Goal: Task Accomplishment & Management: Complete application form

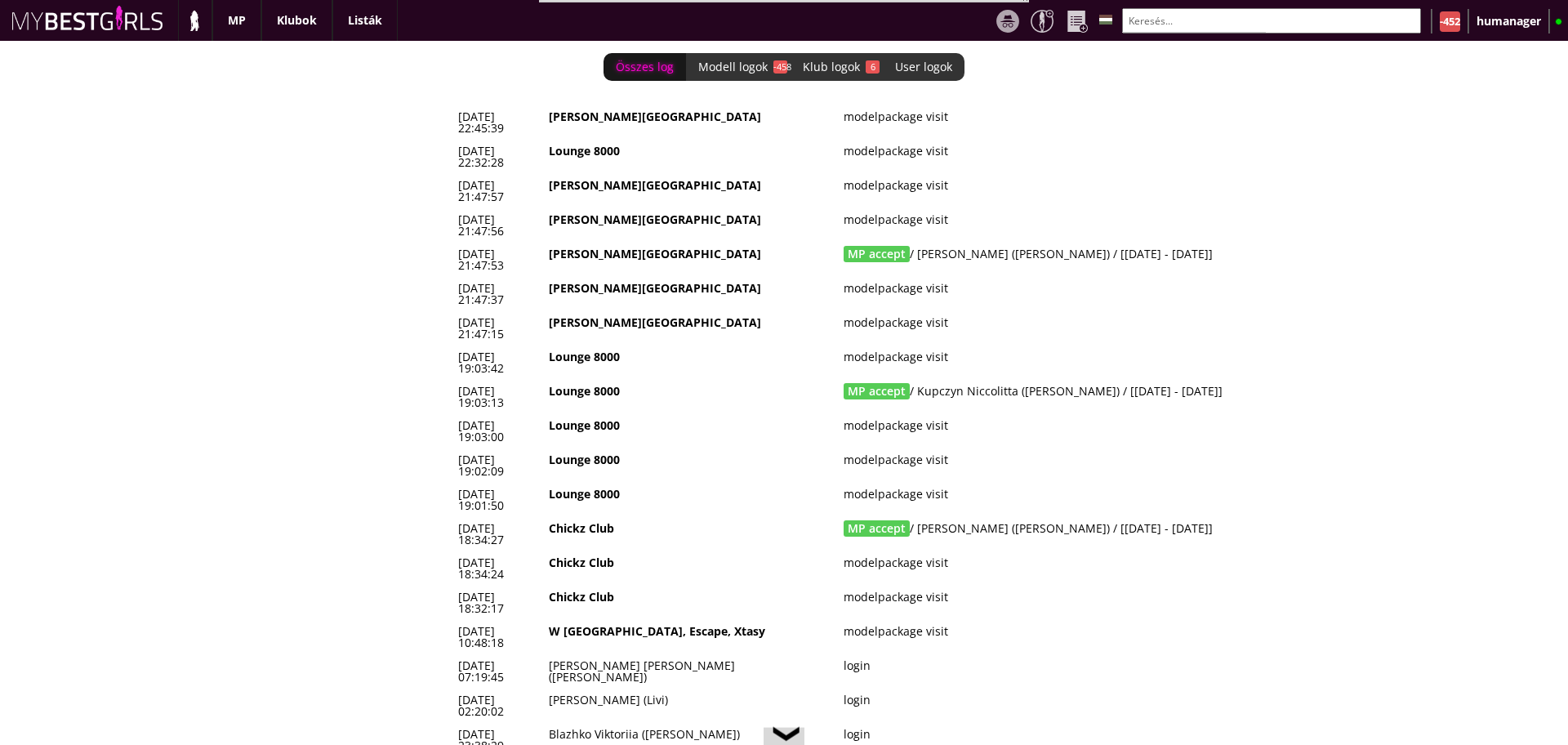
scroll to position [0, 6924]
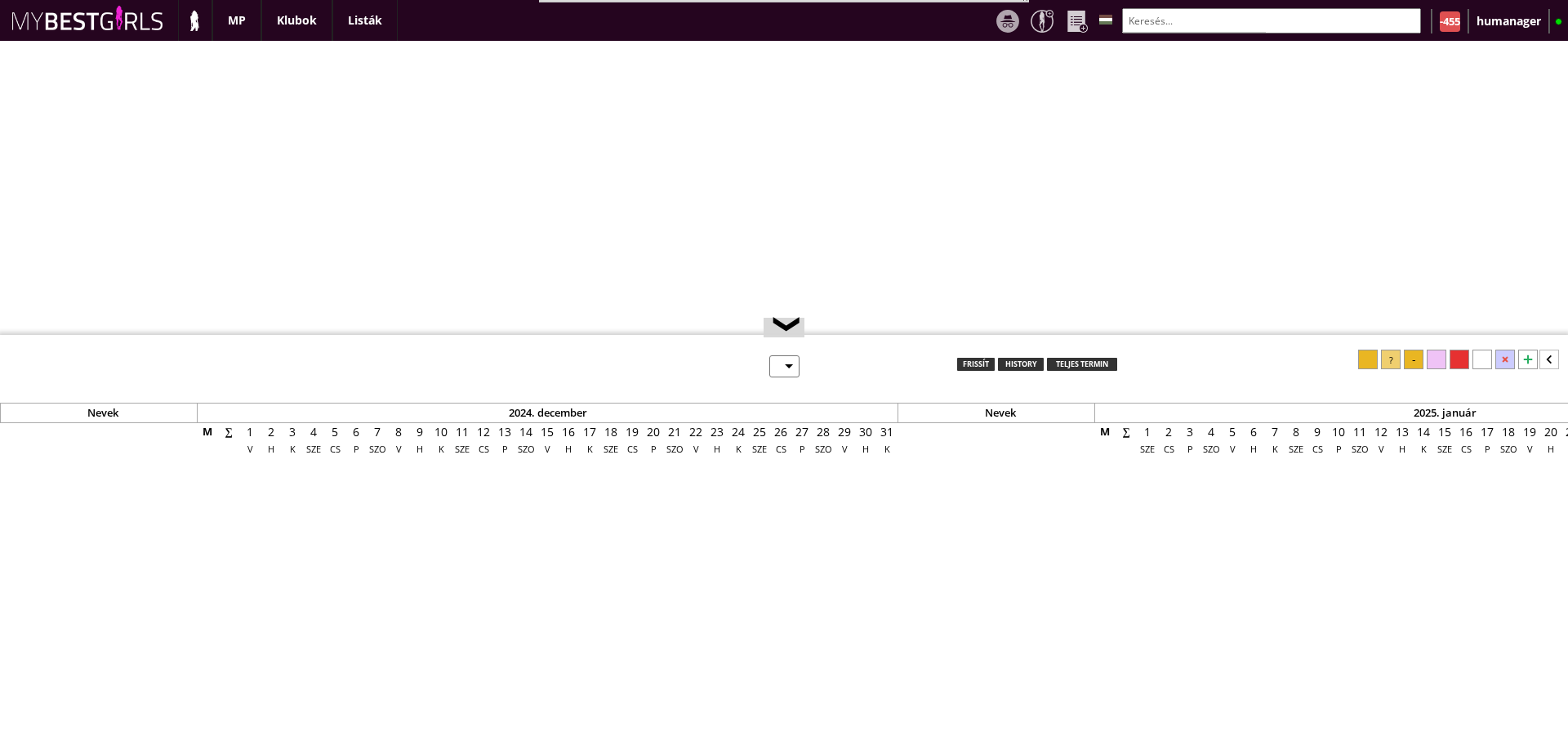
select select "0"
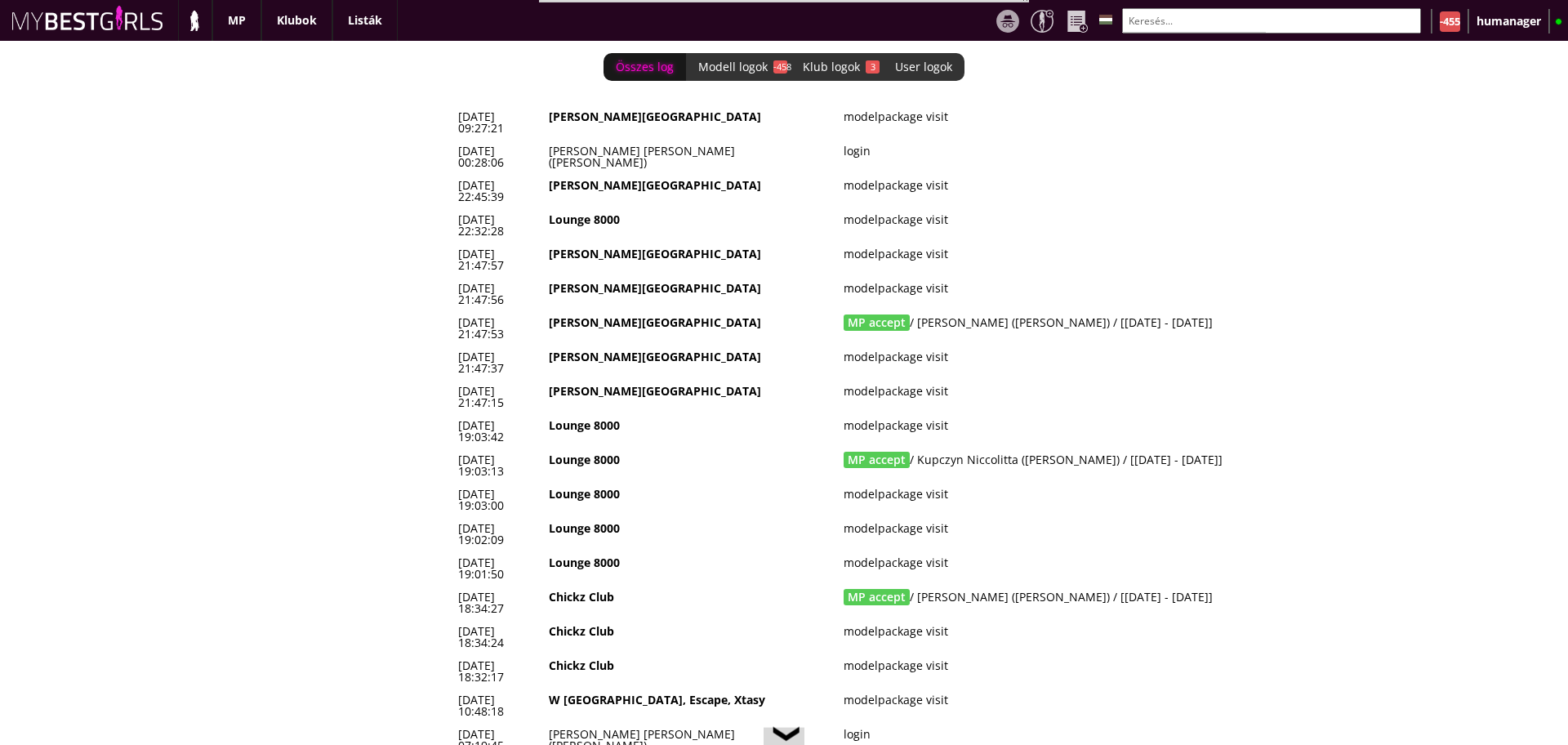
scroll to position [0, 6945]
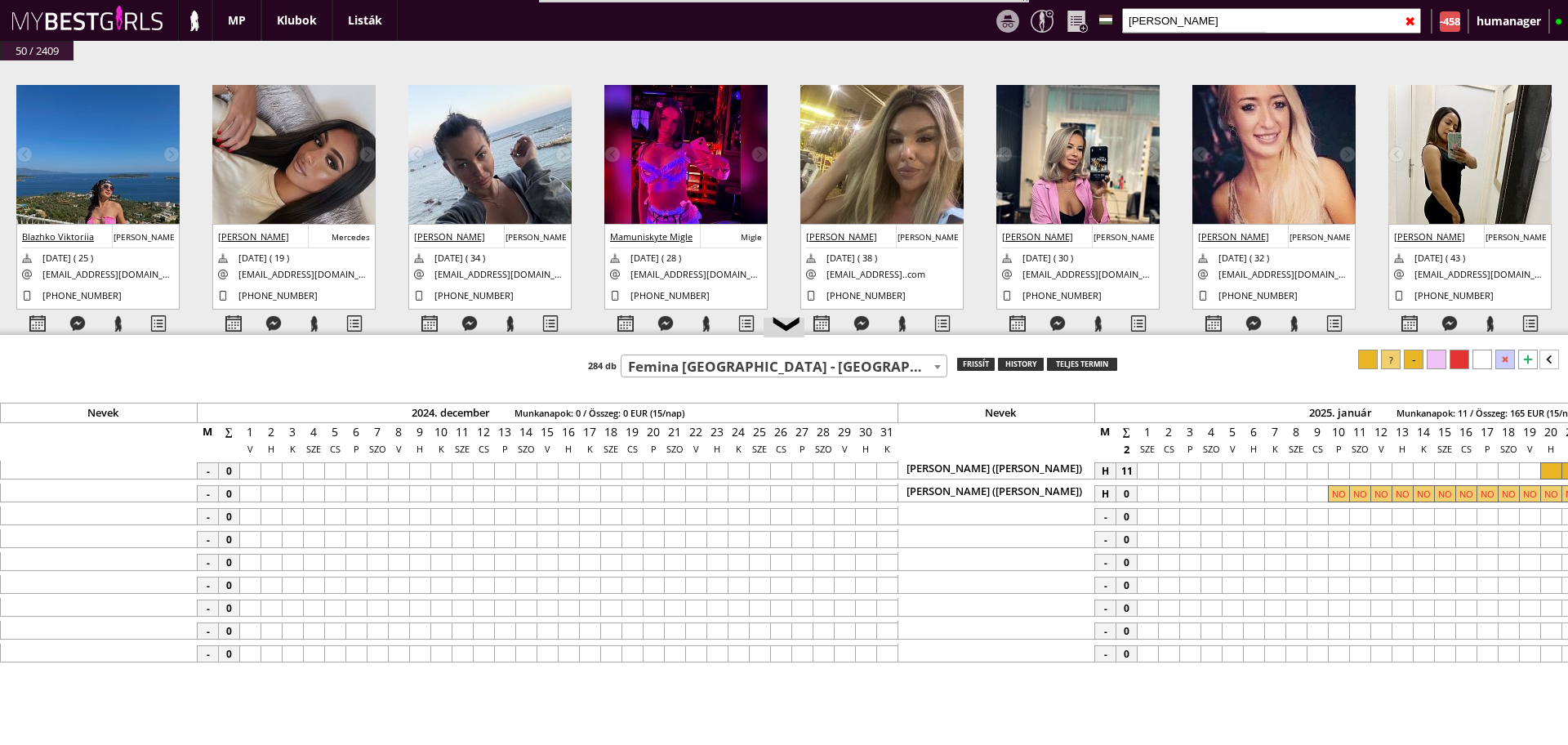
select select "449"
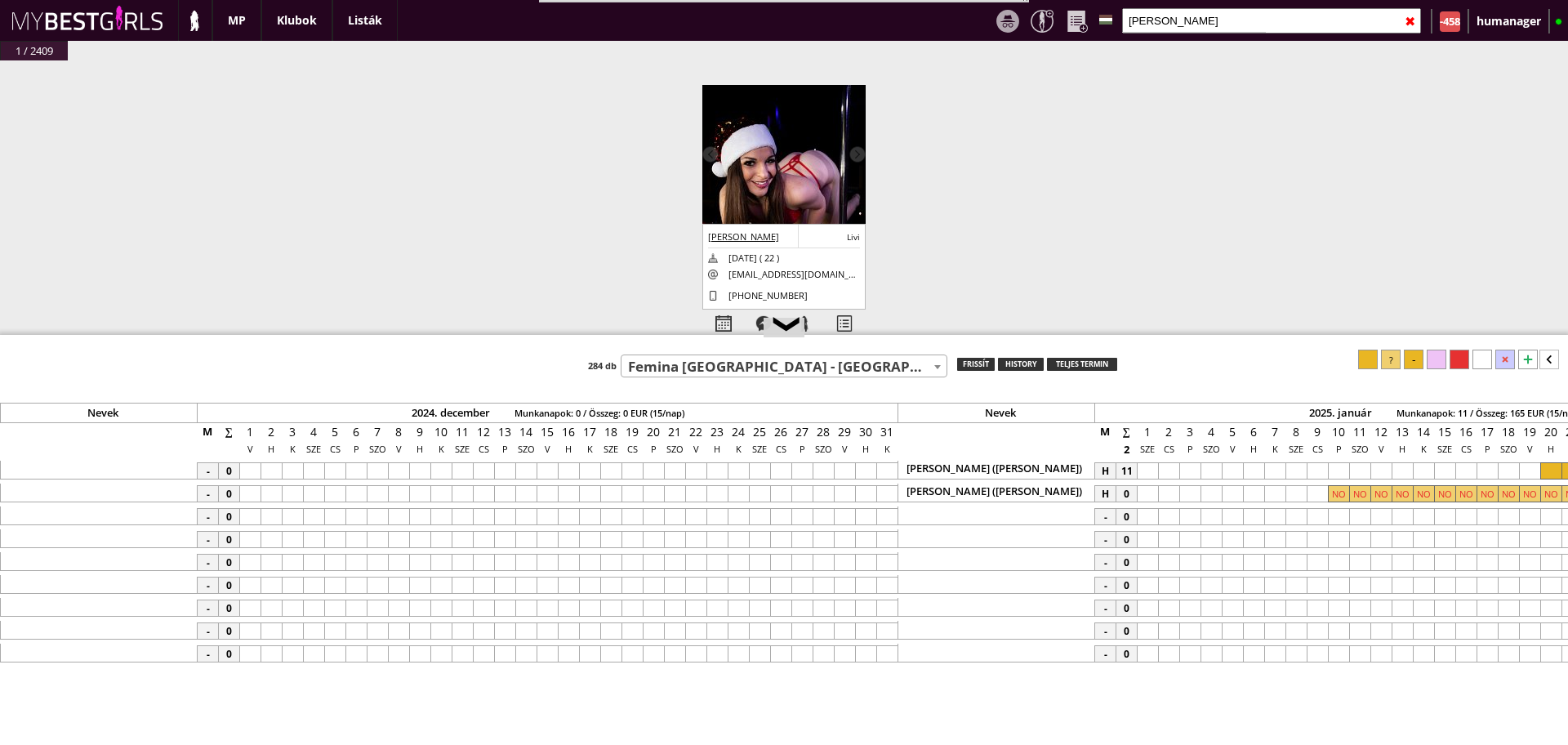
scroll to position [0, 7833]
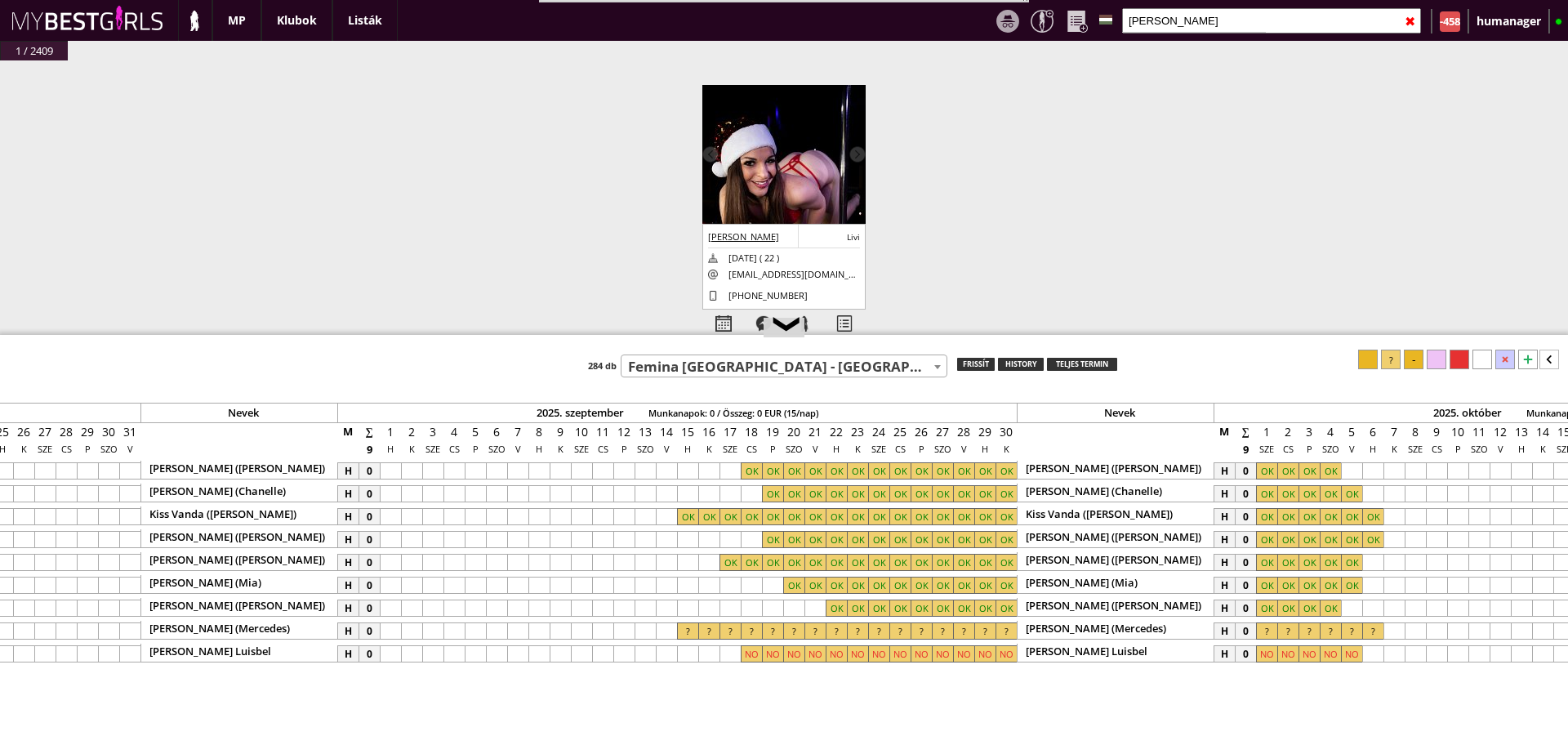
type input "szabados"
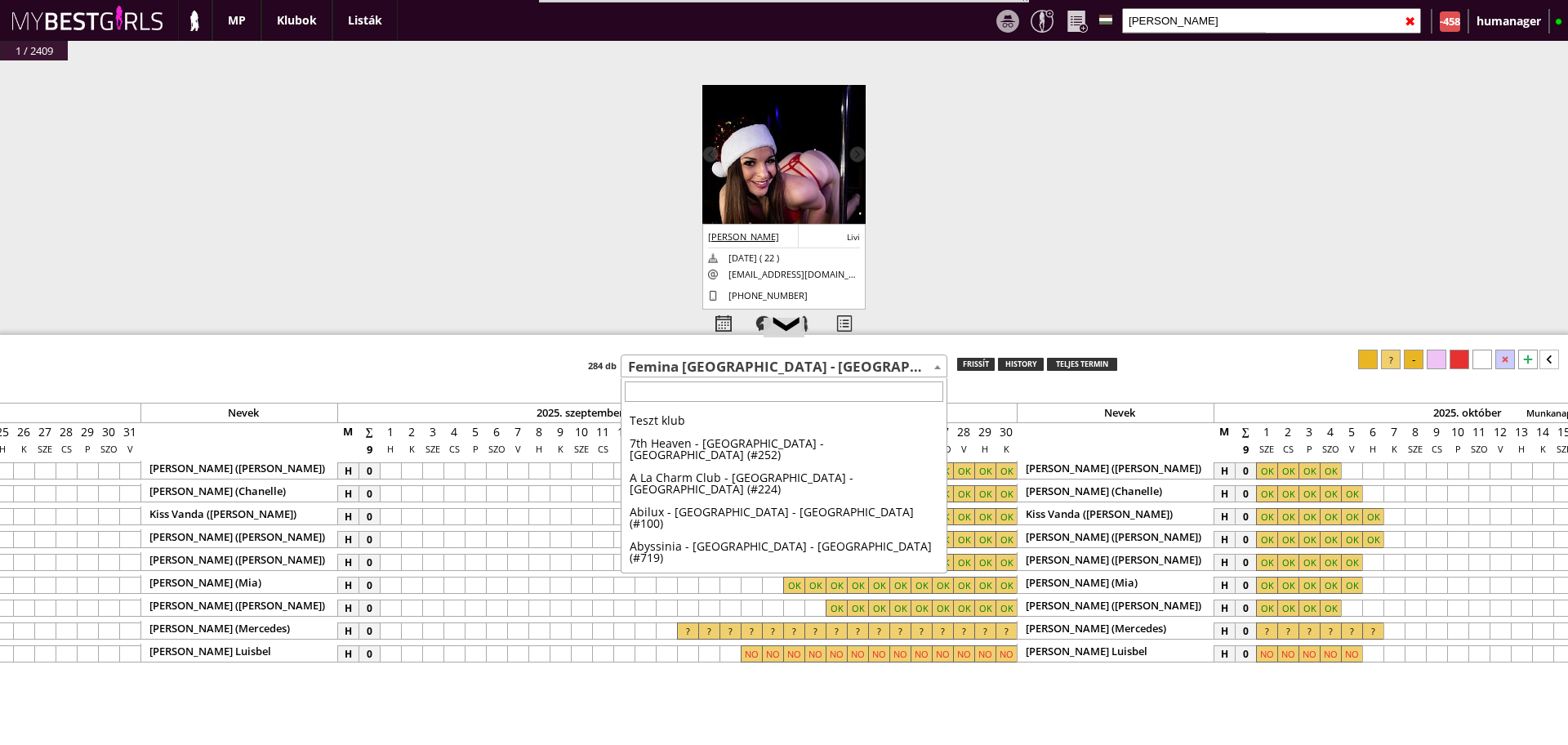
click at [669, 361] on span "Femina [GEOGRAPHIC_DATA] - [GEOGRAPHIC_DATA] - [GEOGRAPHIC_DATA] (#449)" at bounding box center [784, 368] width 325 height 23
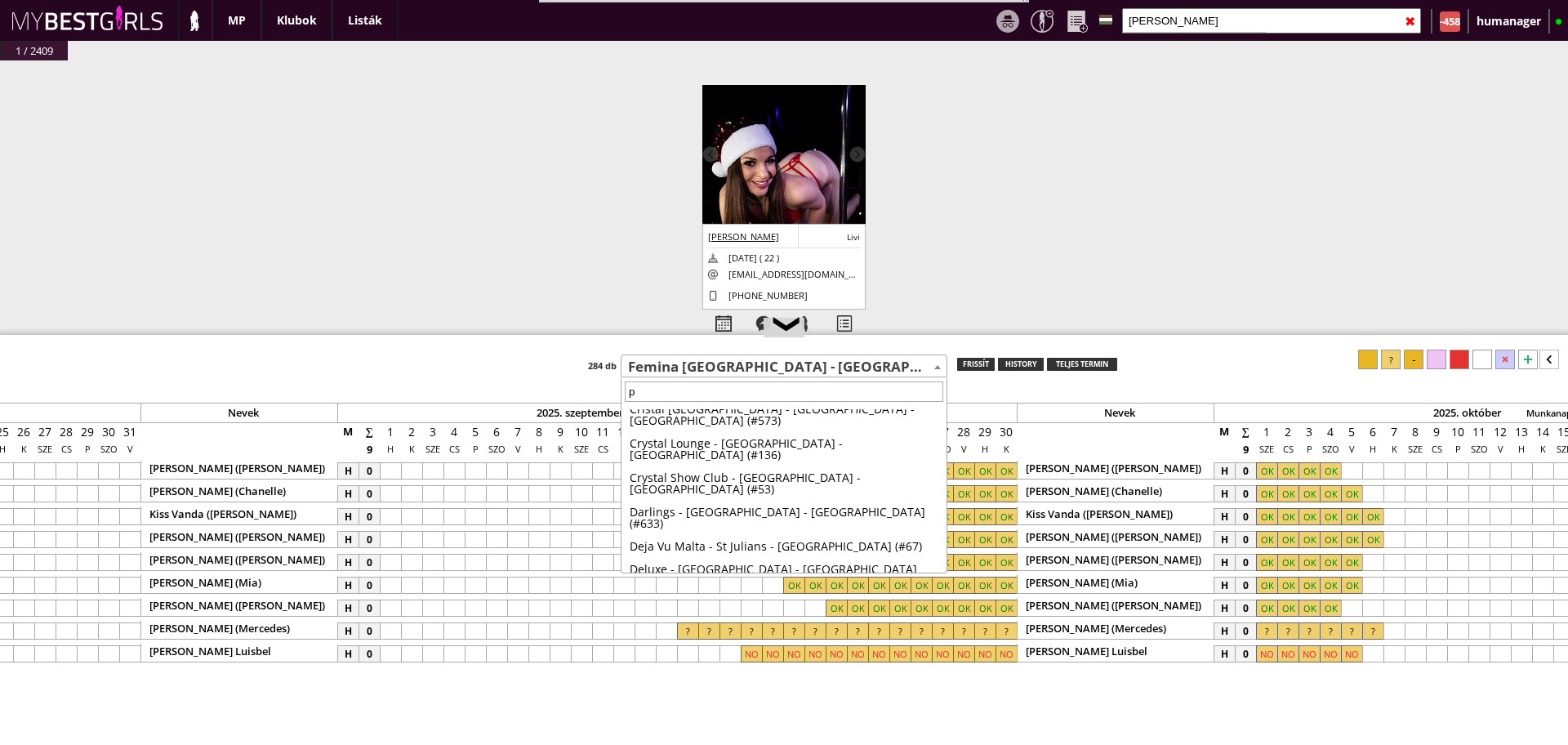
scroll to position [0, 0]
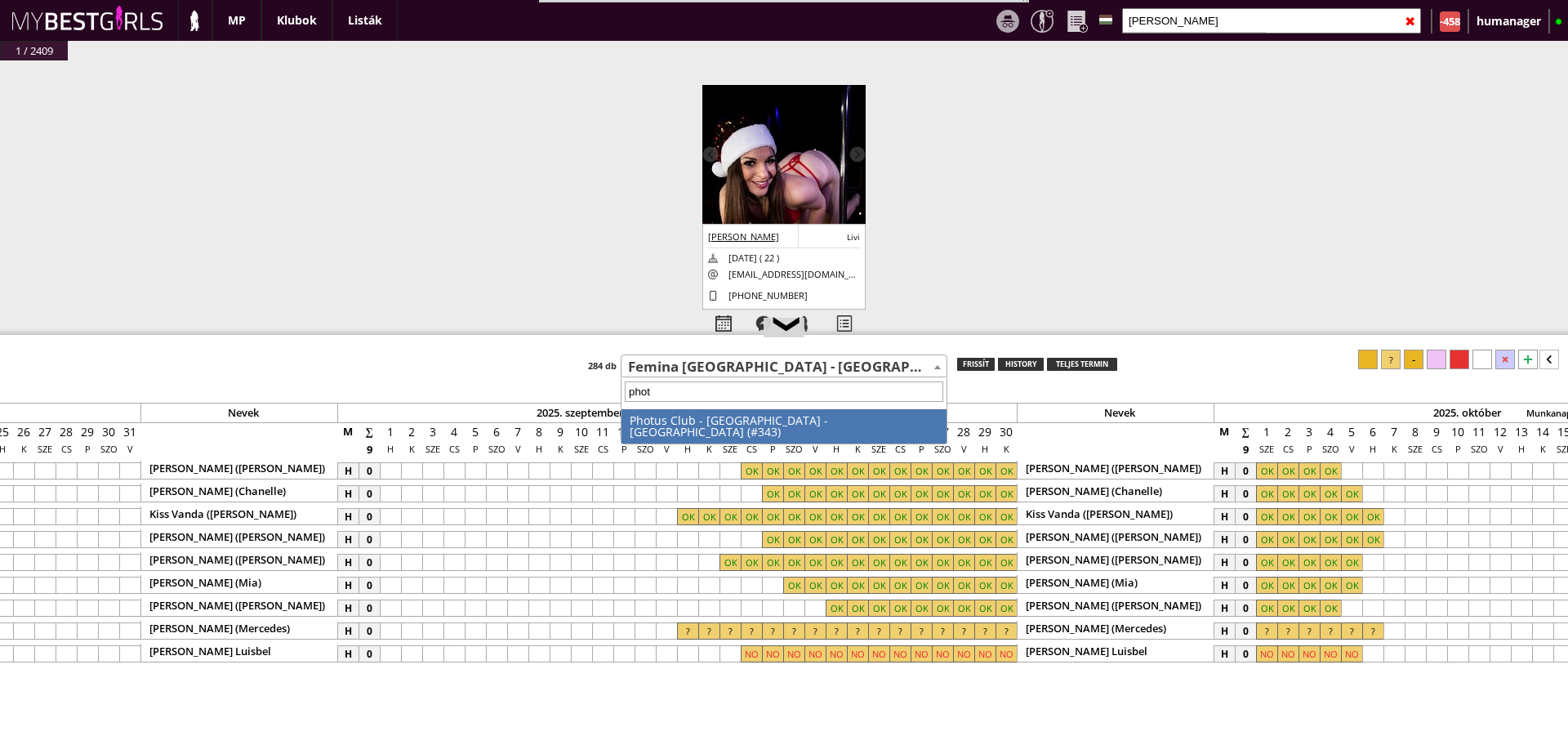
type input "photu"
select select "343"
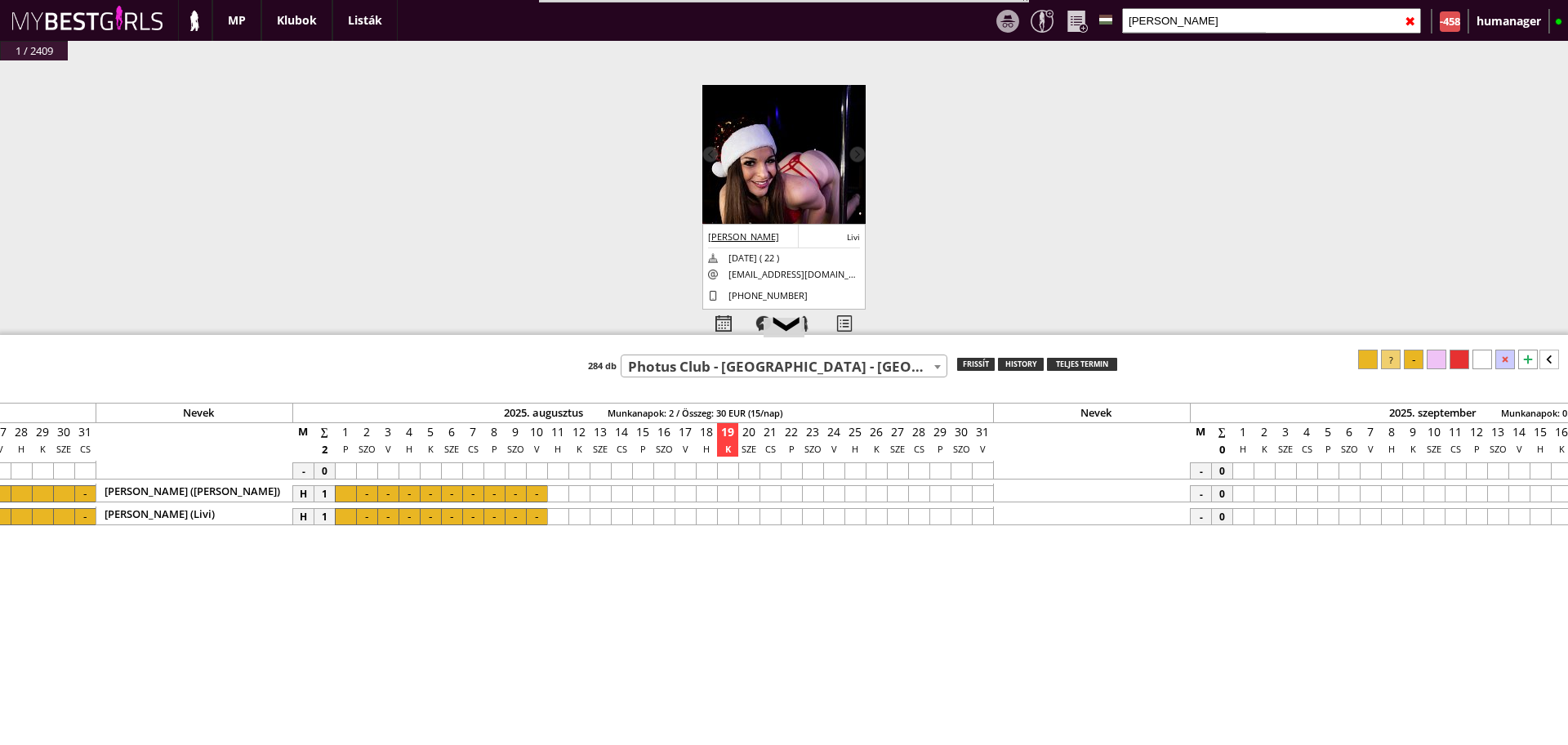
scroll to position [0, 6924]
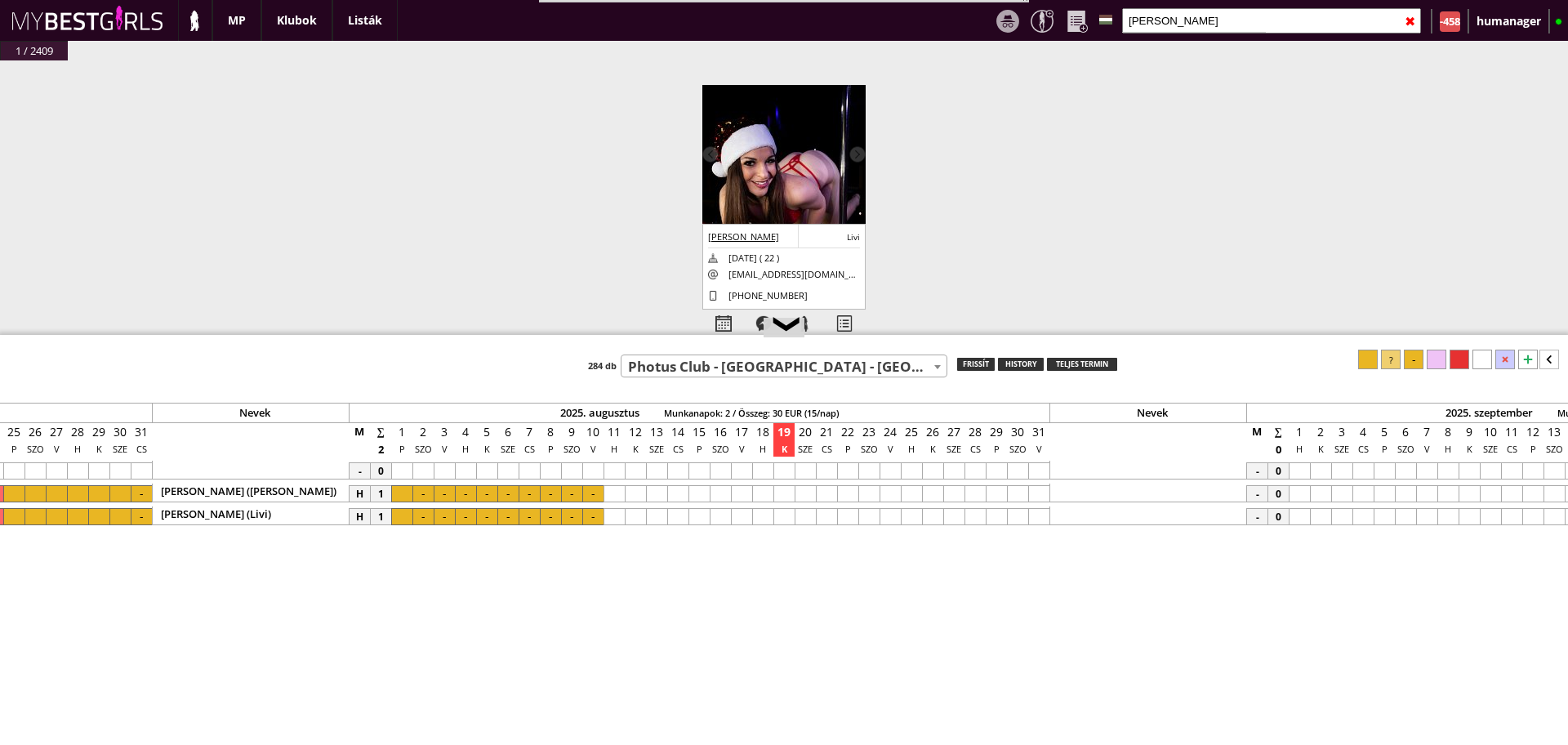
click at [1188, 22] on input "szabados" at bounding box center [1271, 20] width 299 height 25
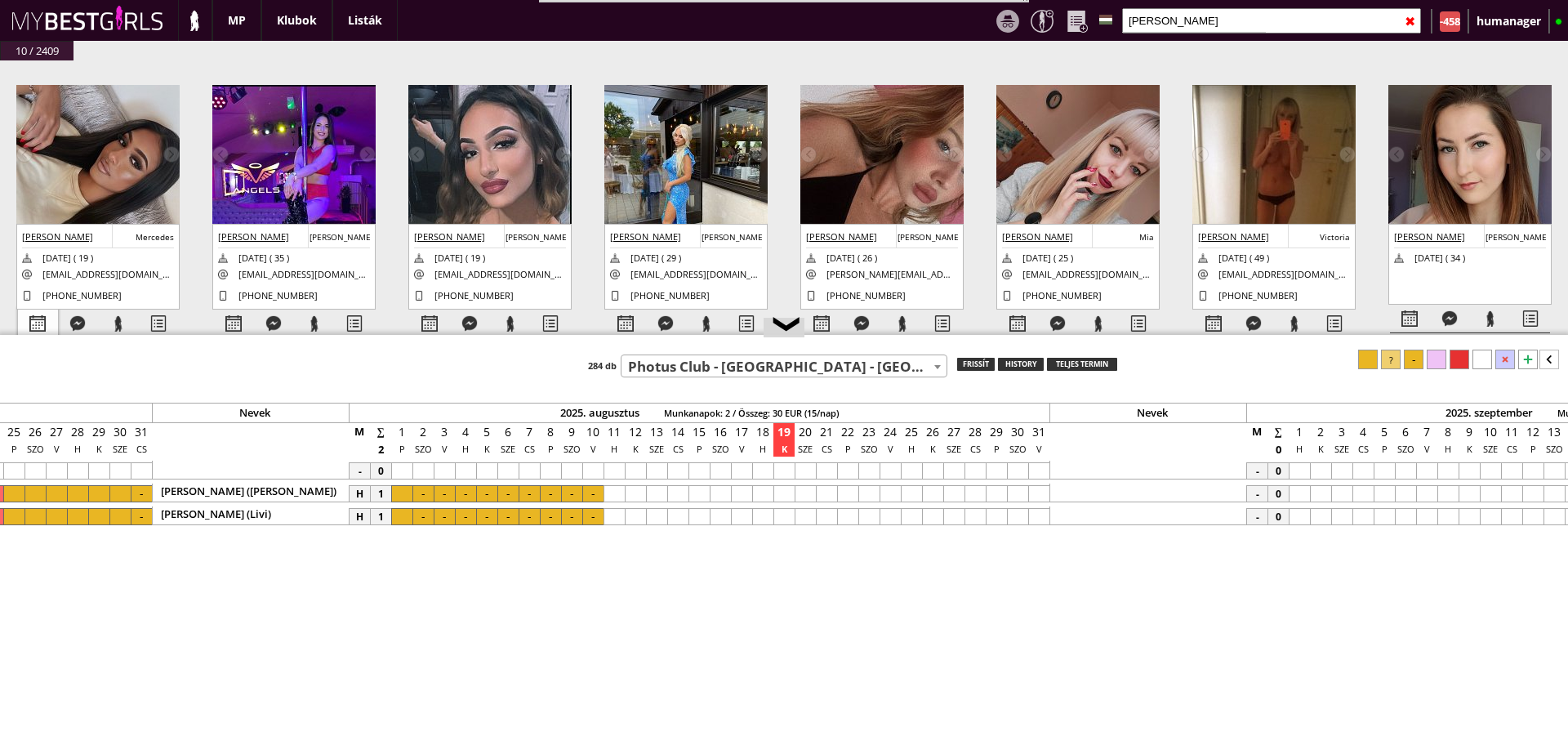
type input "németh"
click at [51, 314] on div at bounding box center [38, 324] width 40 height 28
select select "0"
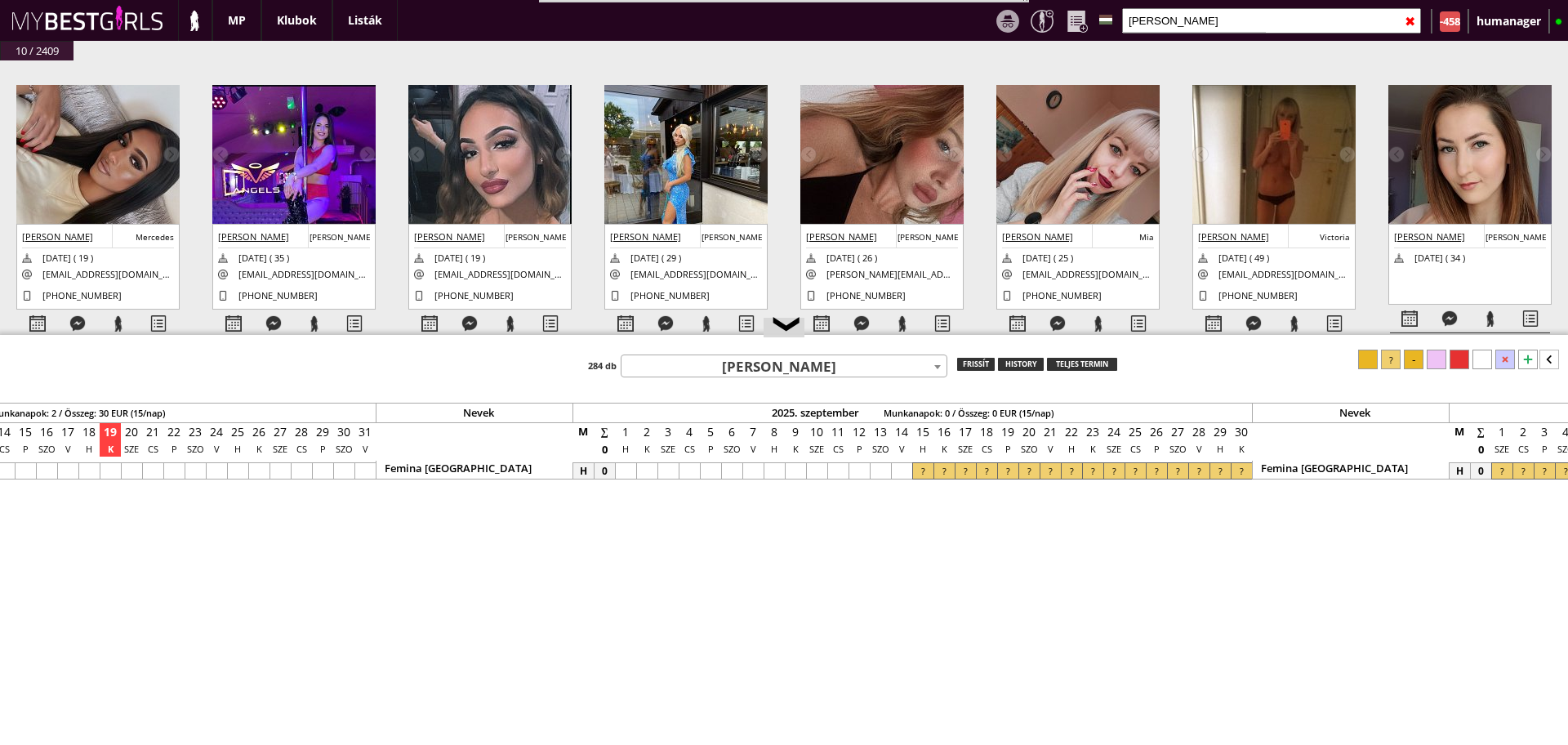
scroll to position [0, 7649]
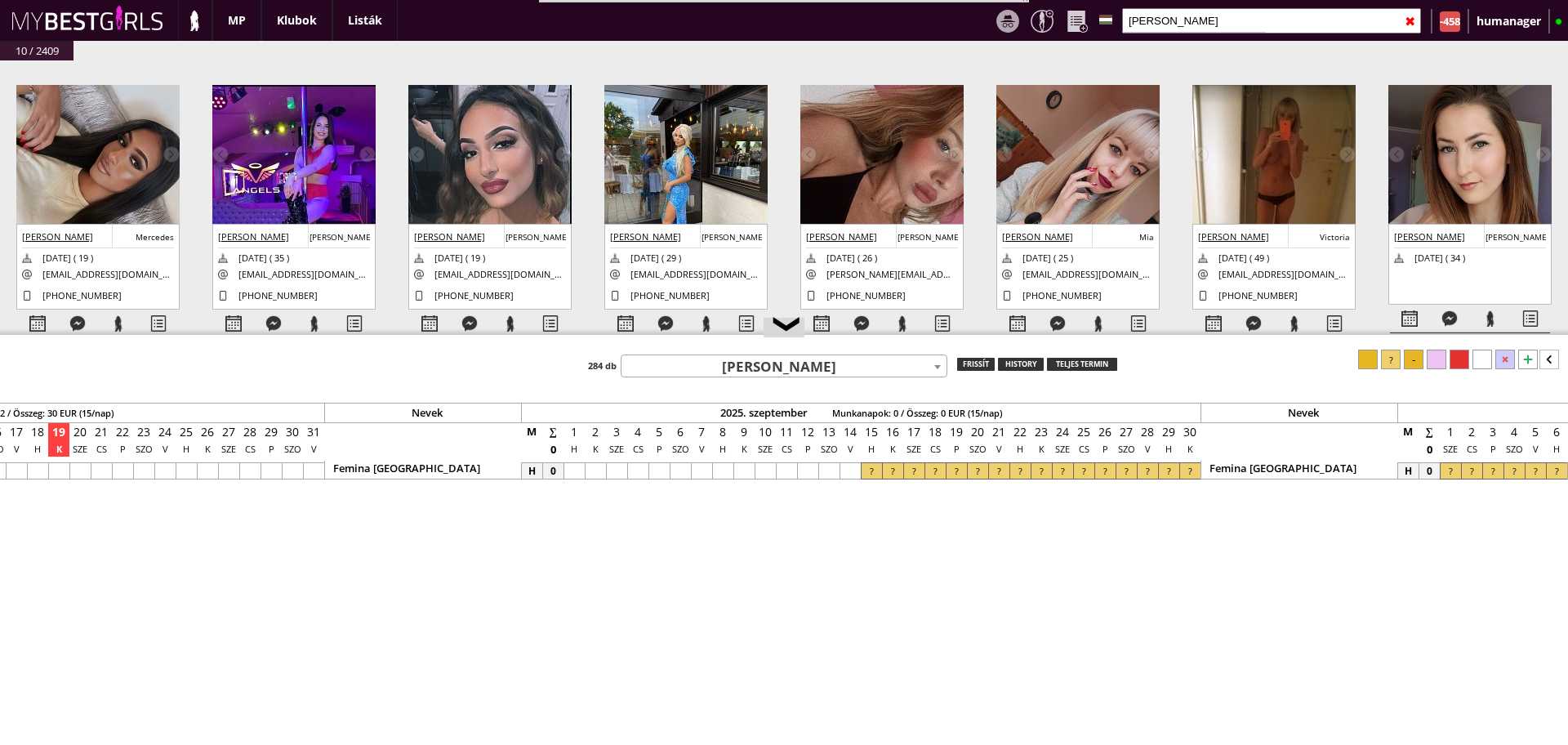
click at [152, 161] on img at bounding box center [98, 194] width 164 height 218
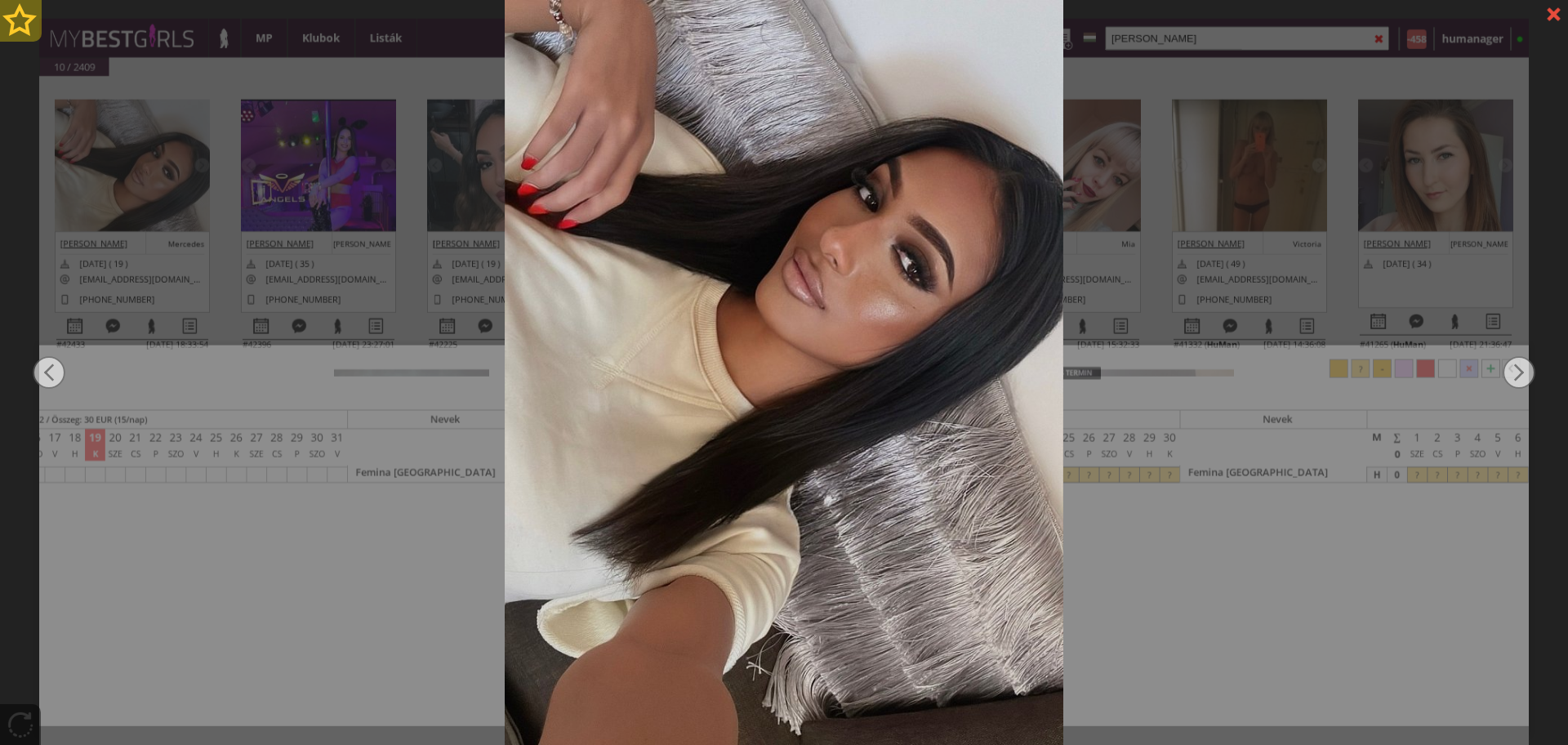
click at [27, 25] on div at bounding box center [21, 21] width 41 height 41
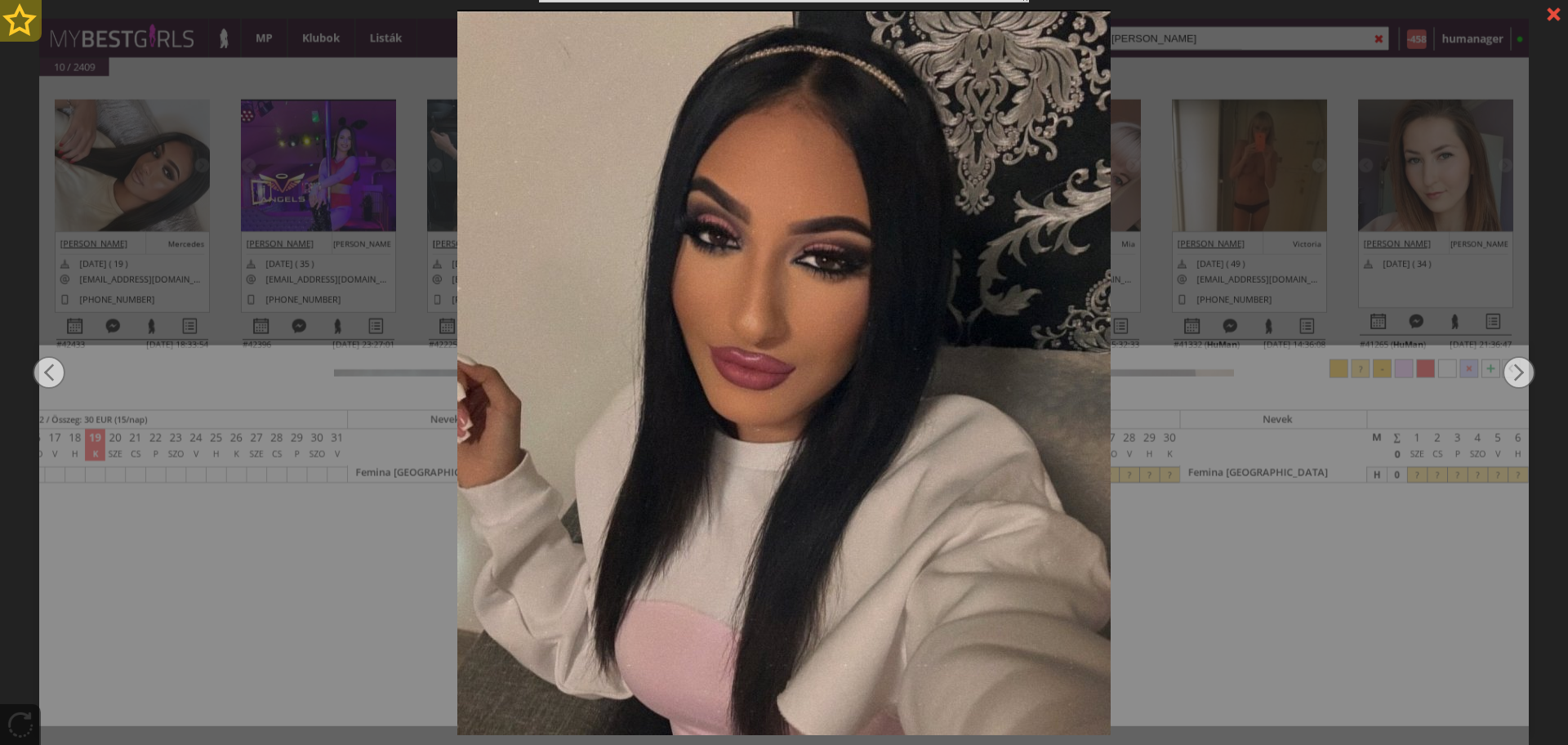
click at [27, 25] on div at bounding box center [21, 21] width 41 height 41
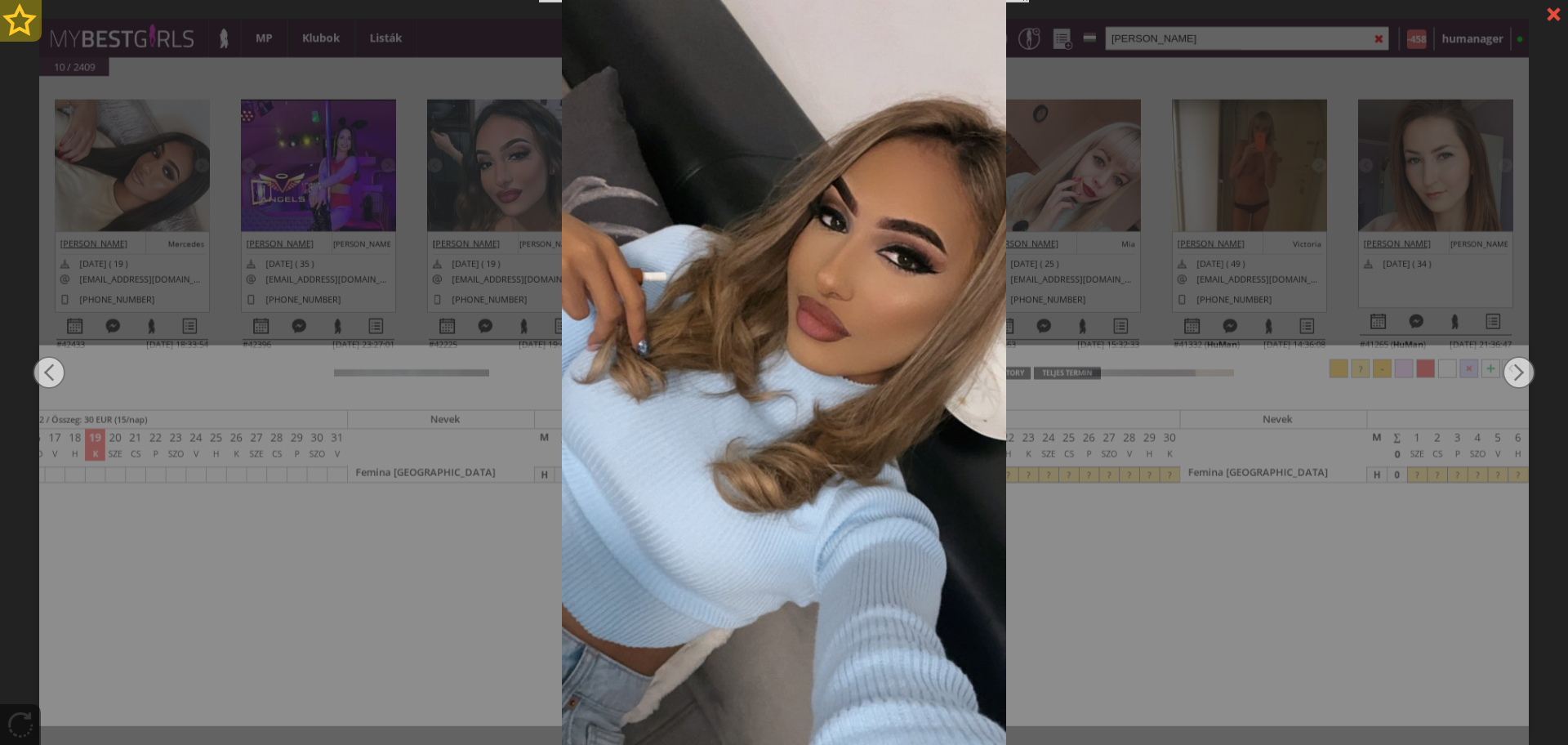
click at [27, 25] on div at bounding box center [21, 21] width 41 height 41
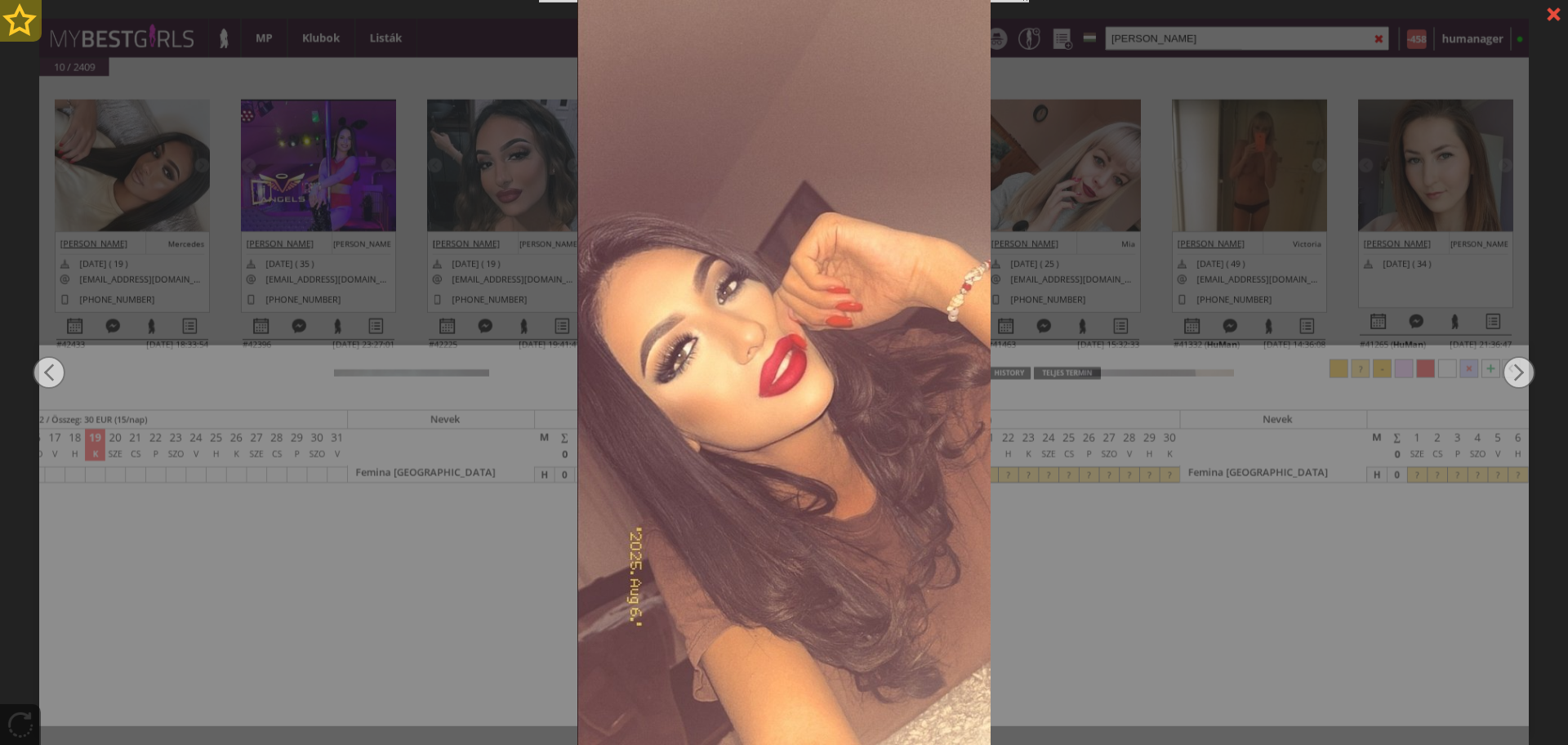
click at [27, 25] on div at bounding box center [21, 21] width 41 height 41
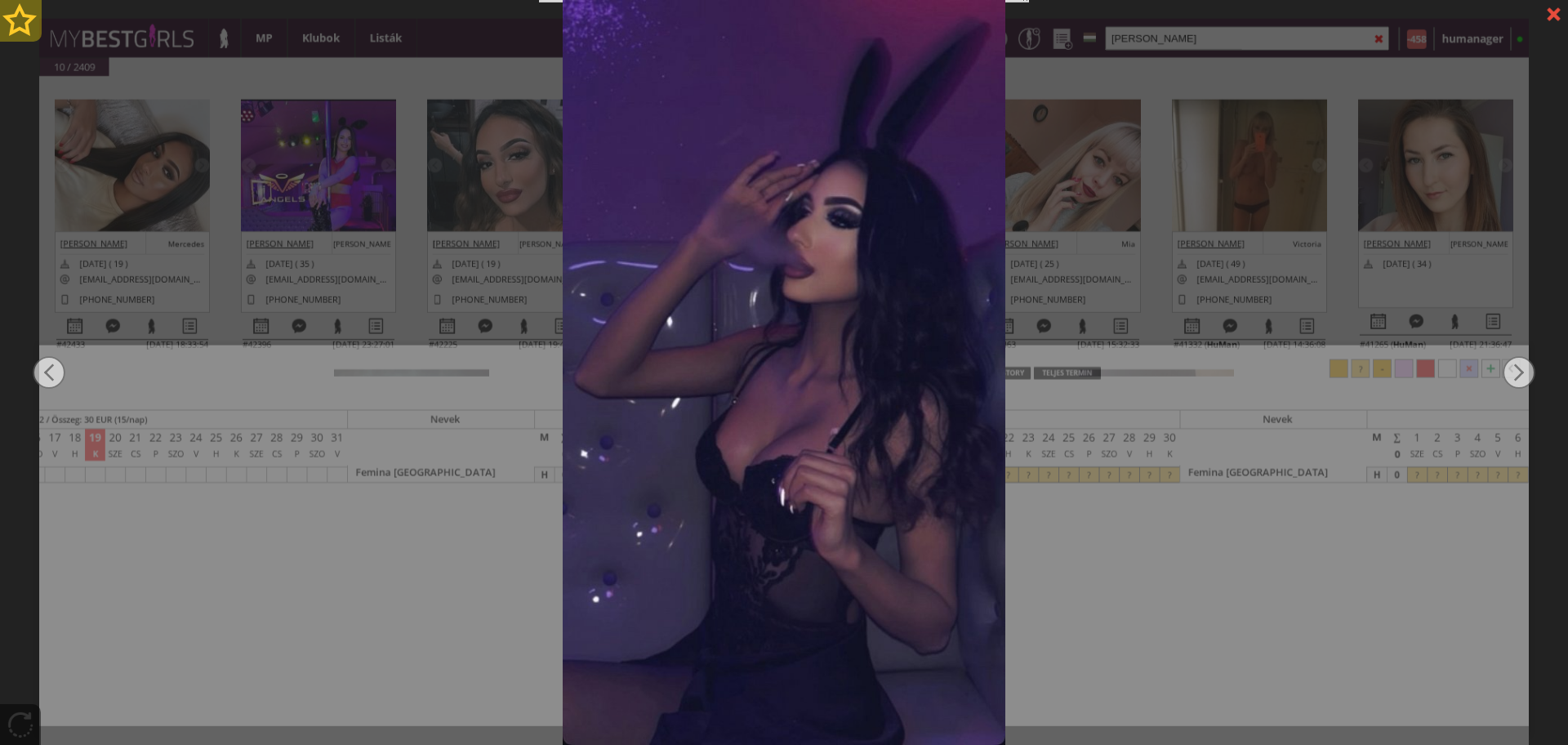
click at [27, 25] on div at bounding box center [21, 21] width 41 height 41
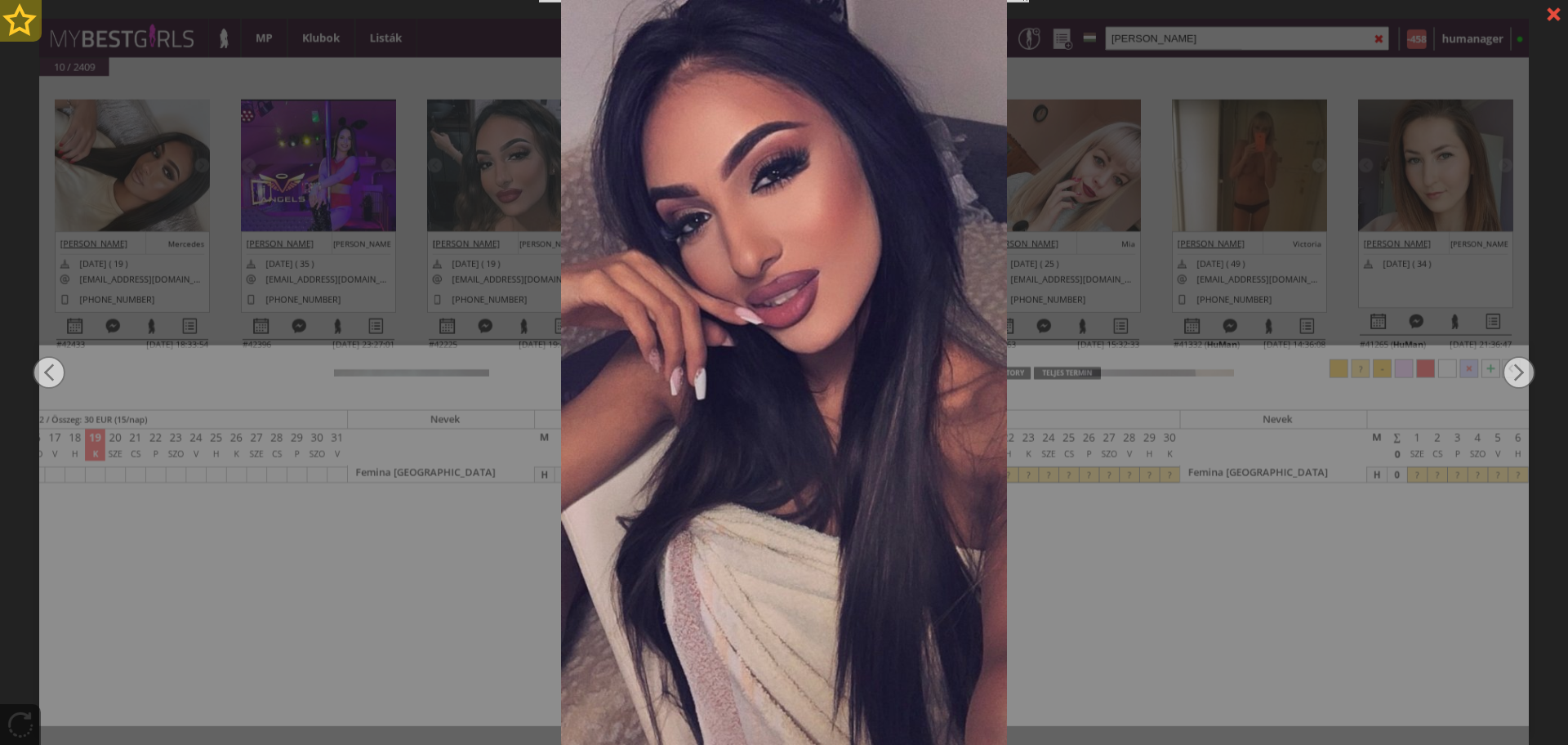
click at [27, 25] on div at bounding box center [21, 21] width 41 height 41
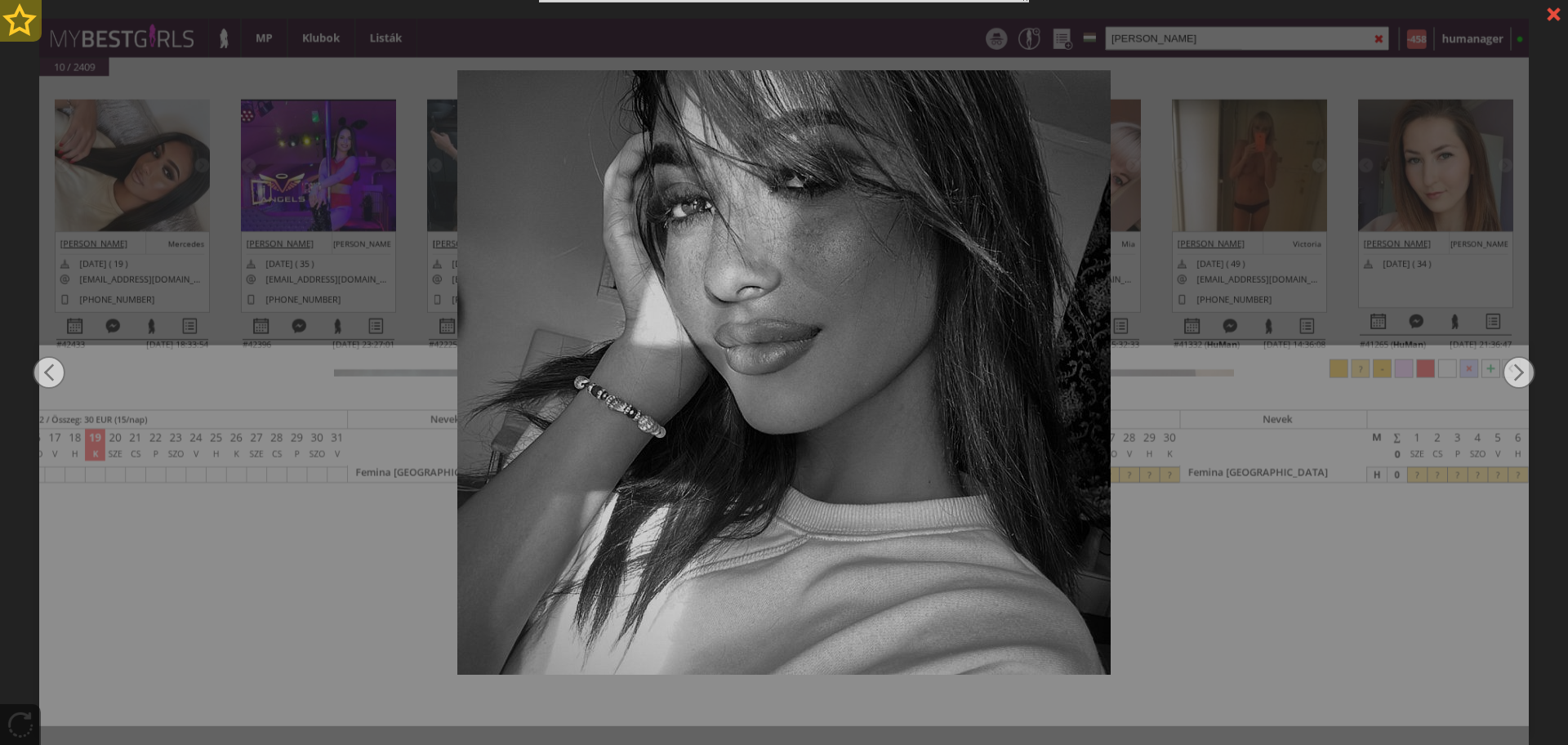
click at [27, 25] on div at bounding box center [21, 21] width 41 height 41
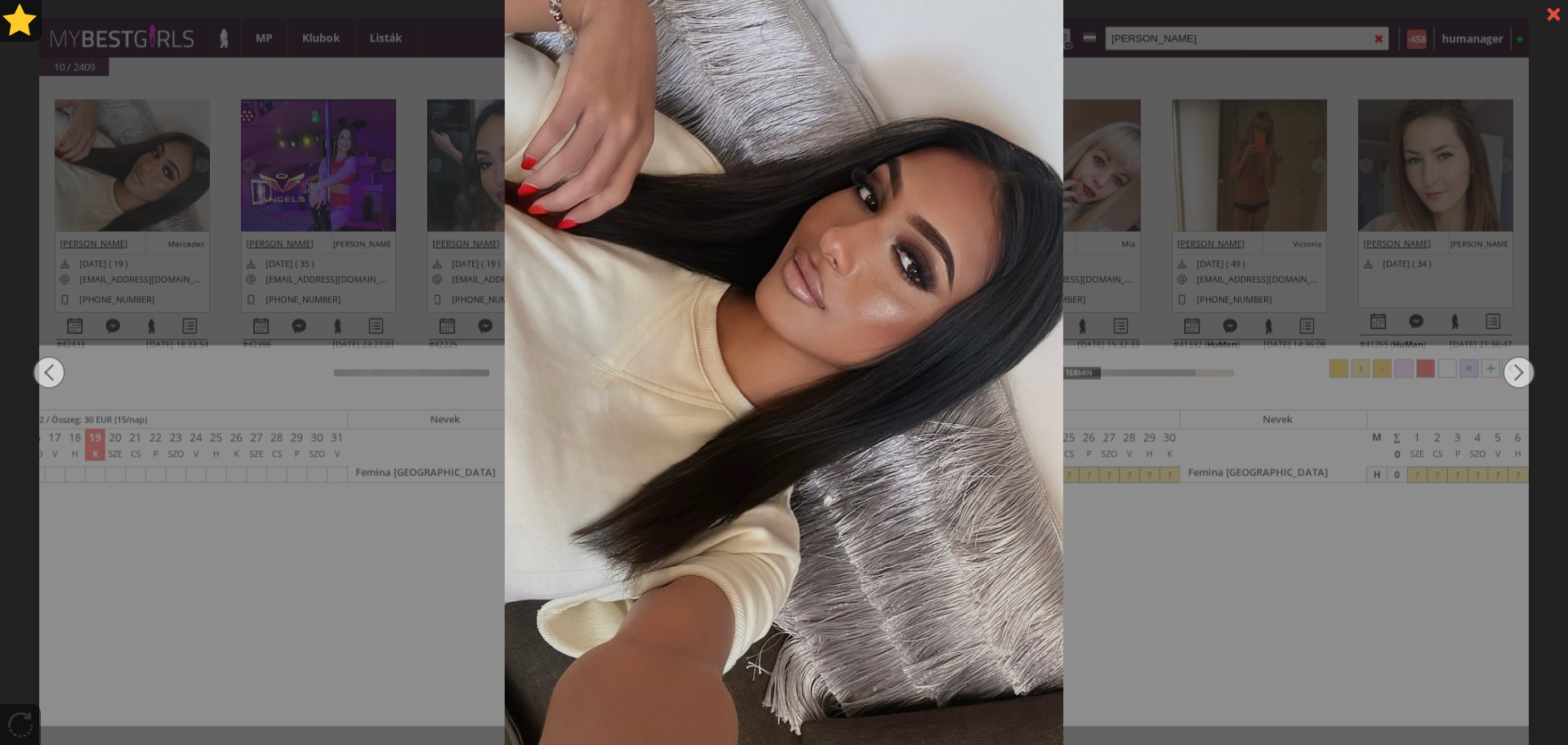
click at [226, 134] on div at bounding box center [784, 372] width 1568 height 745
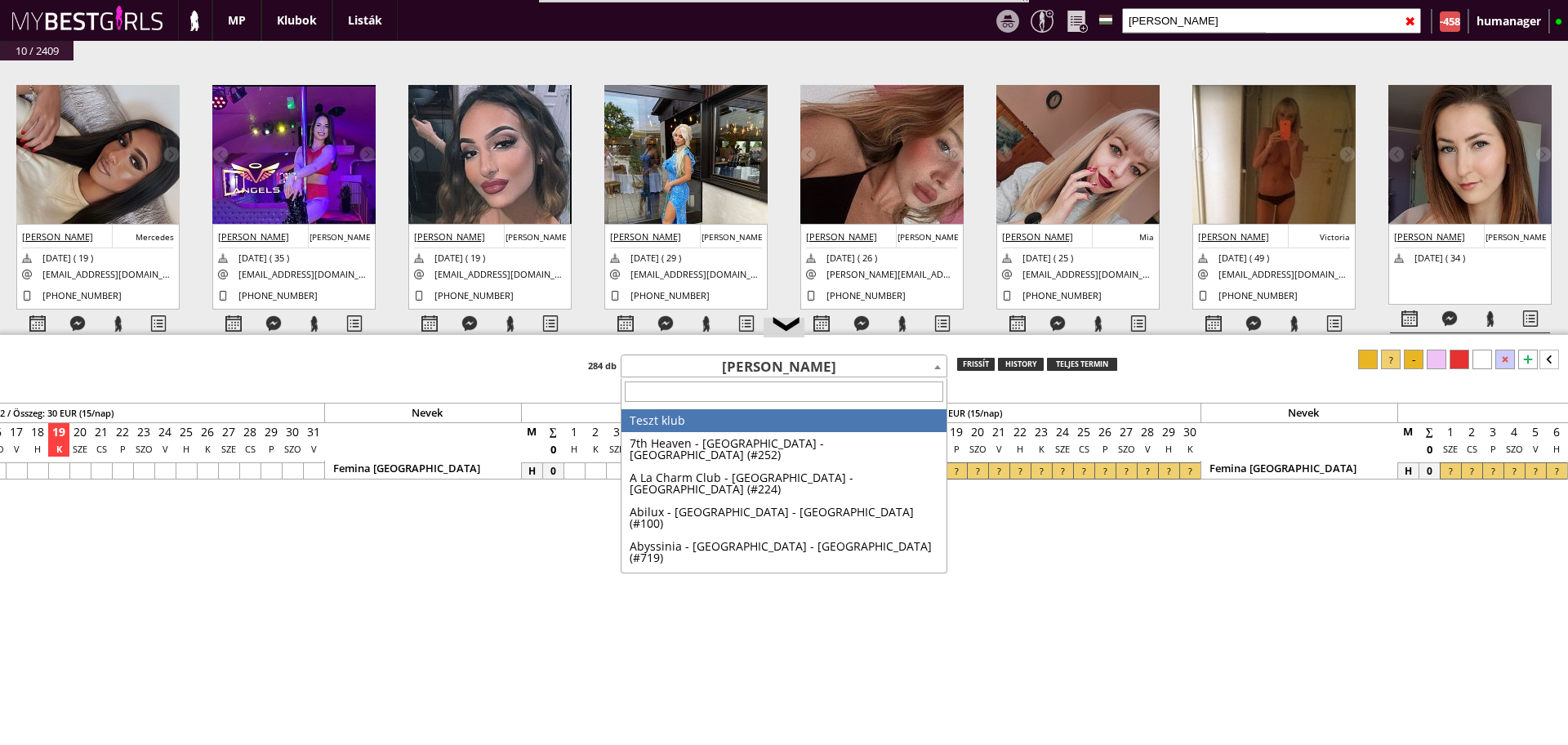
click at [674, 363] on span "Németh Rebeka Mercédesz" at bounding box center [784, 368] width 325 height 23
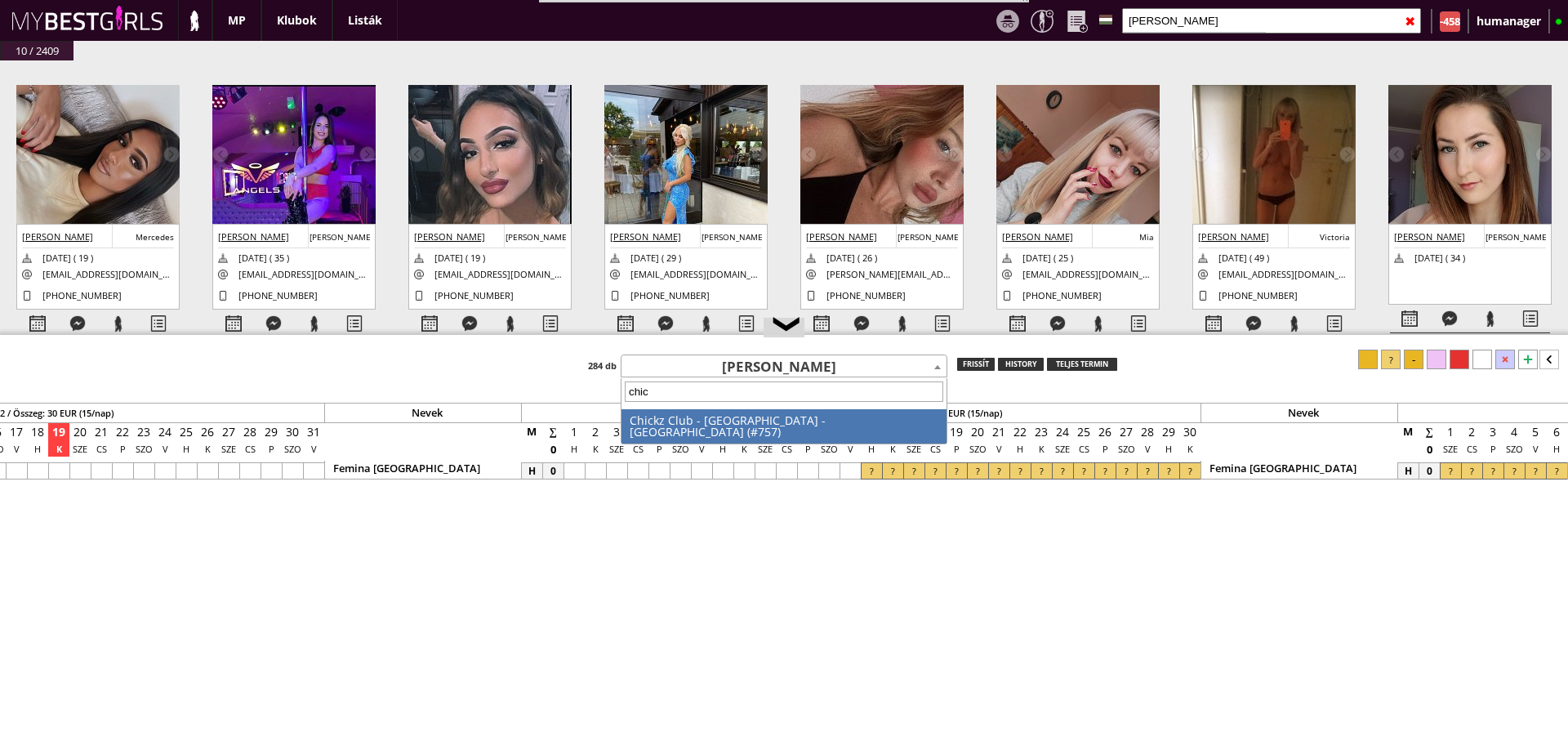
type input "chick"
select select "757"
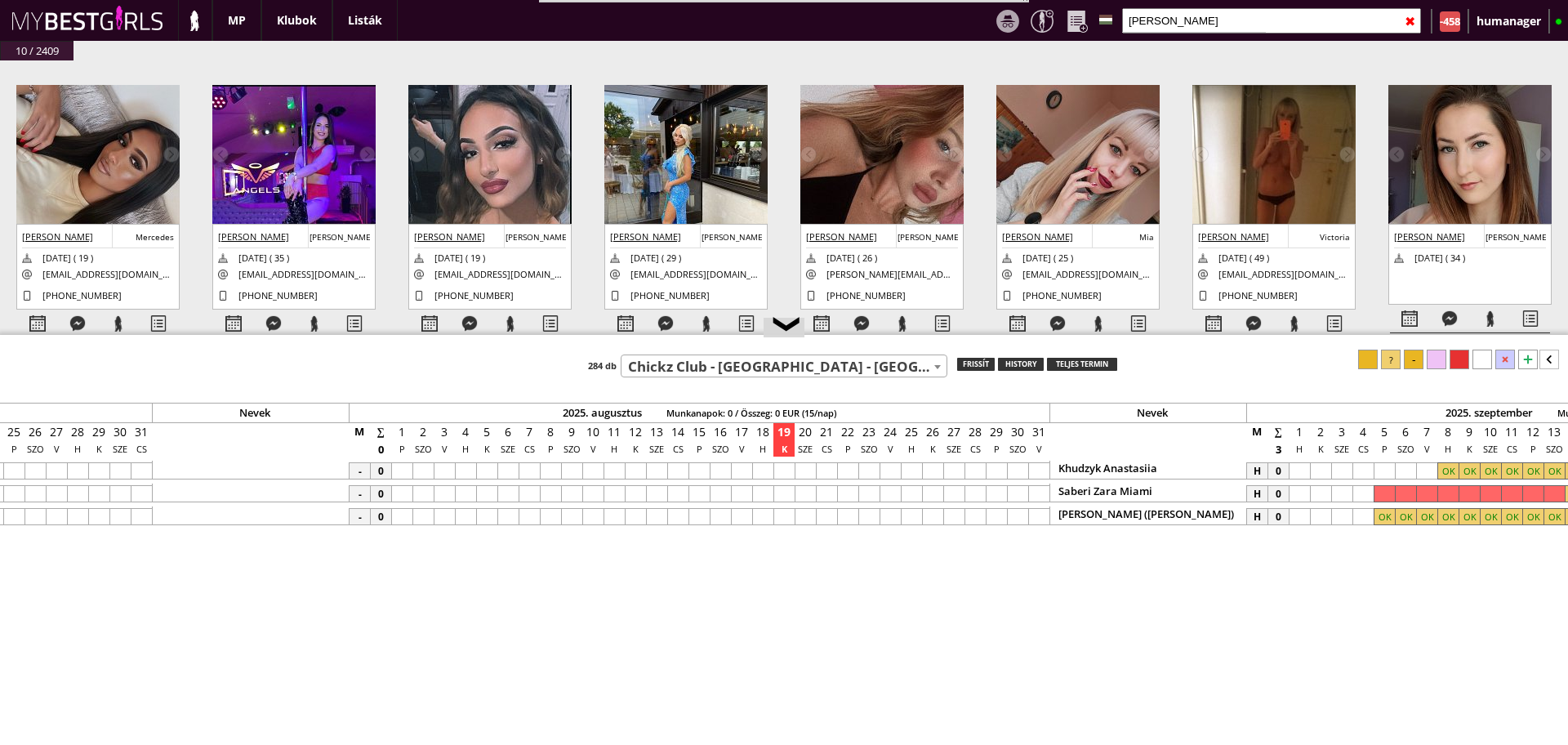
scroll to position [0, 7588]
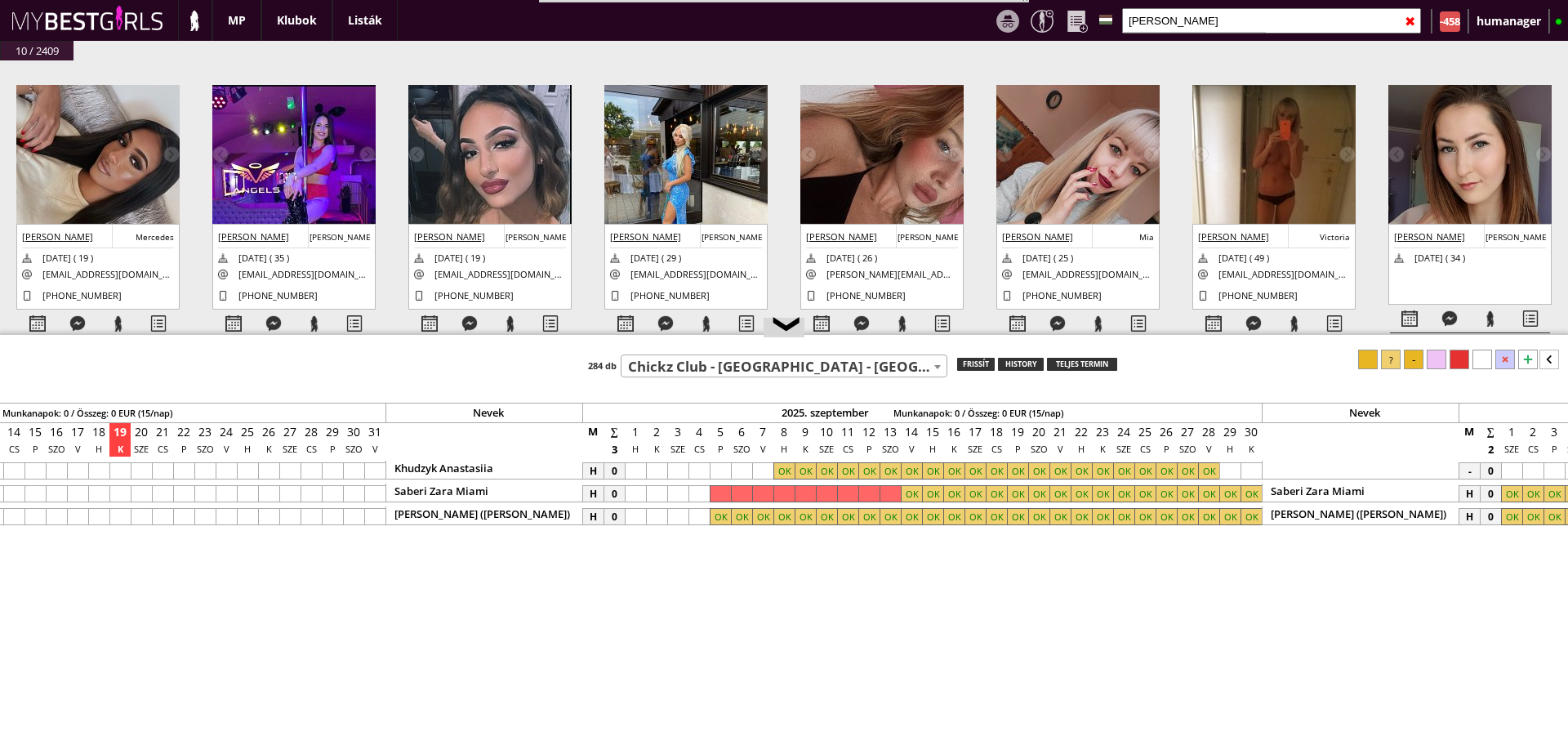
click at [912, 516] on div at bounding box center [911, 517] width 22 height 17
click at [717, 518] on div at bounding box center [720, 517] width 22 height 17
click at [1460, 360] on div at bounding box center [1460, 359] width 20 height 20
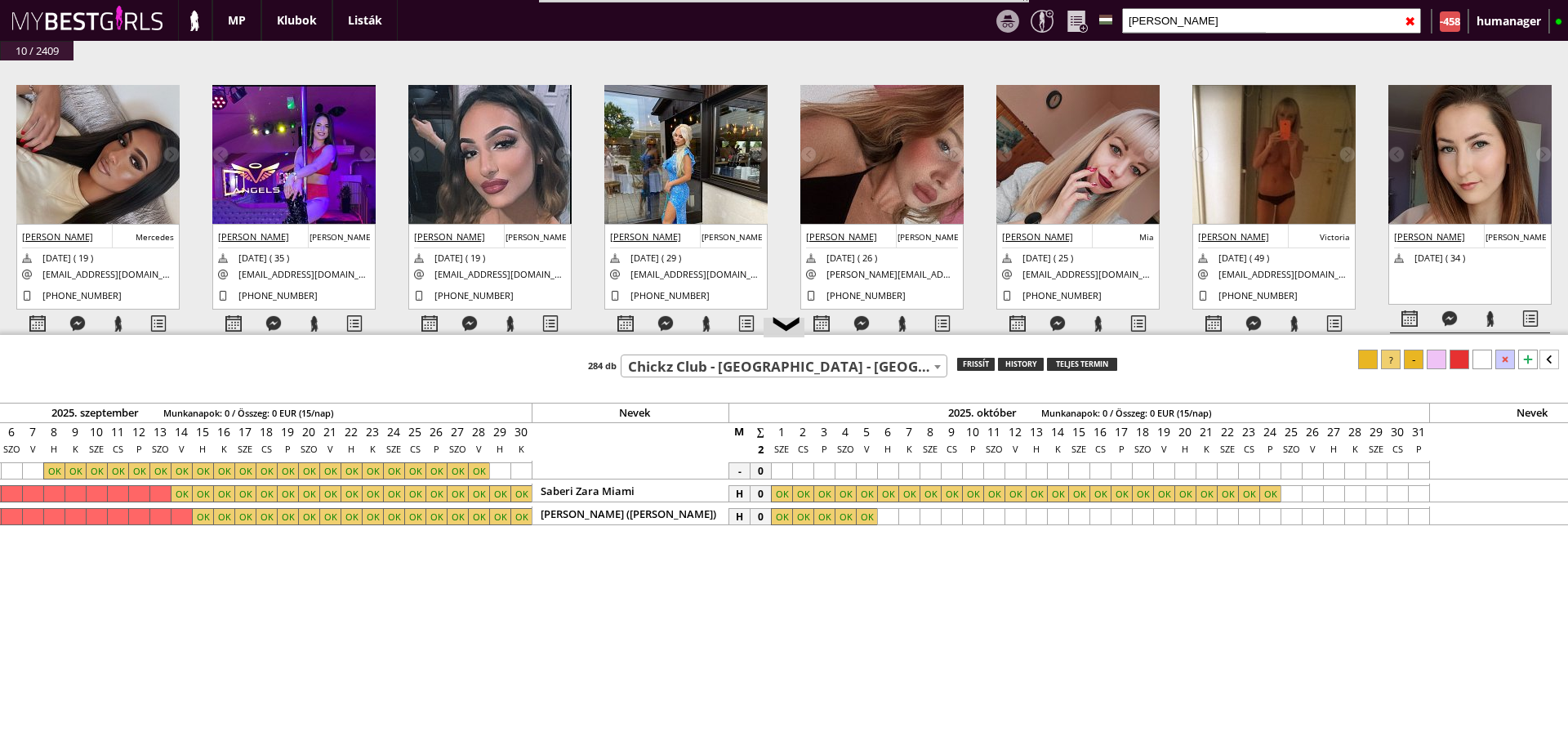
scroll to position [0, 8324]
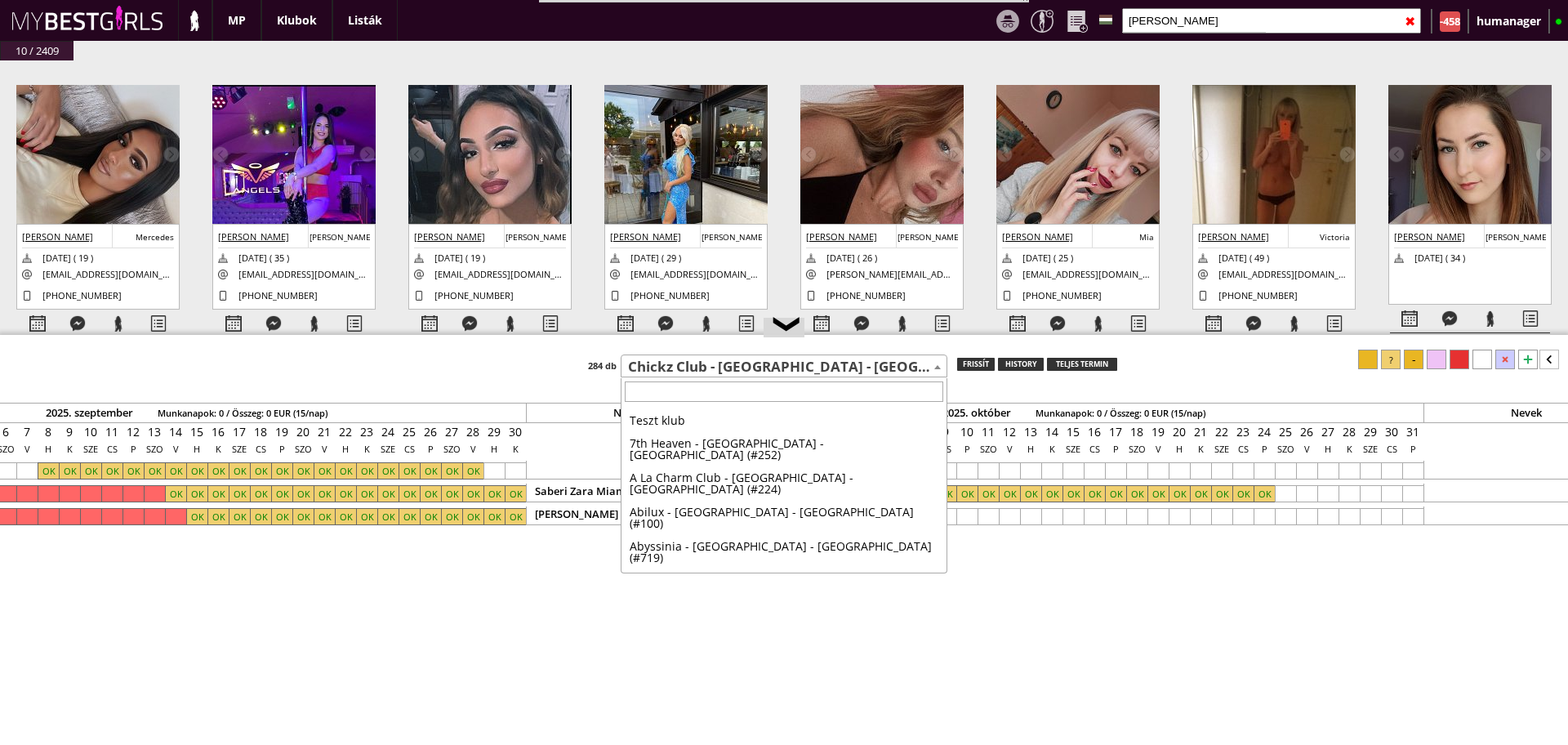
click at [743, 369] on span "Chickz Club - [GEOGRAPHIC_DATA] - [GEOGRAPHIC_DATA] (#757)" at bounding box center [784, 368] width 325 height 23
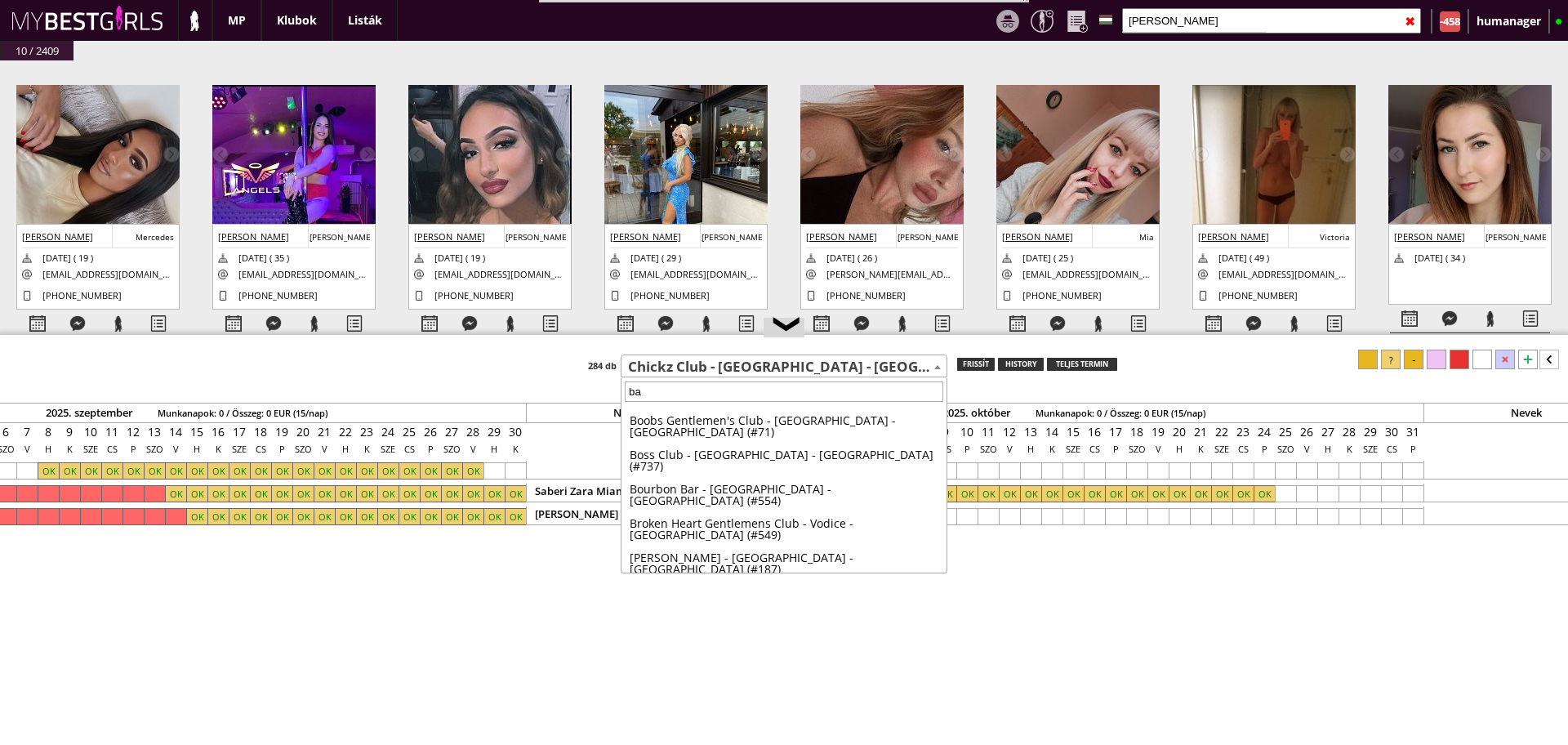
scroll to position [0, 0]
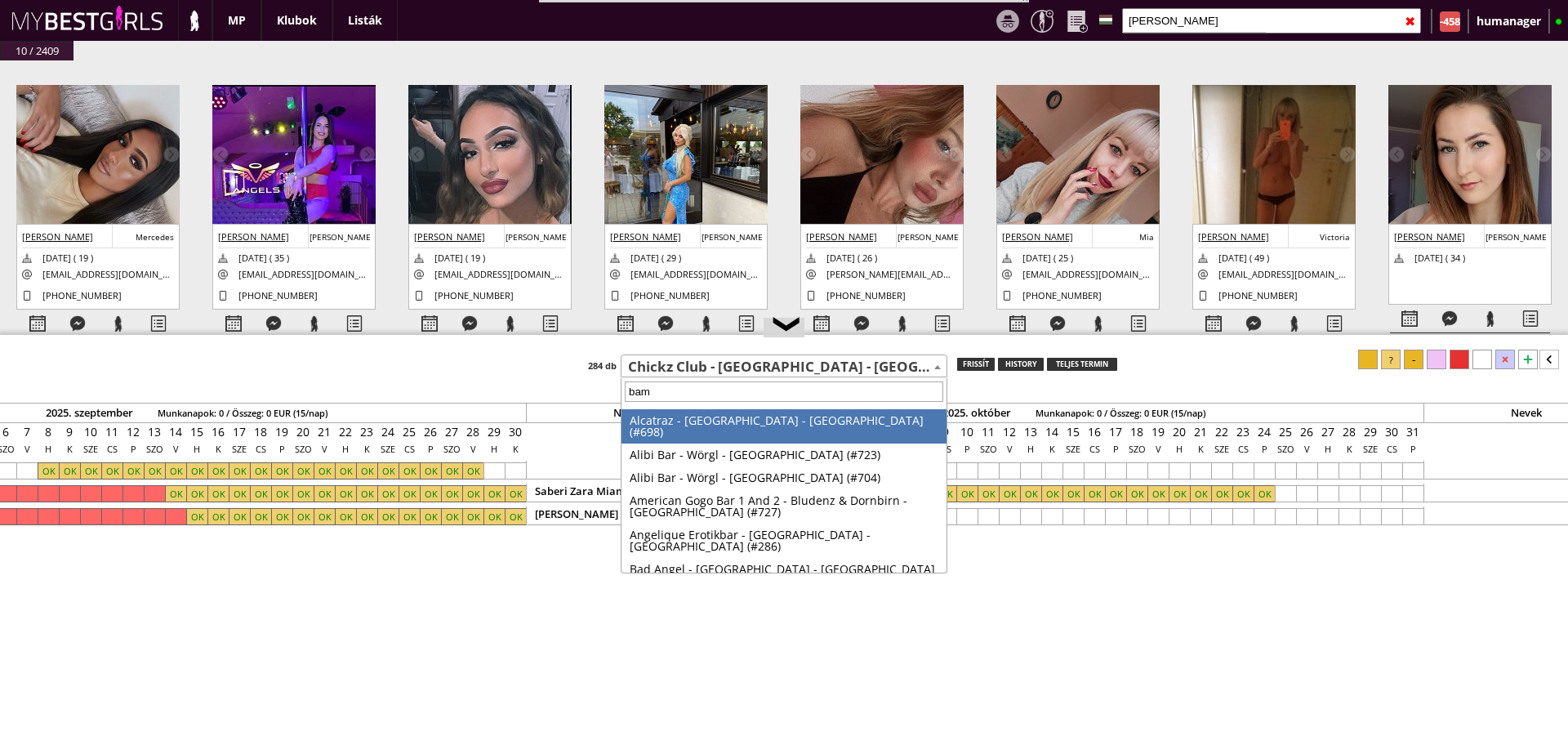
type input "bamb"
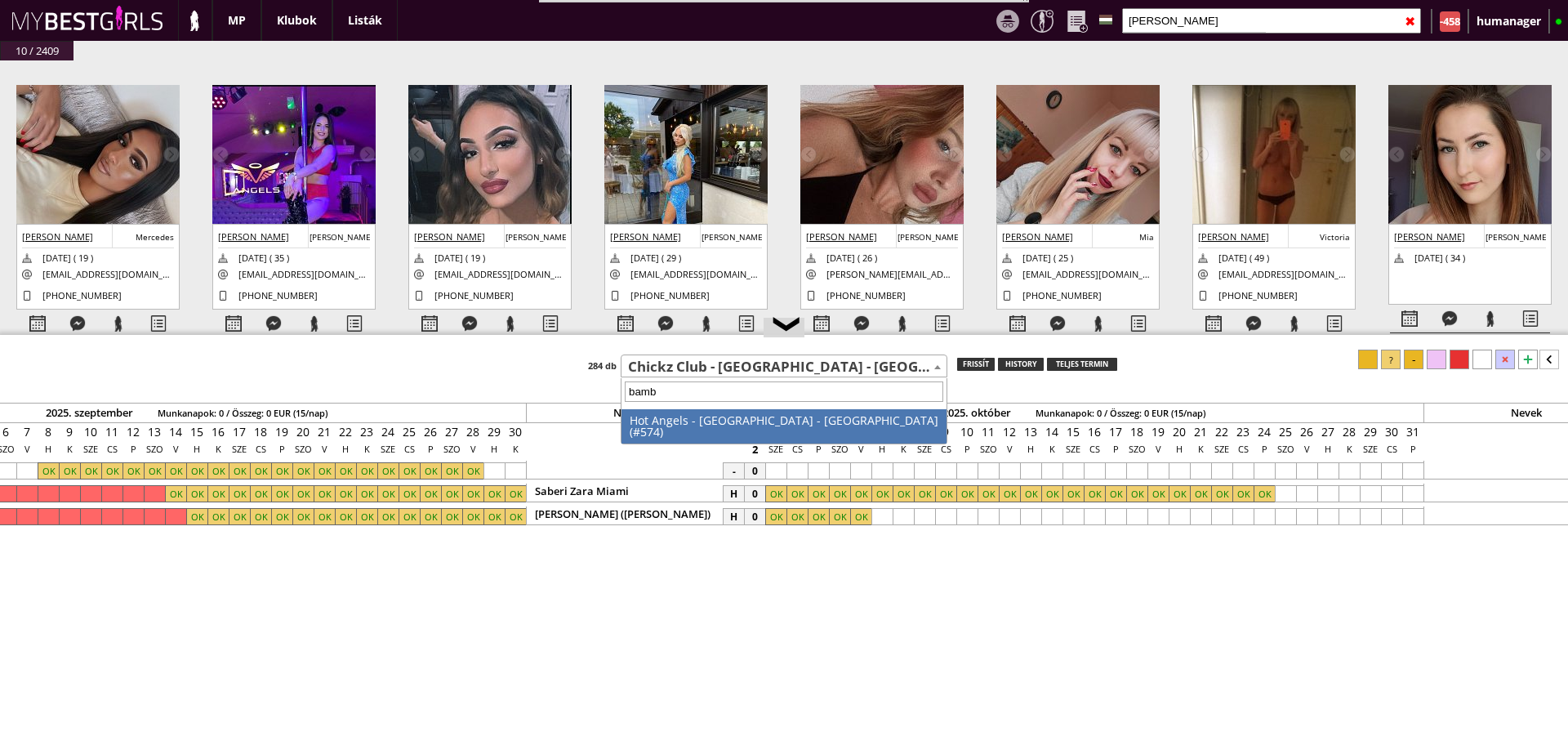
select select "574"
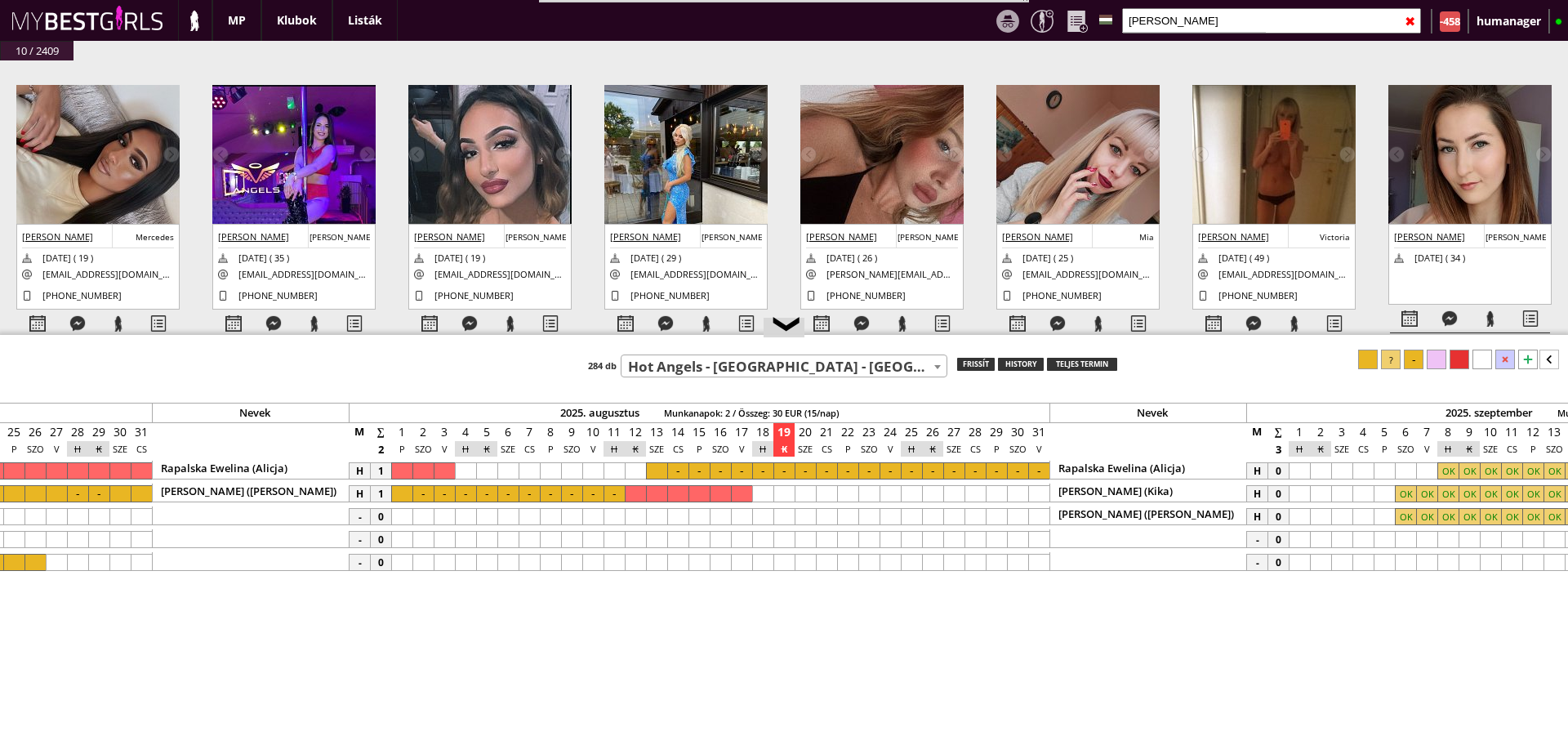
scroll to position [0, 7341]
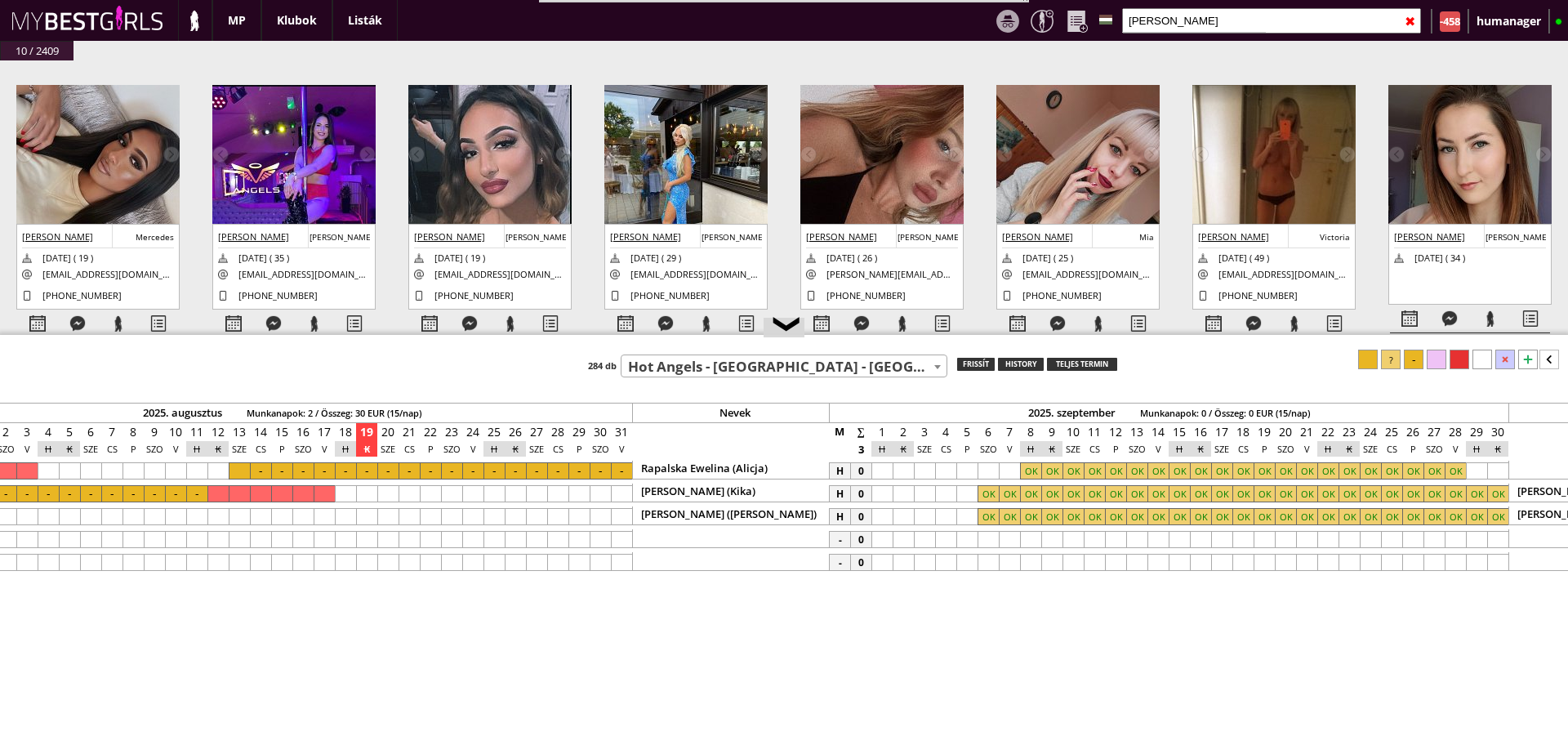
click at [994, 493] on div at bounding box center [989, 494] width 22 height 17
click at [1007, 493] on div at bounding box center [1009, 494] width 22 height 17
click at [1460, 359] on div at bounding box center [1460, 359] width 20 height 20
click at [980, 521] on div at bounding box center [989, 517] width 22 height 17
click at [1006, 517] on div at bounding box center [1009, 517] width 22 height 17
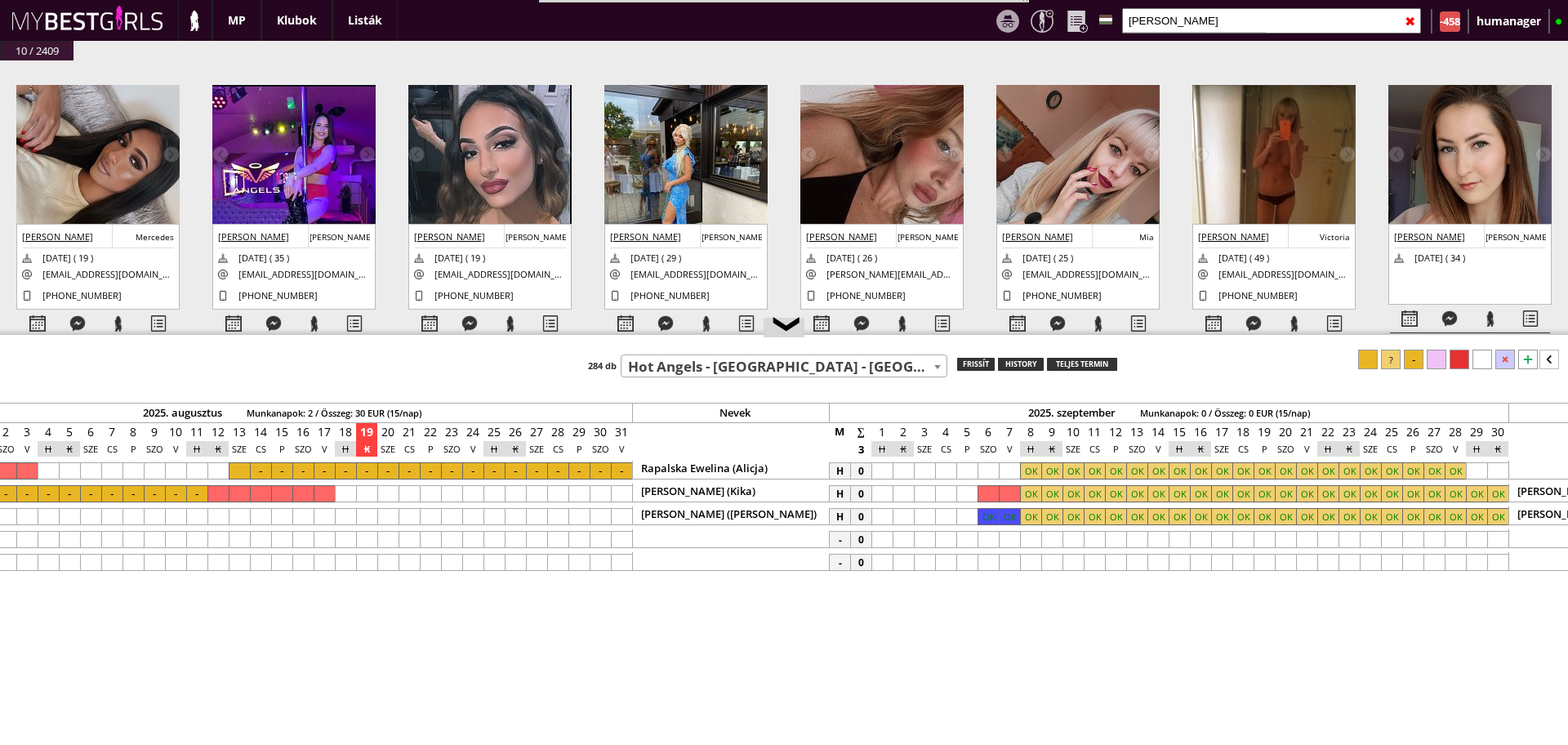
click at [1466, 351] on div at bounding box center [1460, 359] width 20 height 20
click at [1168, 23] on input "németh" at bounding box center [1271, 20] width 299 height 25
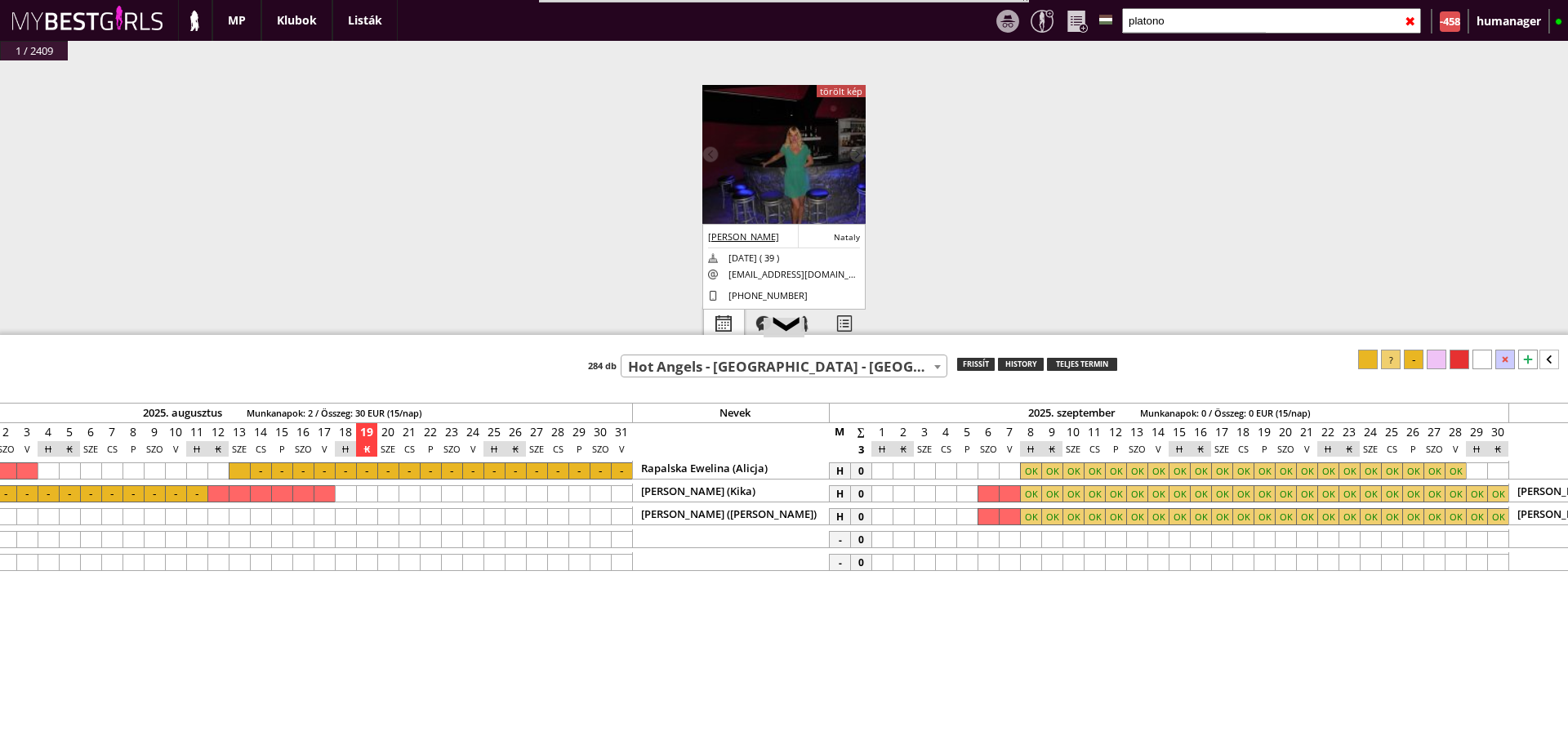
type input "platono"
click at [716, 328] on div at bounding box center [724, 324] width 40 height 28
select select "0"
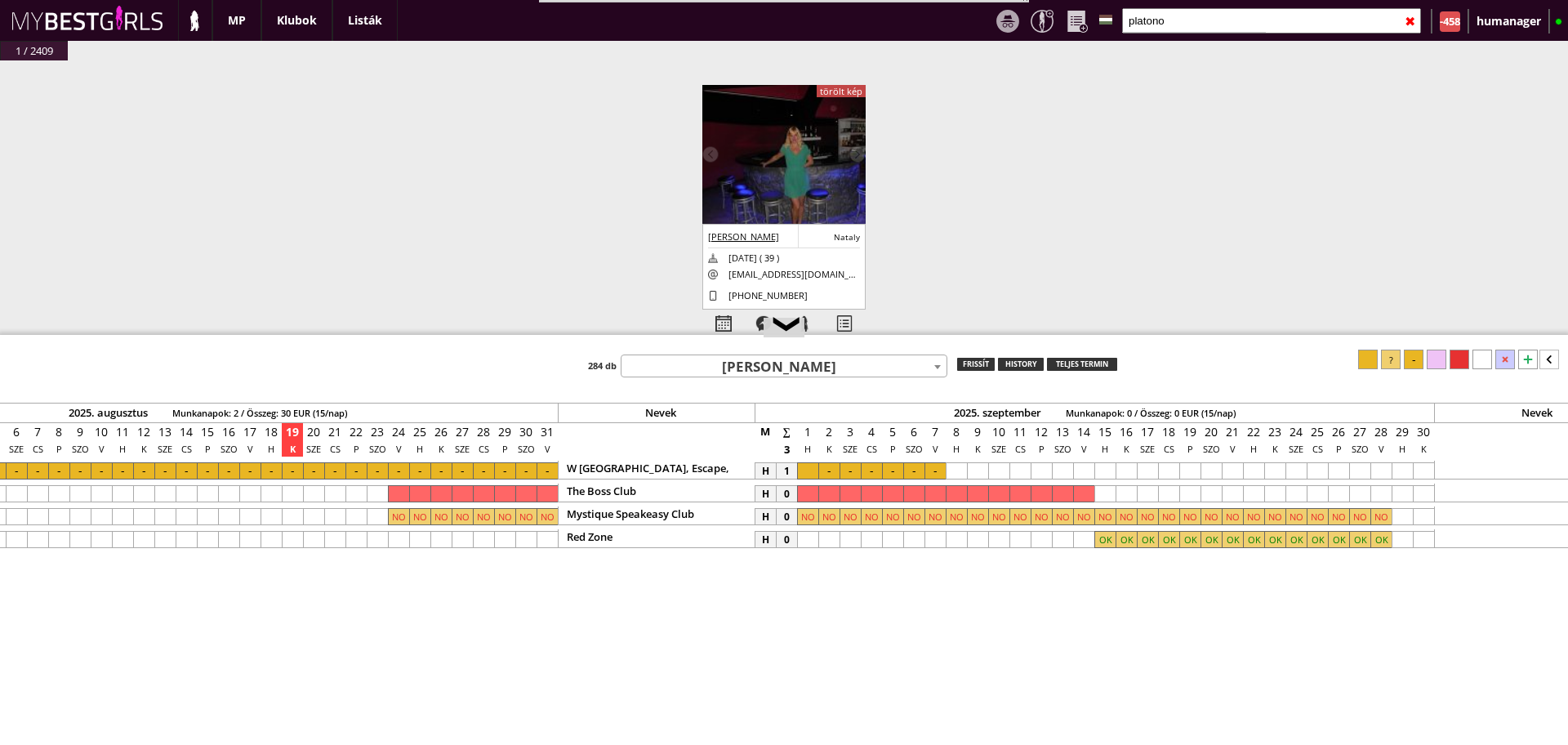
scroll to position [0, 7580]
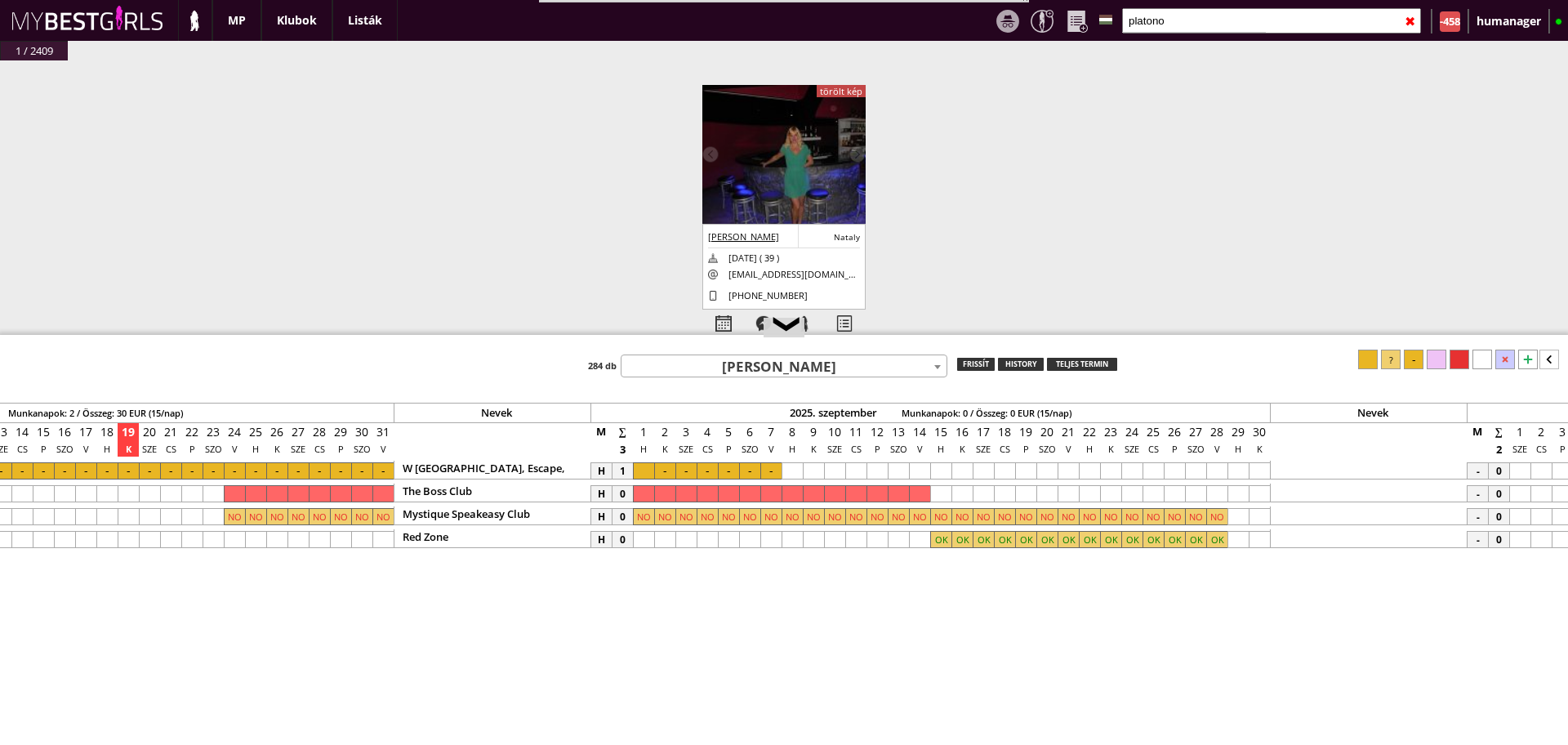
click at [721, 370] on span "Platonova Natalia" at bounding box center [784, 368] width 325 height 23
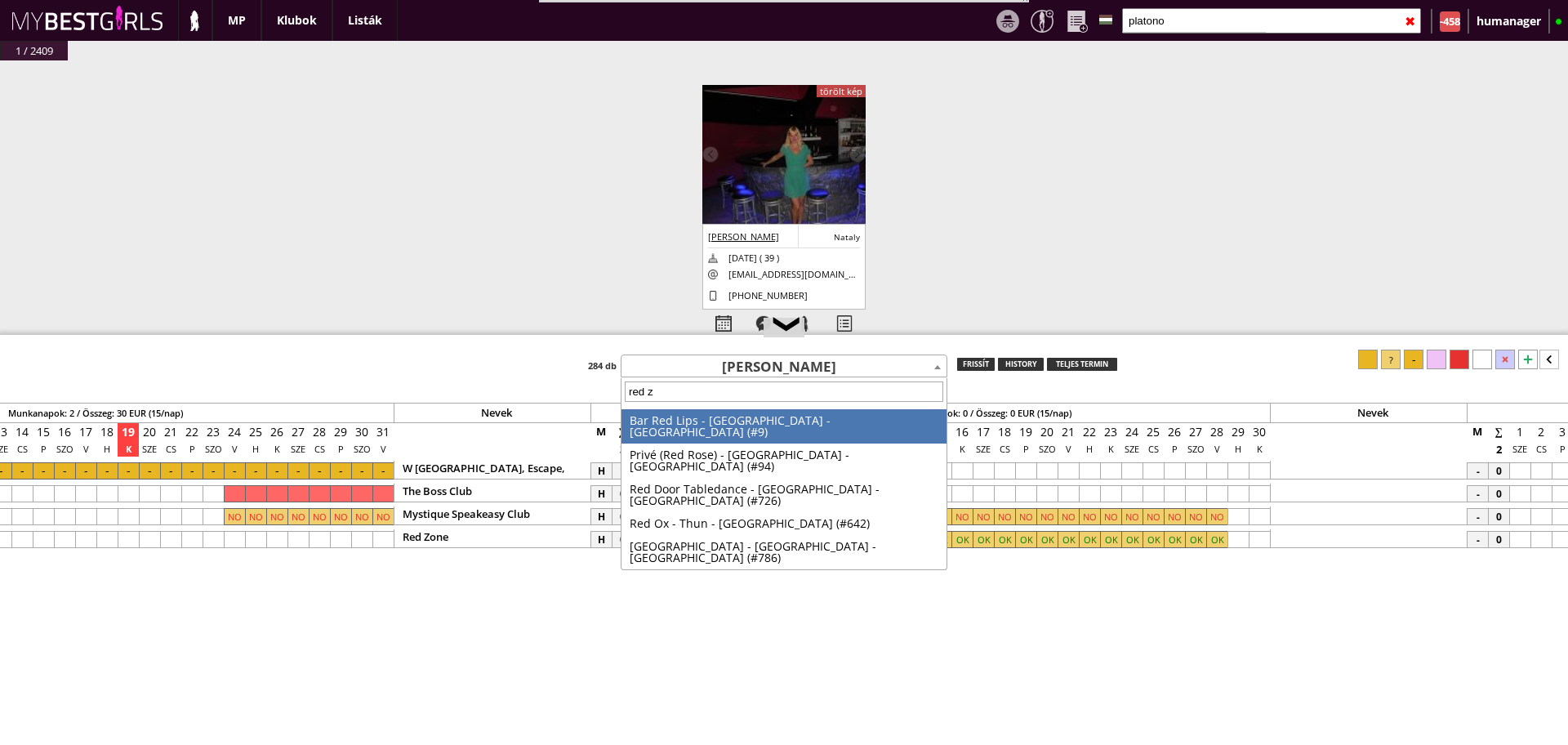
type input "red zo"
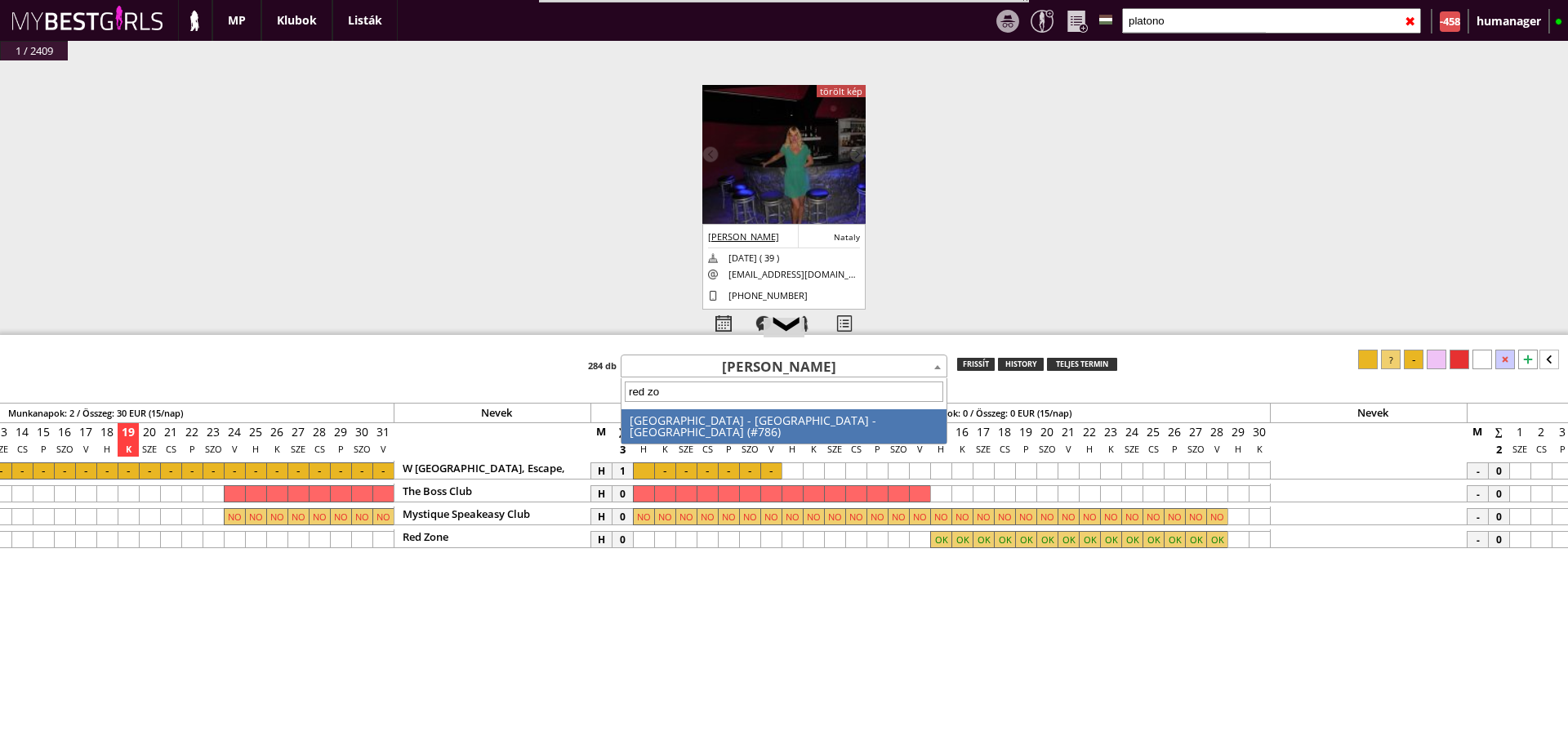
select select "786"
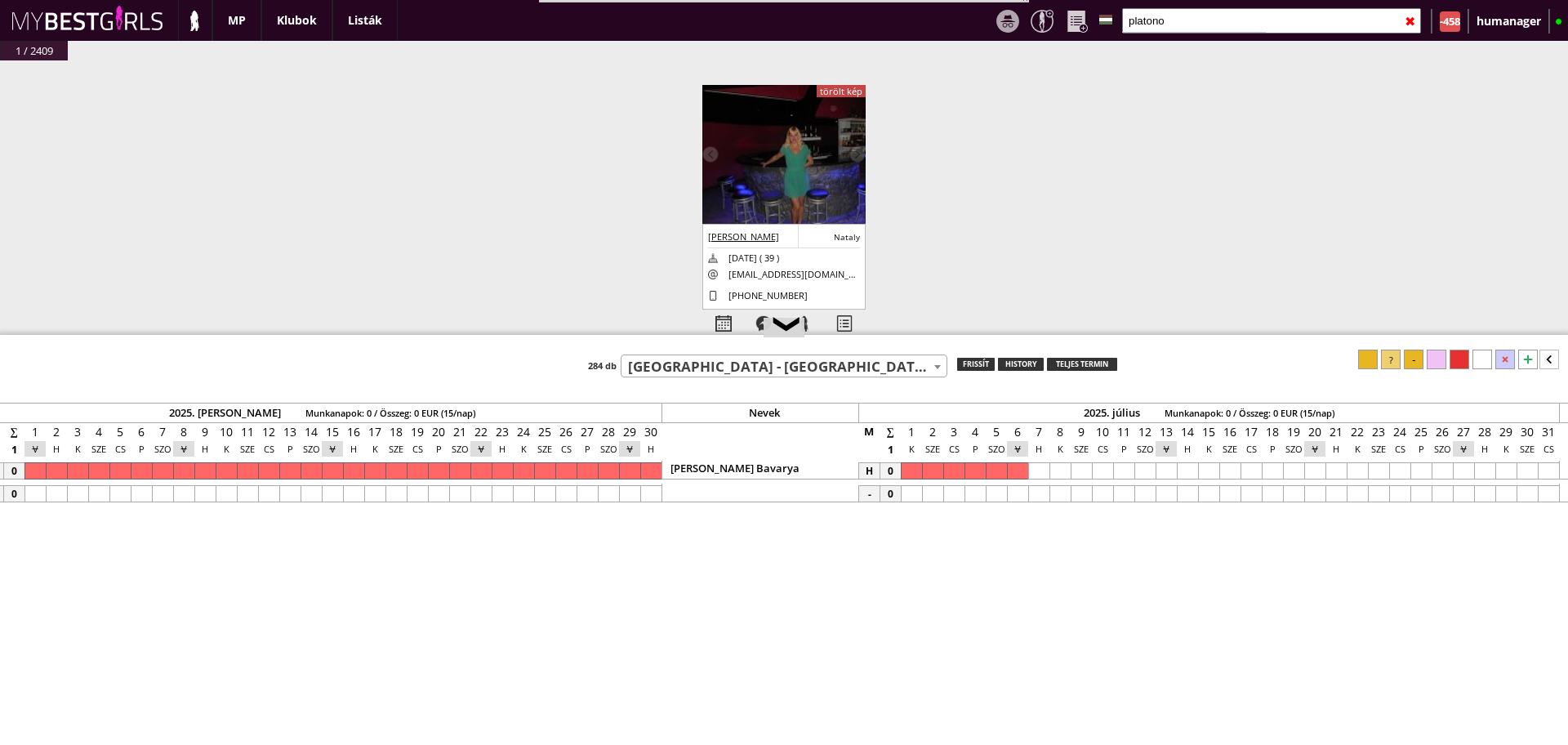
scroll to position [0, 5614]
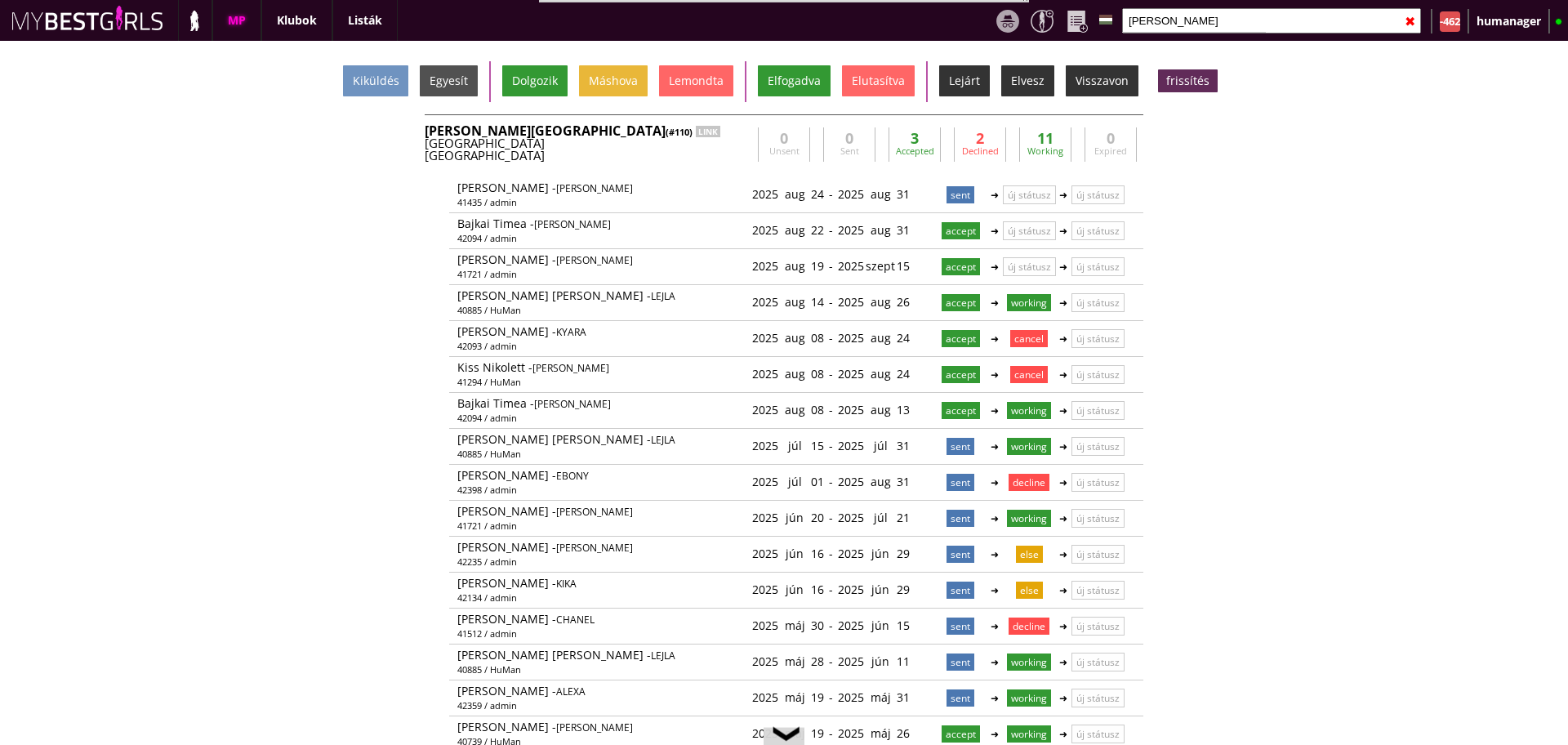
click at [1218, 28] on input "bever" at bounding box center [1271, 20] width 299 height 25
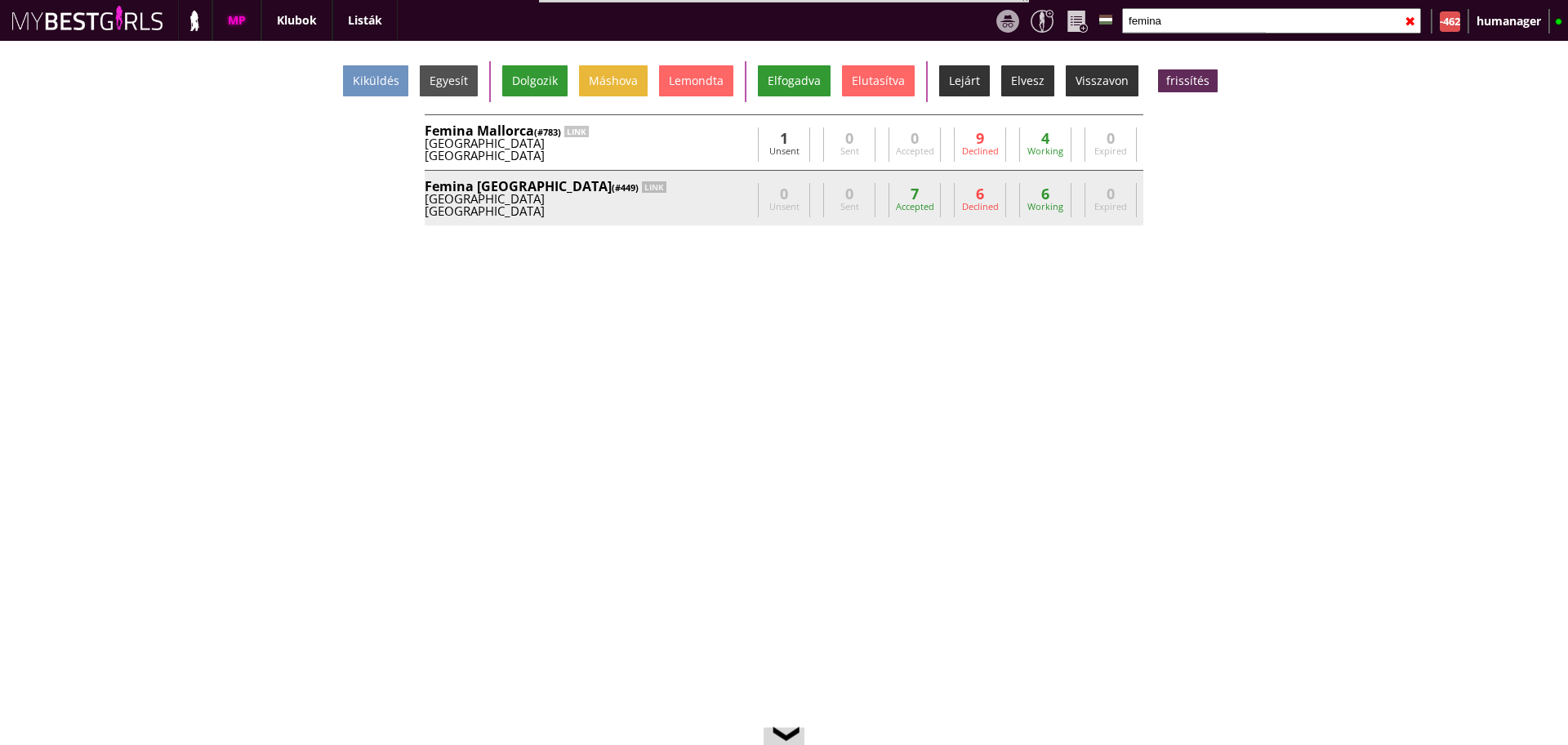
type input "femina"
click at [694, 209] on div "Munich" at bounding box center [587, 211] width 326 height 12
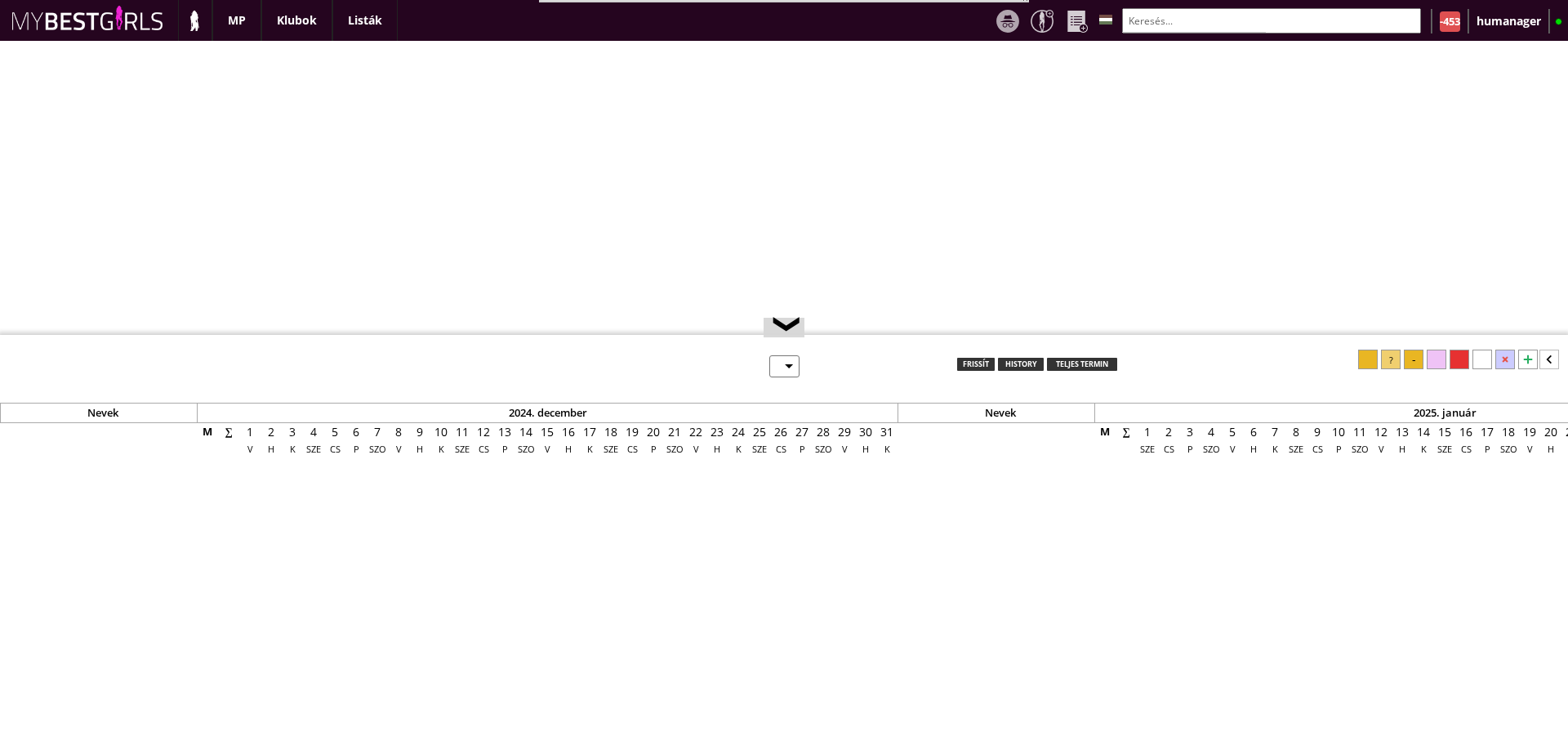
select select "0"
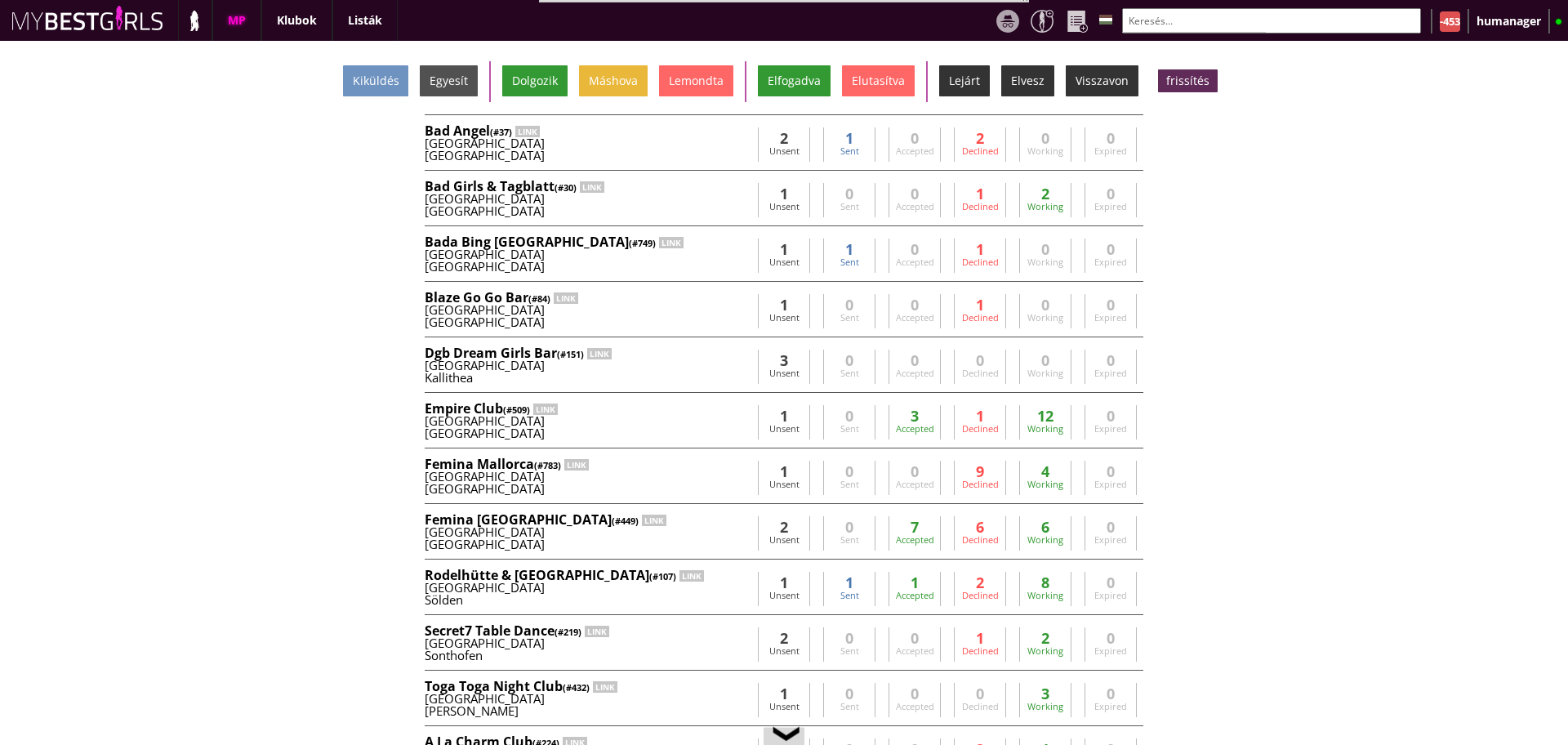
scroll to position [0, 6945]
click at [1153, 22] on input "text" at bounding box center [1271, 20] width 299 height 25
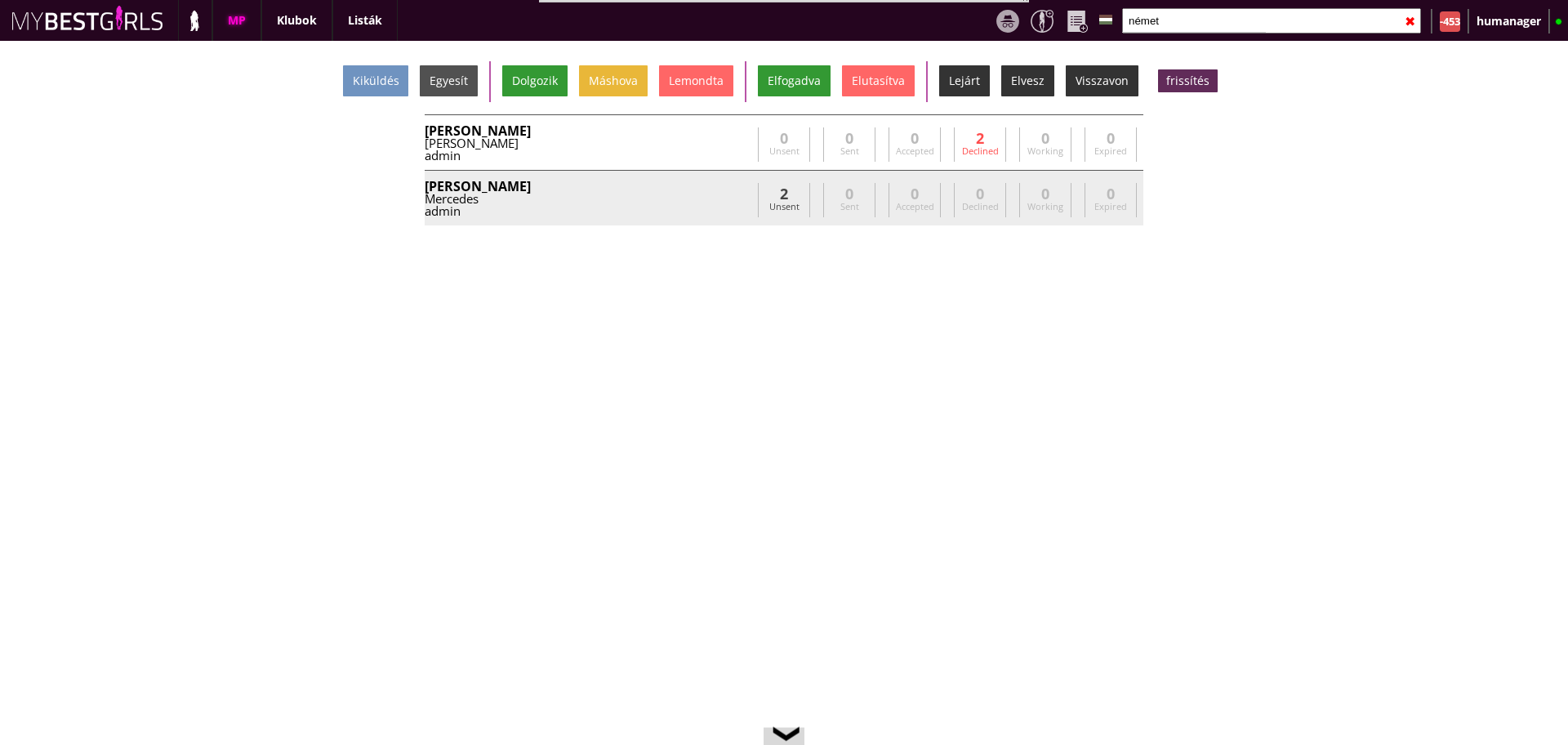
type input "német"
click at [637, 219] on div "Németh Rebeka Mercédesz Mercedes admin" at bounding box center [587, 200] width 326 height 40
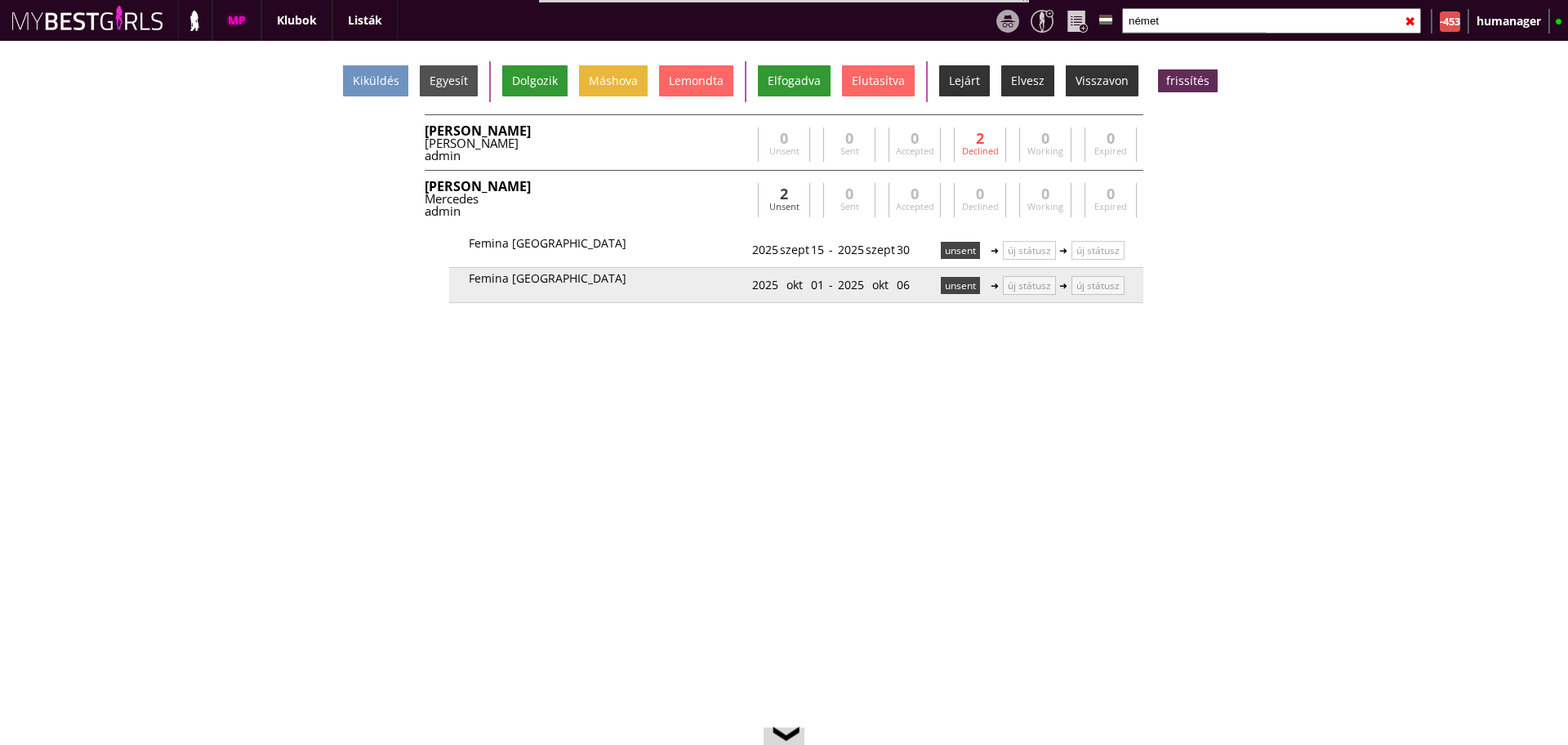
click at [941, 281] on p "unsent" at bounding box center [961, 286] width 40 height 17
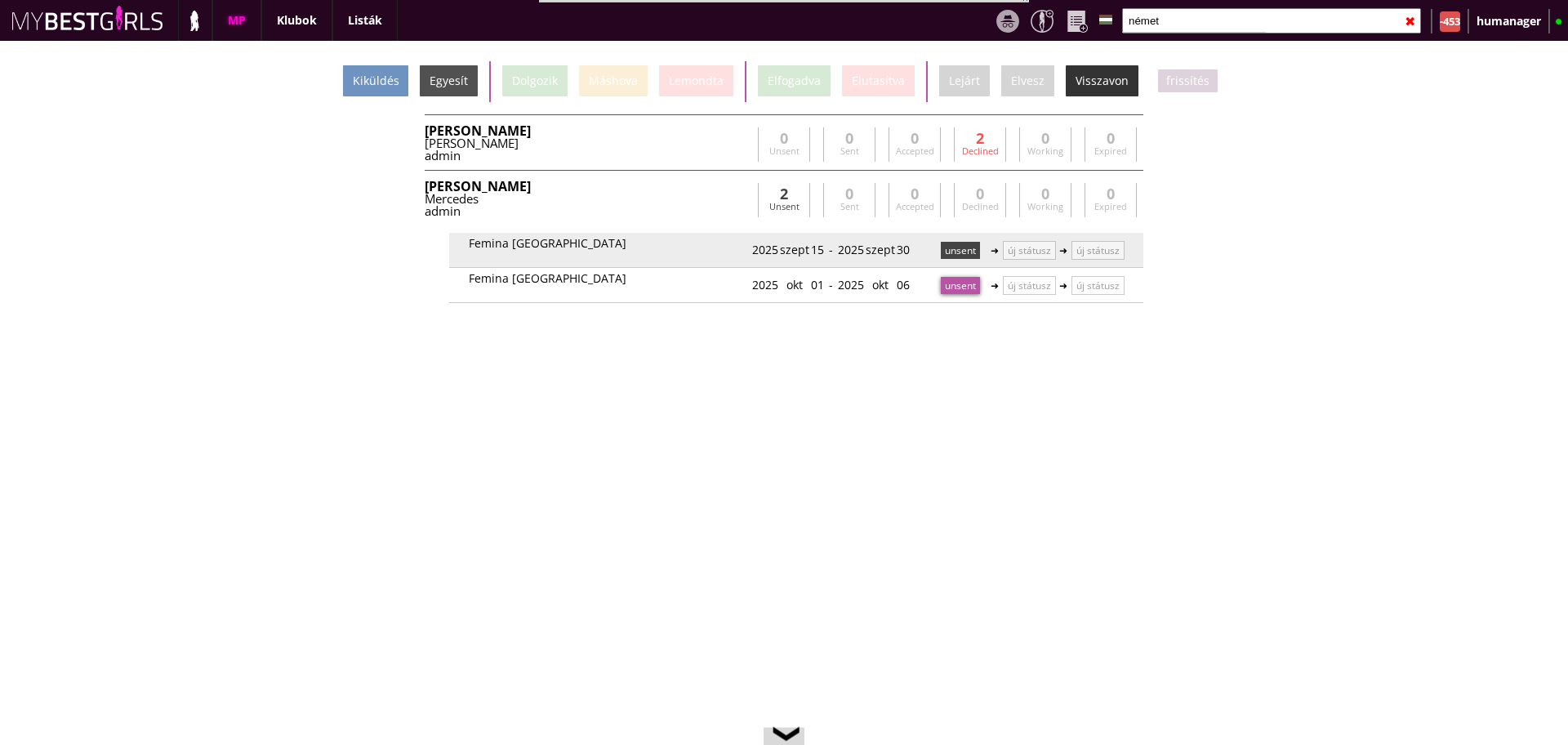
click at [939, 240] on div "unsent" at bounding box center [960, 250] width 57 height 27
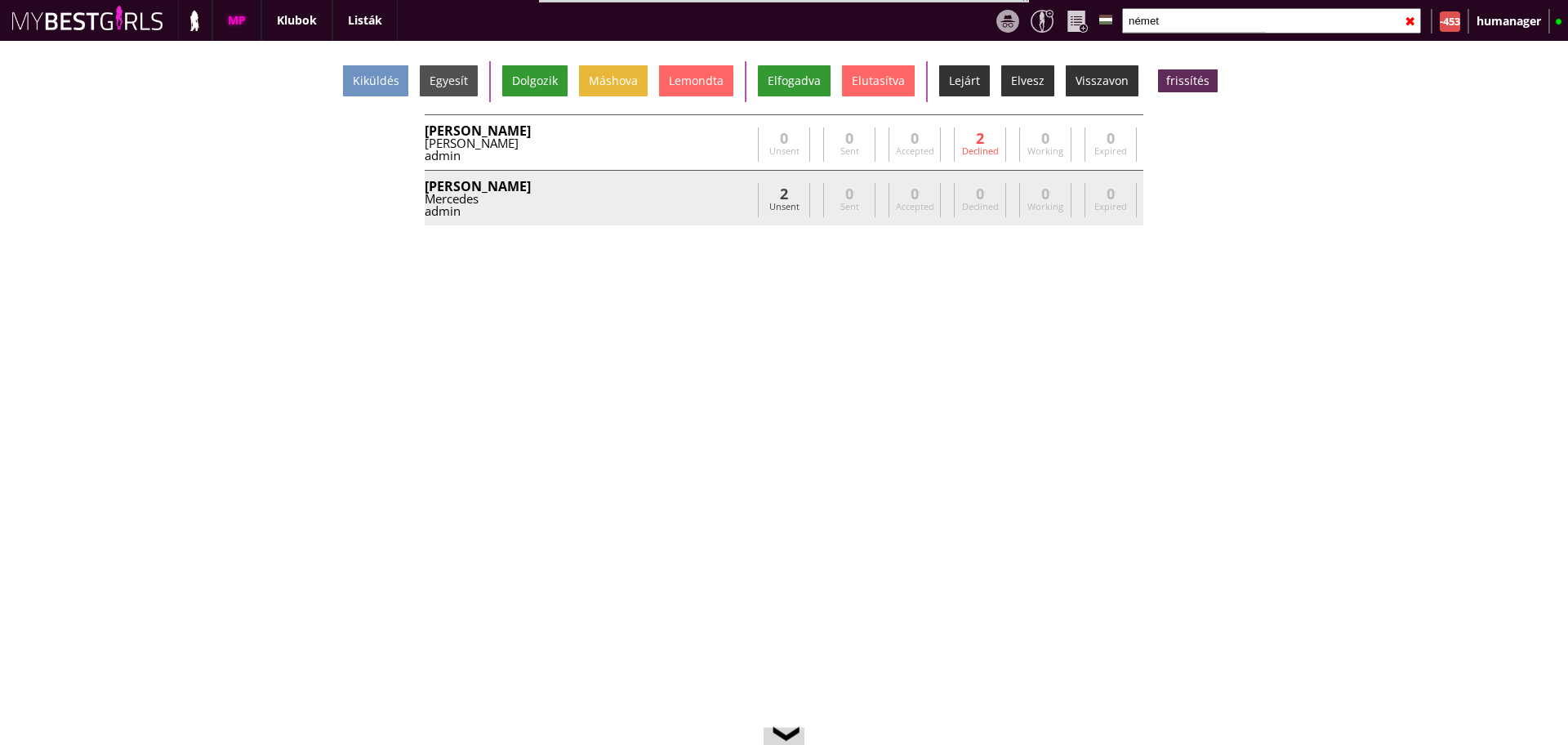
click at [1185, 8] on input "német" at bounding box center [1271, 20] width 299 height 25
type input "femina"
click at [724, 202] on div "[GEOGRAPHIC_DATA]" at bounding box center [587, 199] width 326 height 12
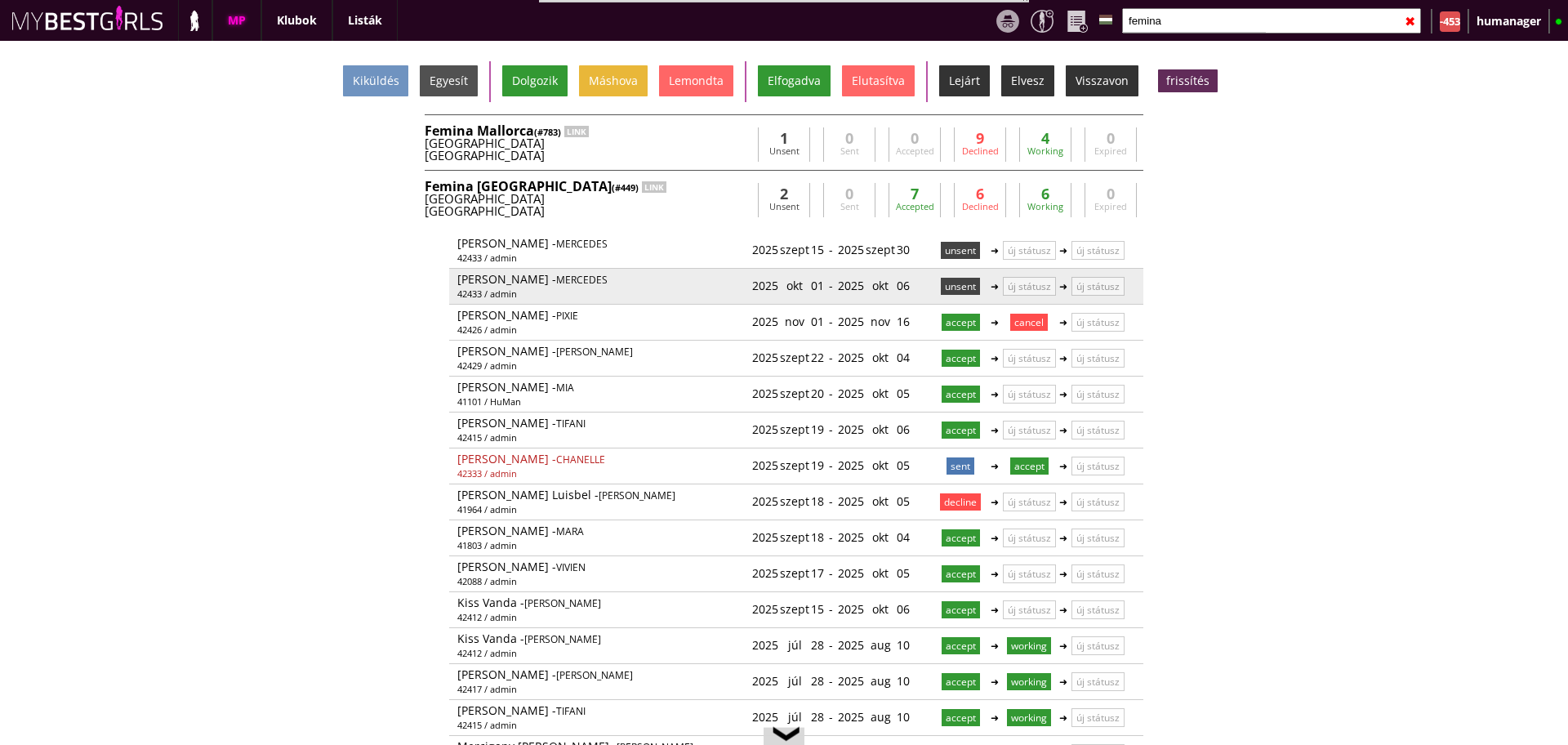
click at [941, 279] on p "unsent" at bounding box center [961, 287] width 40 height 17
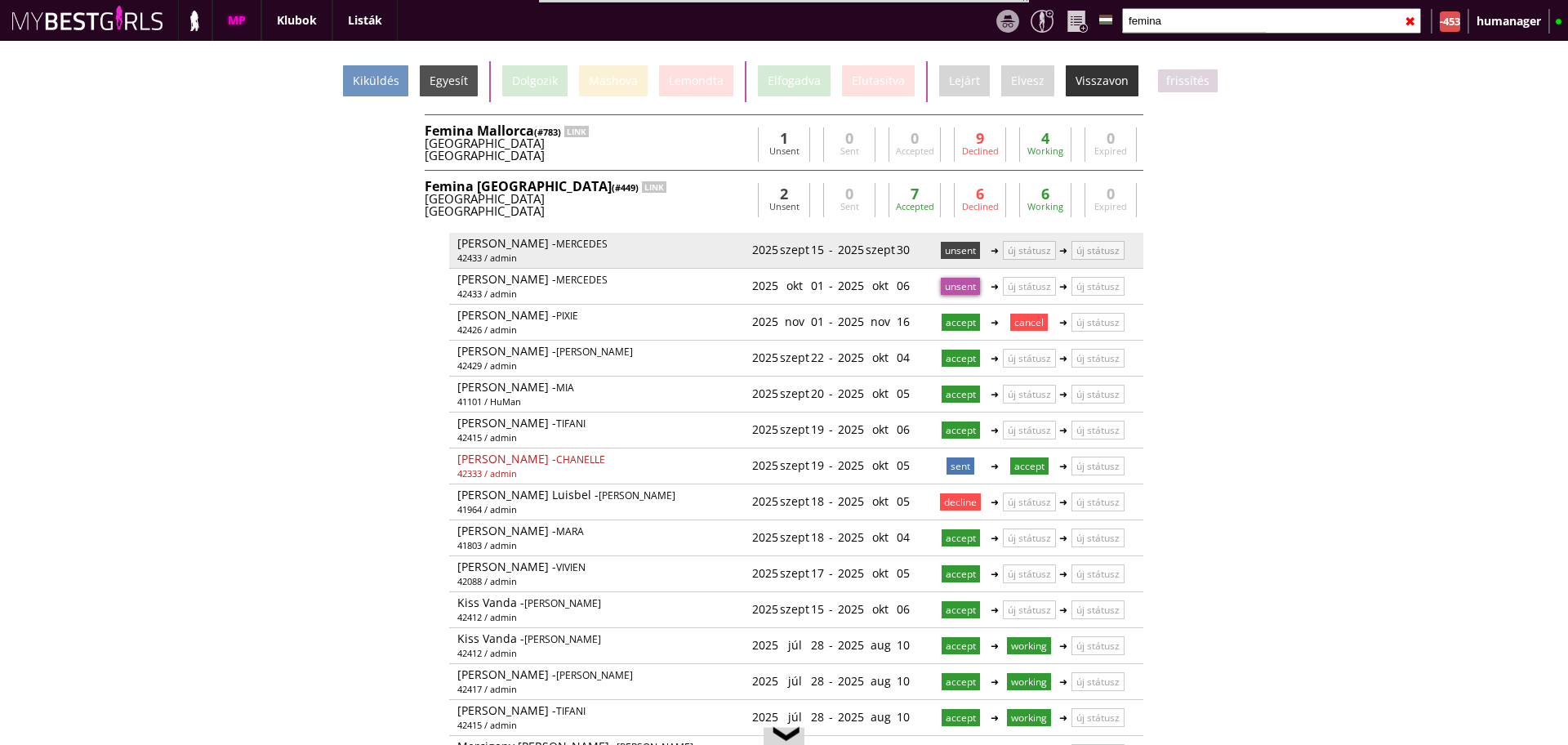
click at [943, 255] on p "unsent" at bounding box center [961, 251] width 40 height 17
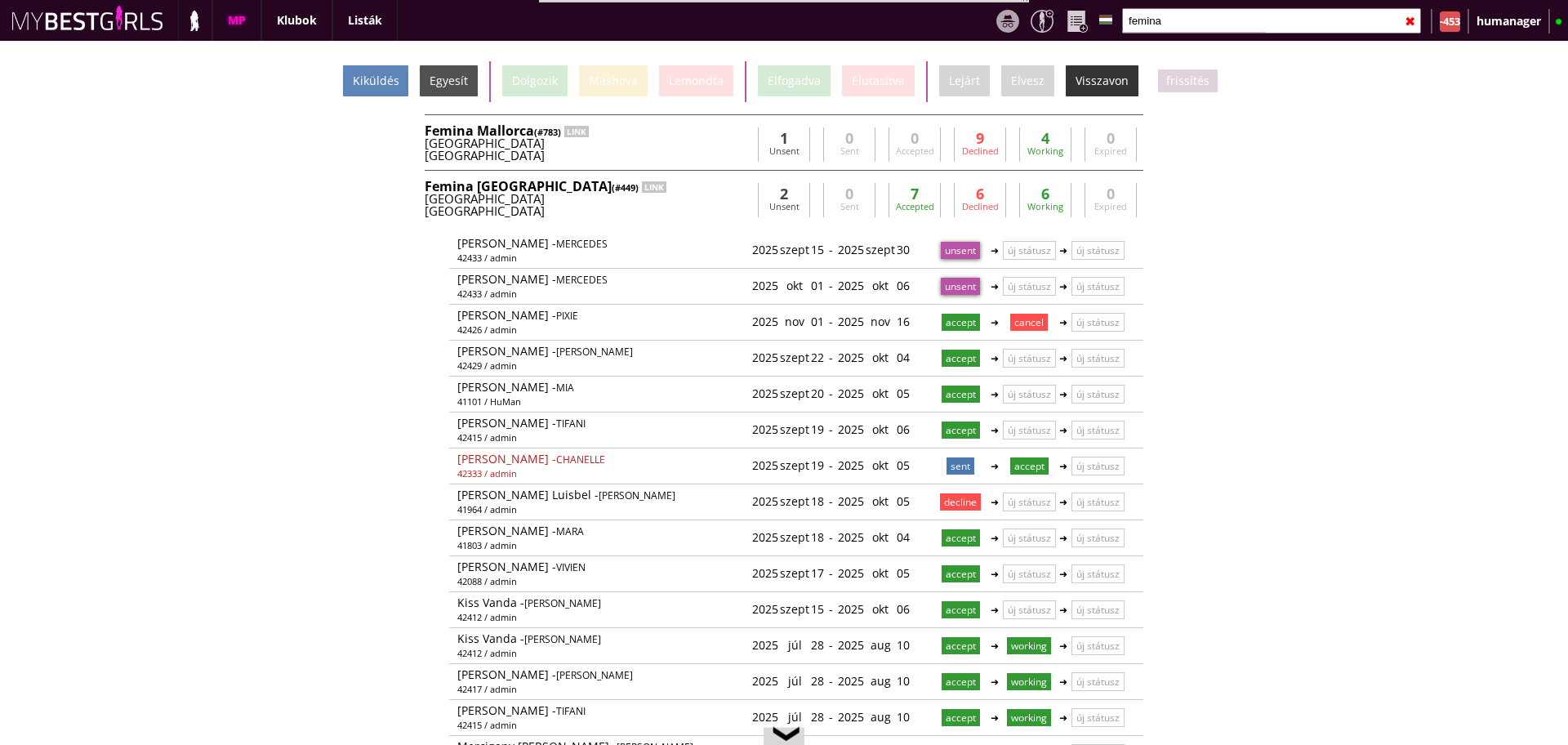
click at [374, 84] on div "Kiküldés" at bounding box center [375, 81] width 65 height 31
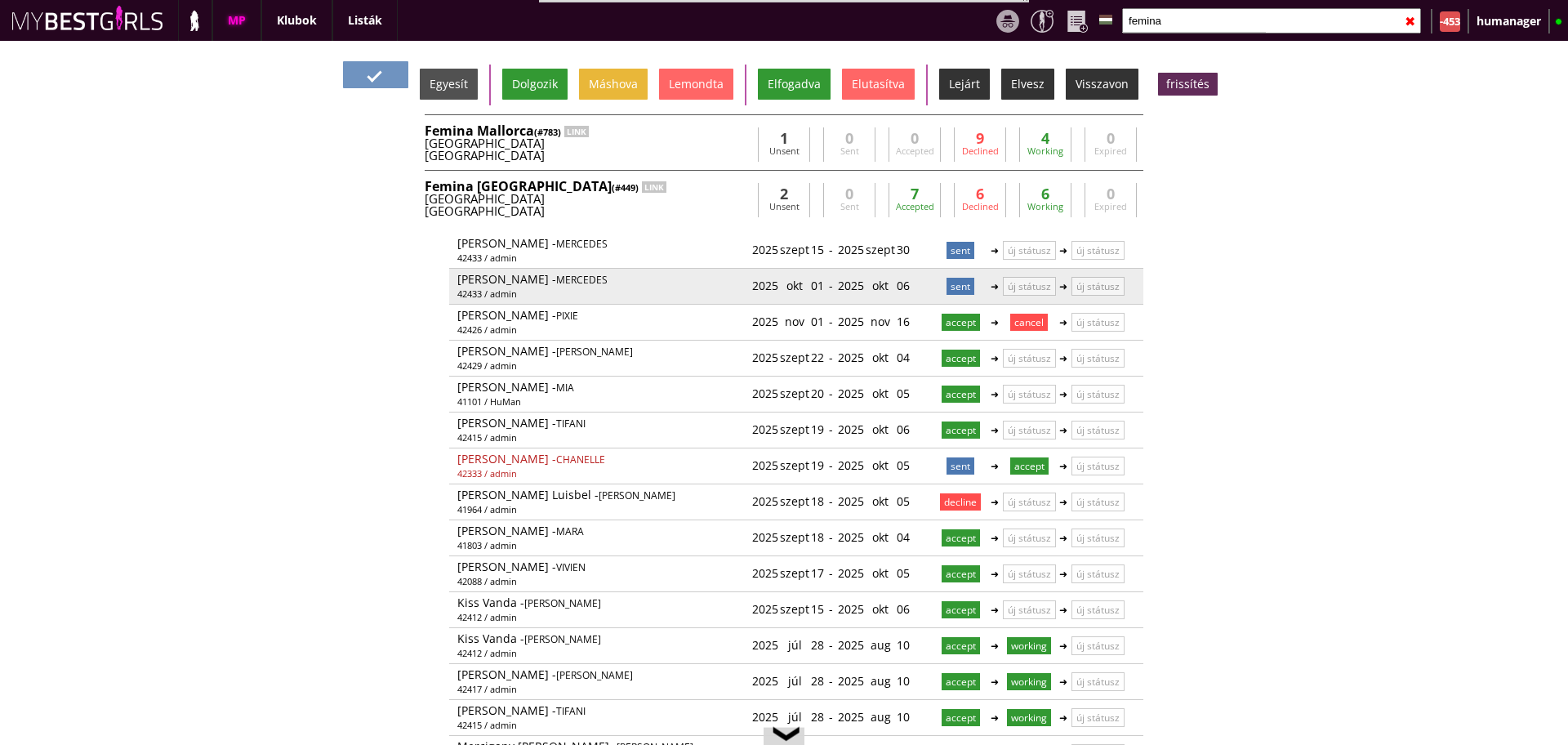
click at [952, 287] on p "sent" at bounding box center [961, 287] width 28 height 17
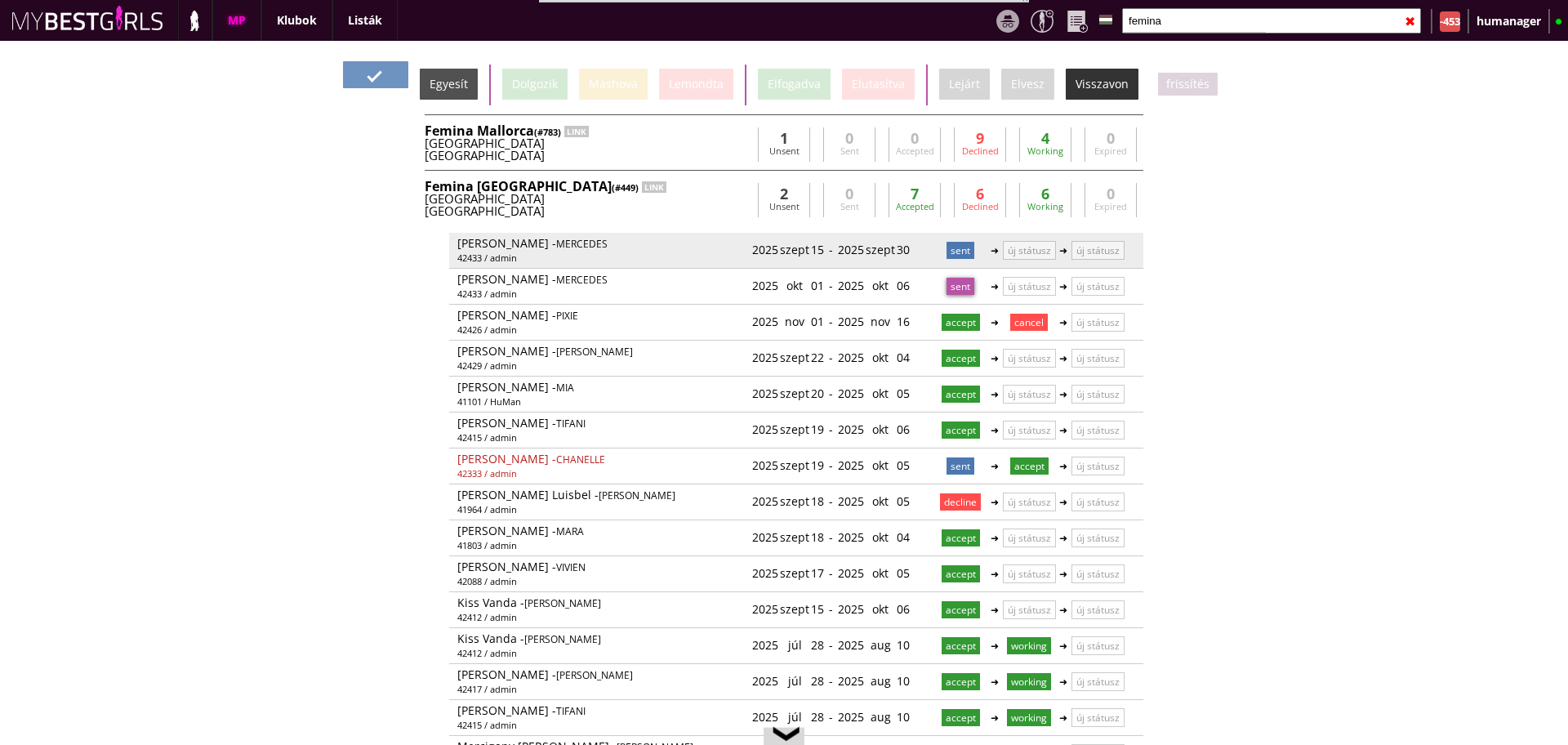
click at [950, 244] on p "sent" at bounding box center [961, 251] width 28 height 17
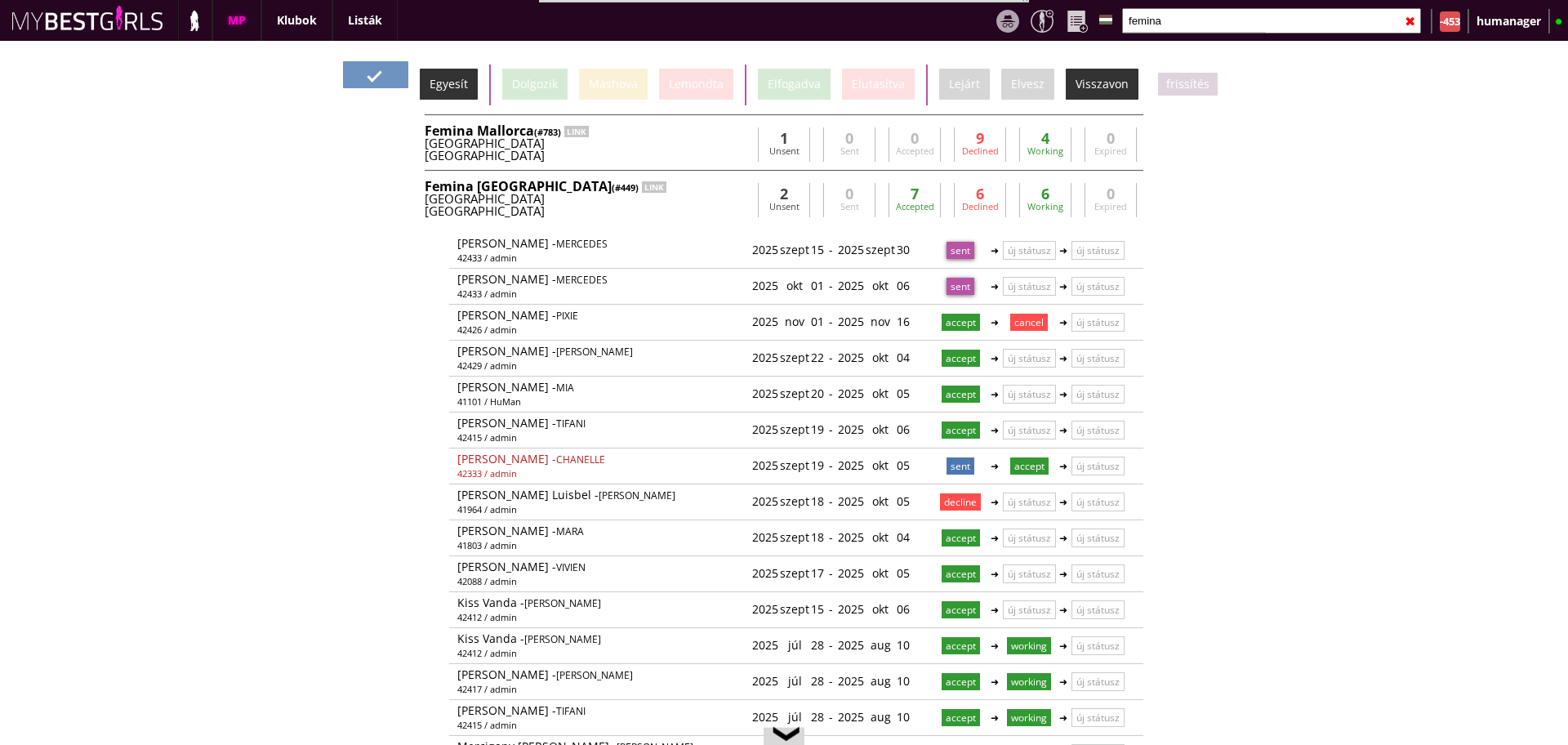
click at [456, 87] on div "Egyesít" at bounding box center [449, 84] width 58 height 31
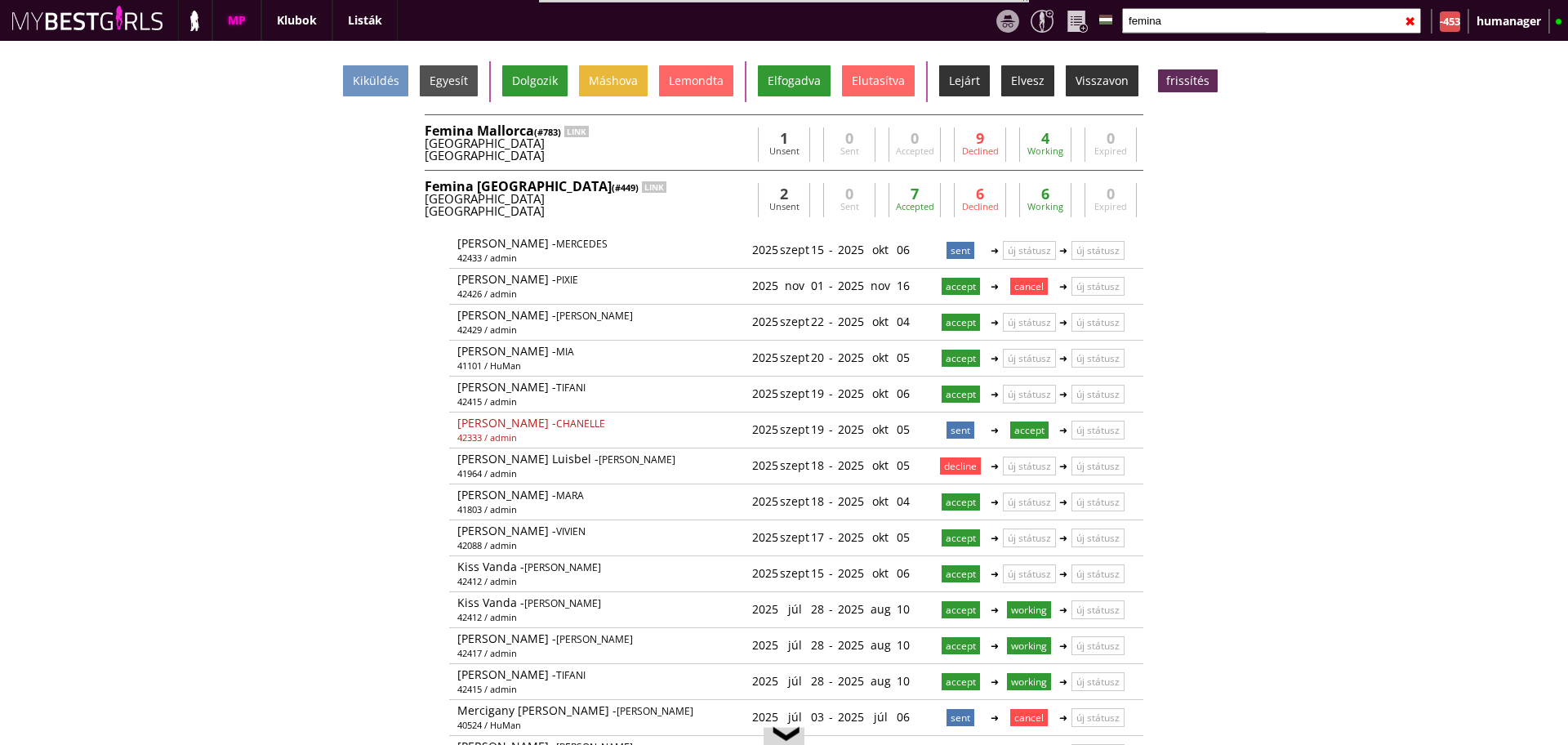
click at [586, 180] on div "Femina München (#449) LINK" at bounding box center [587, 186] width 326 height 13
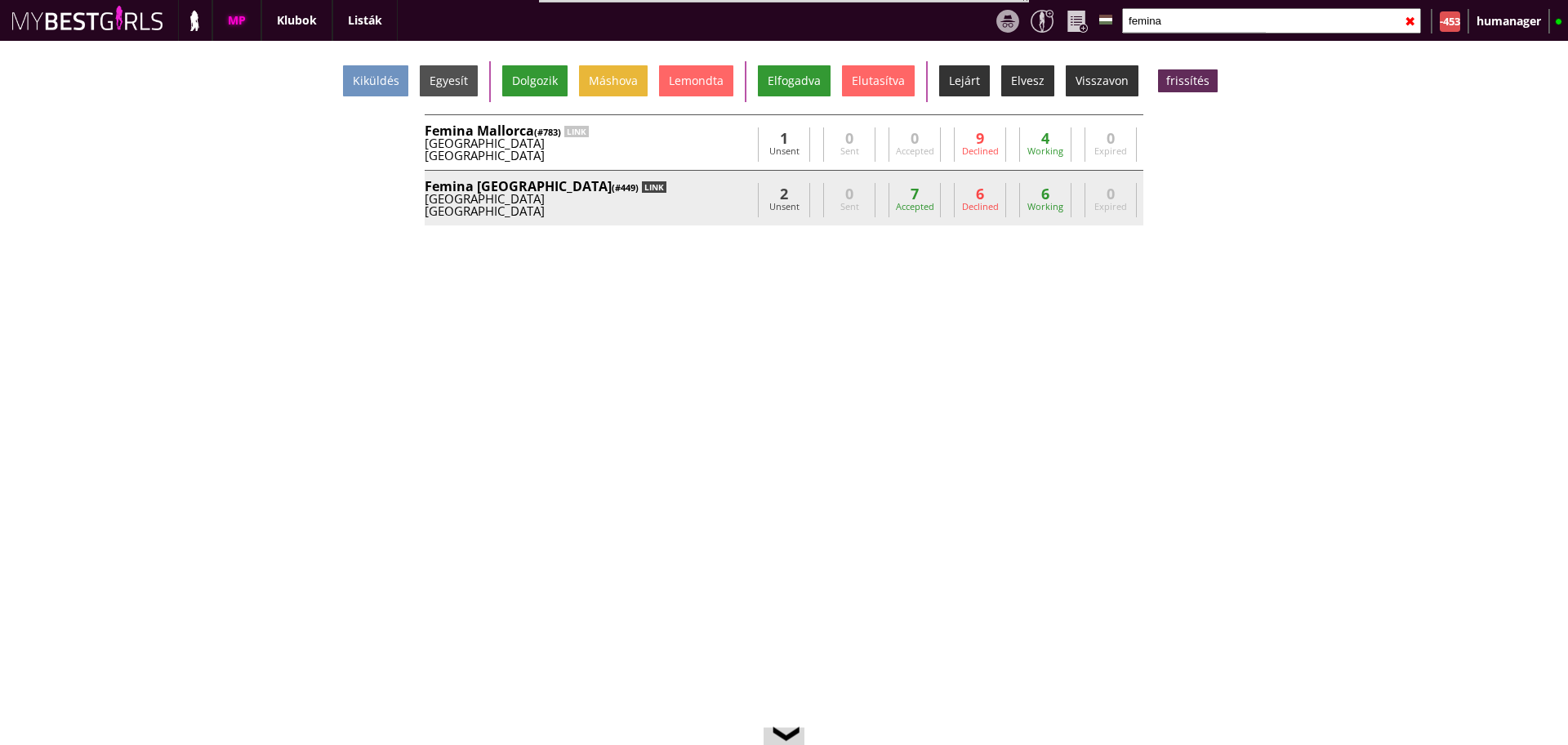
click at [642, 188] on div "LINK" at bounding box center [654, 187] width 24 height 11
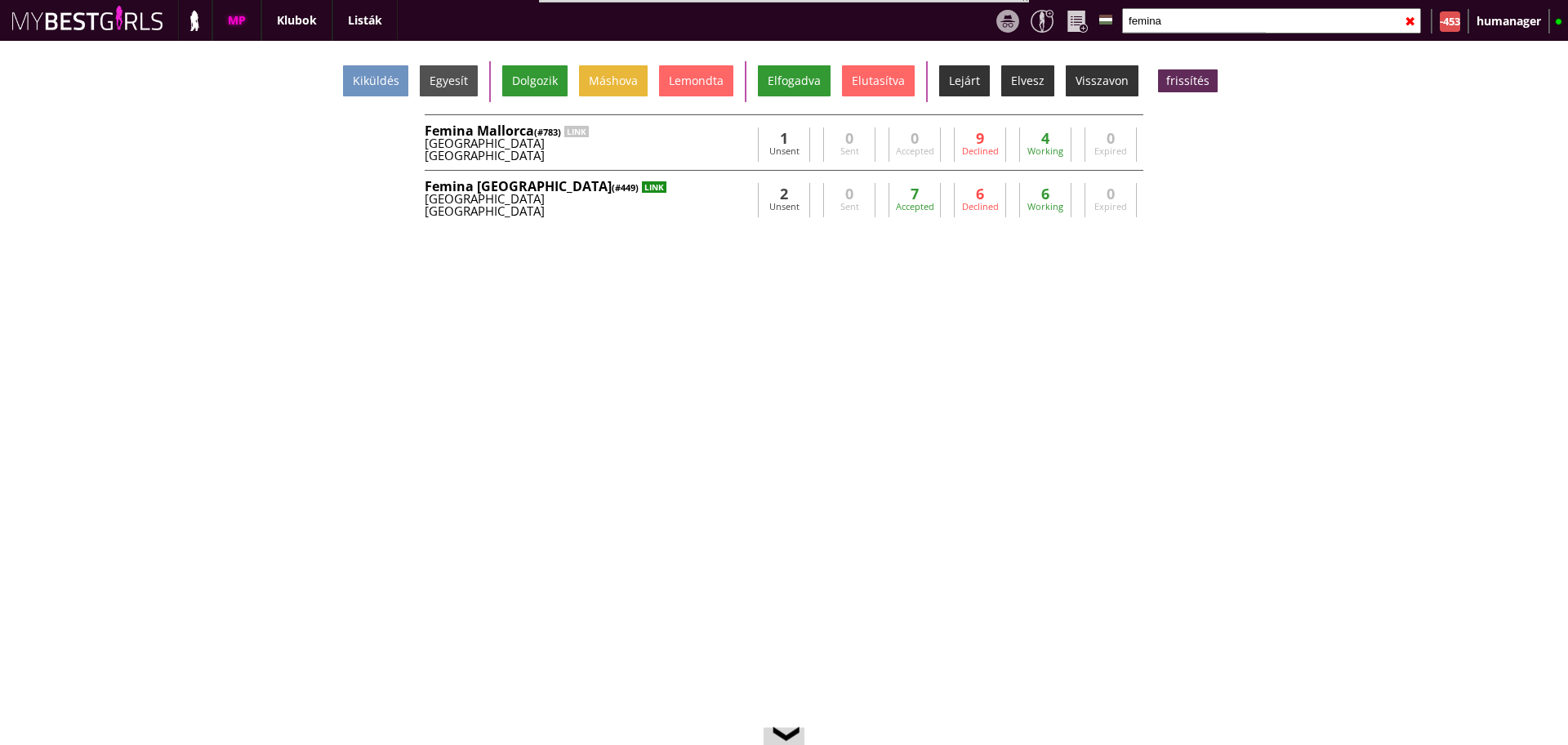
scroll to position [36, 0]
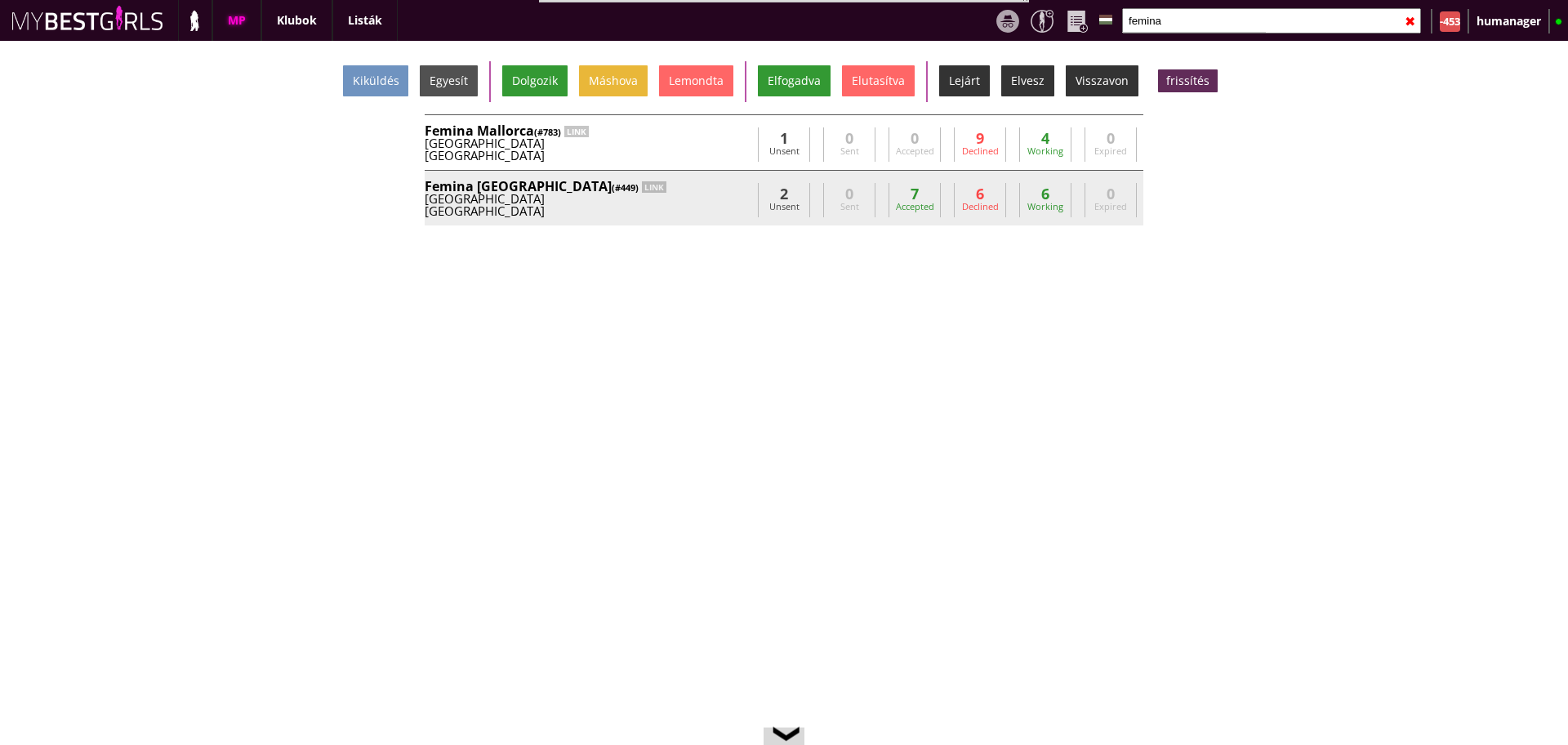
click at [673, 205] on div "[GEOGRAPHIC_DATA]" at bounding box center [587, 211] width 326 height 12
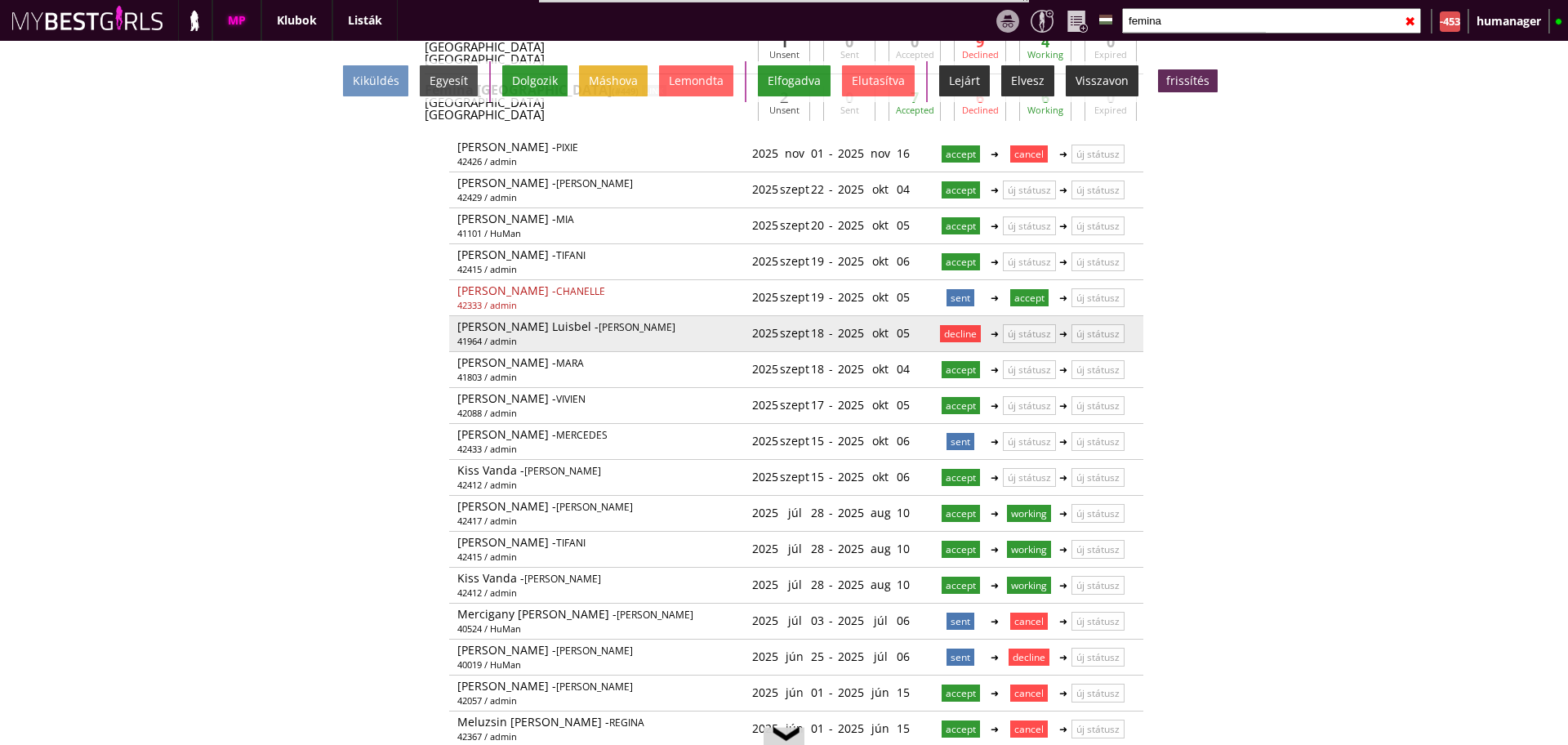
scroll to position [97, 0]
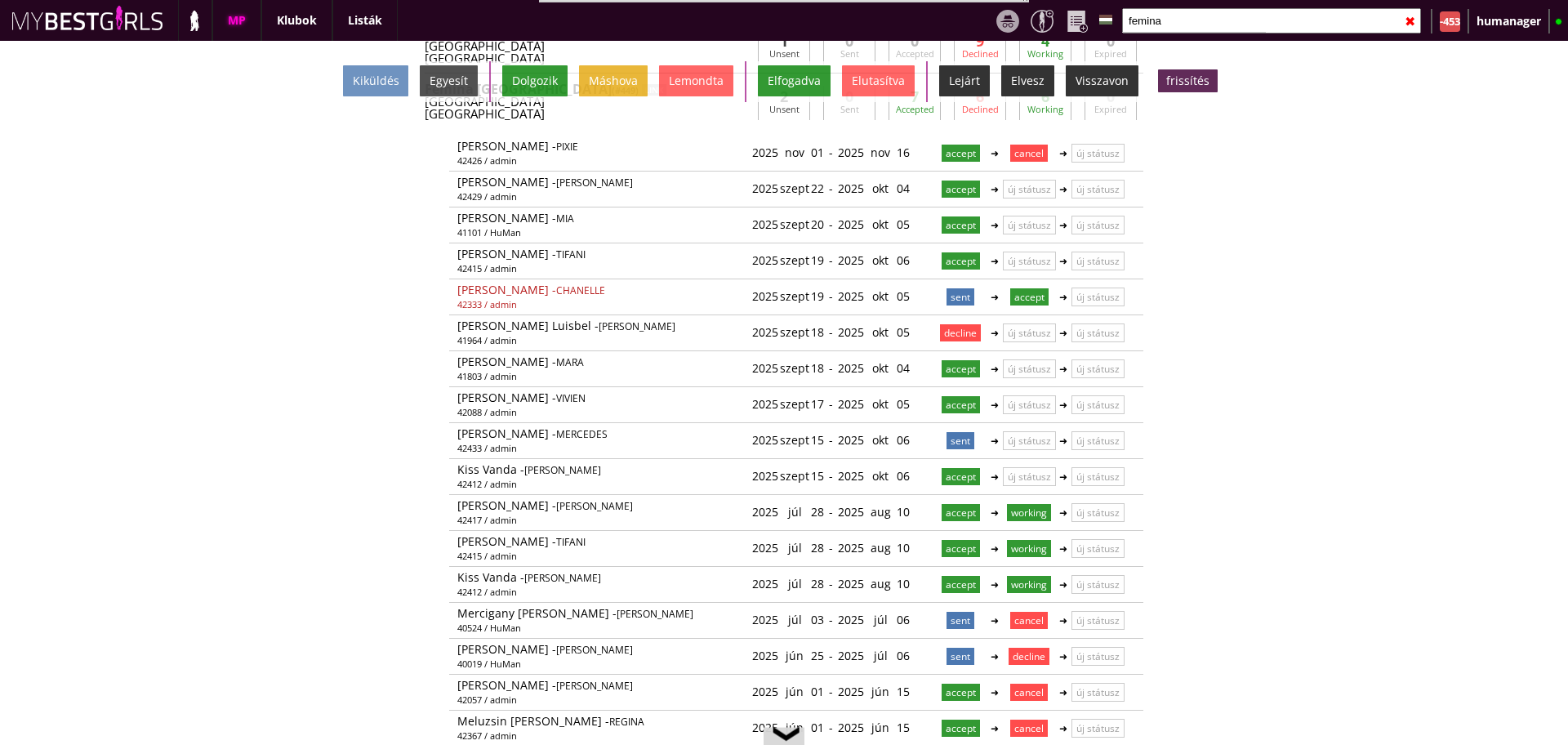
click at [1150, 21] on input "femina" at bounding box center [1271, 20] width 299 height 25
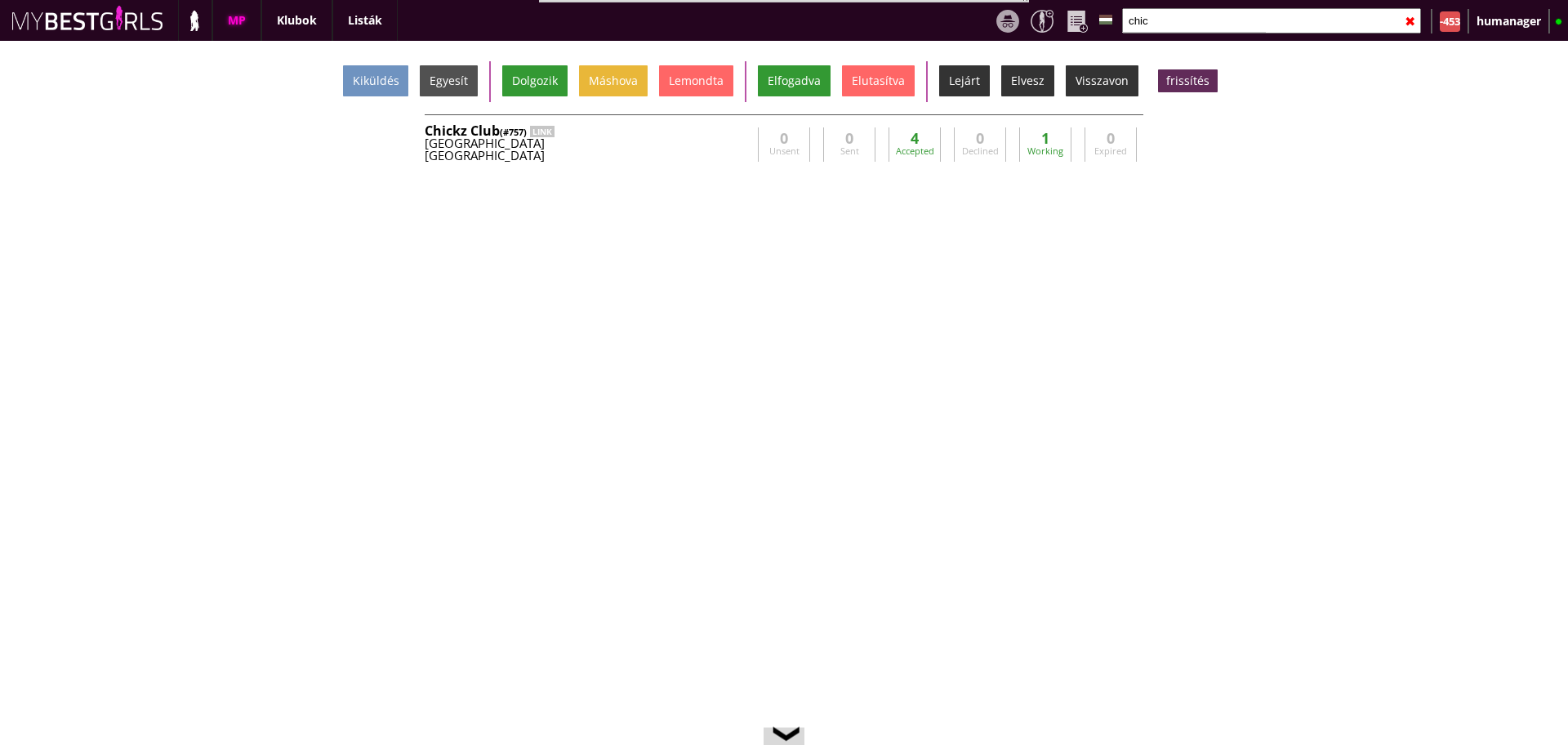
scroll to position [0, 0]
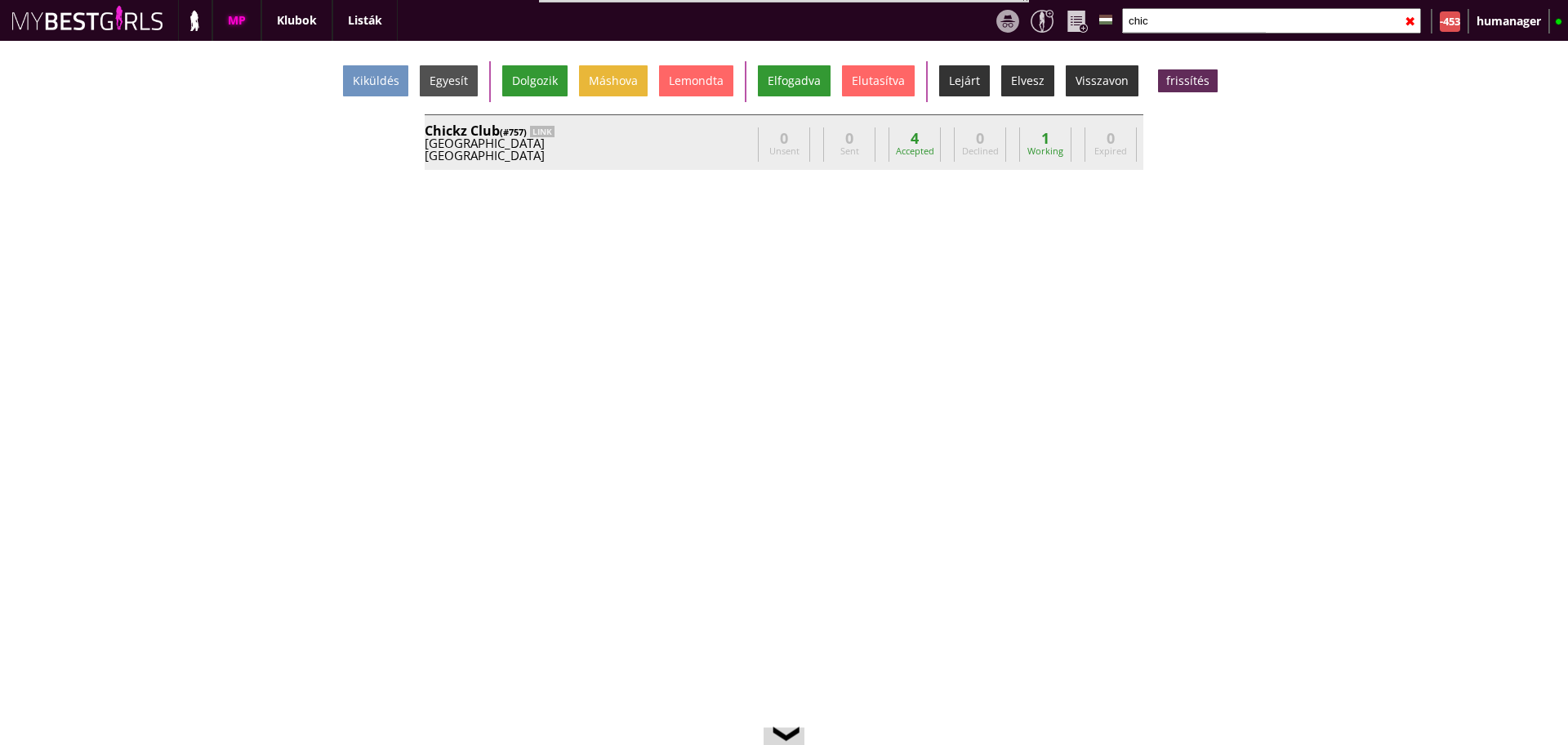
type input "chic"
click at [692, 130] on div "Chickz Club (#757) LINK" at bounding box center [587, 130] width 326 height 13
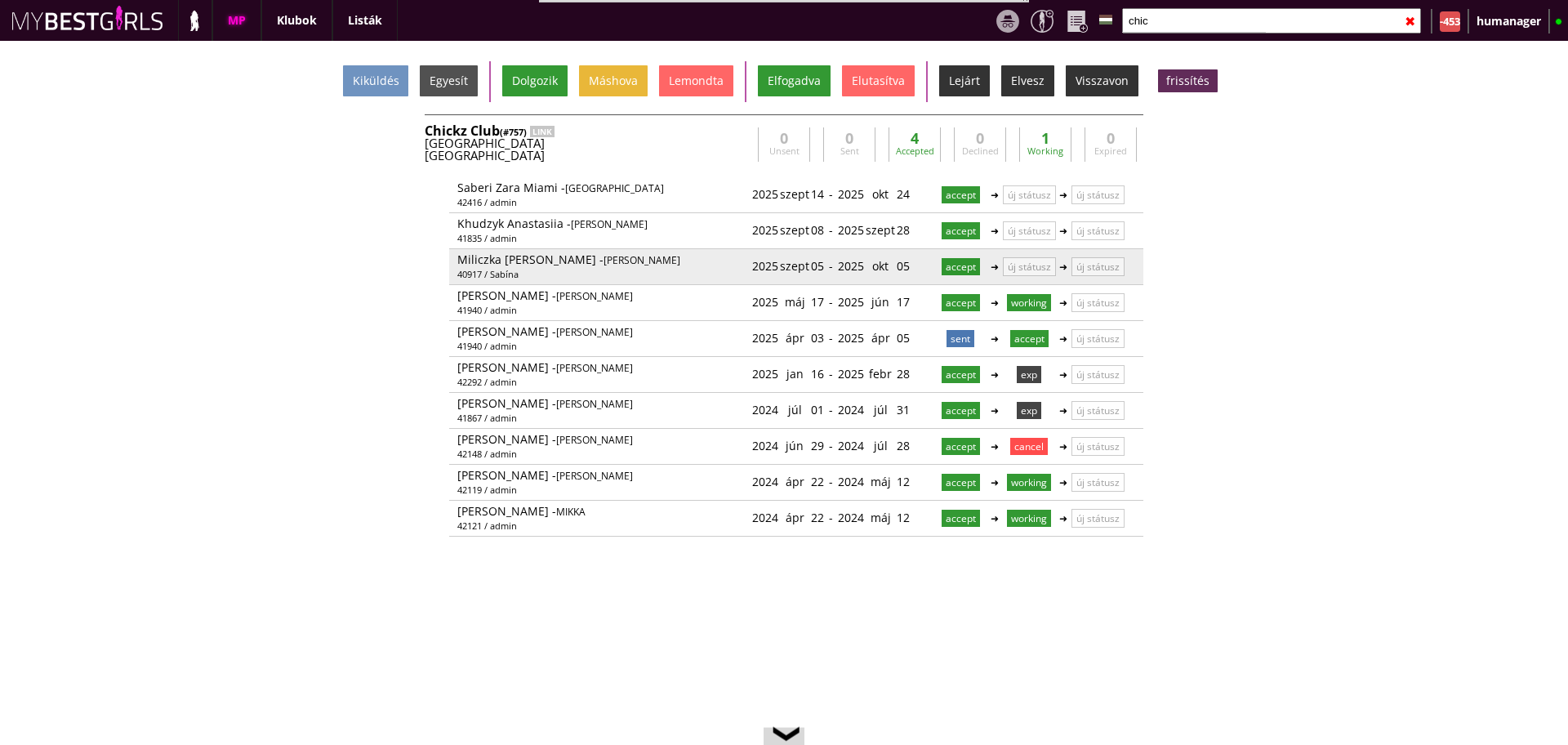
click at [807, 264] on div "2025 szept 05" at bounding box center [788, 265] width 71 height 27
click at [821, 265] on input "2025-09-05" at bounding box center [797, 265] width 90 height 23
click at [819, 263] on link at bounding box center [826, 266] width 14 height 14
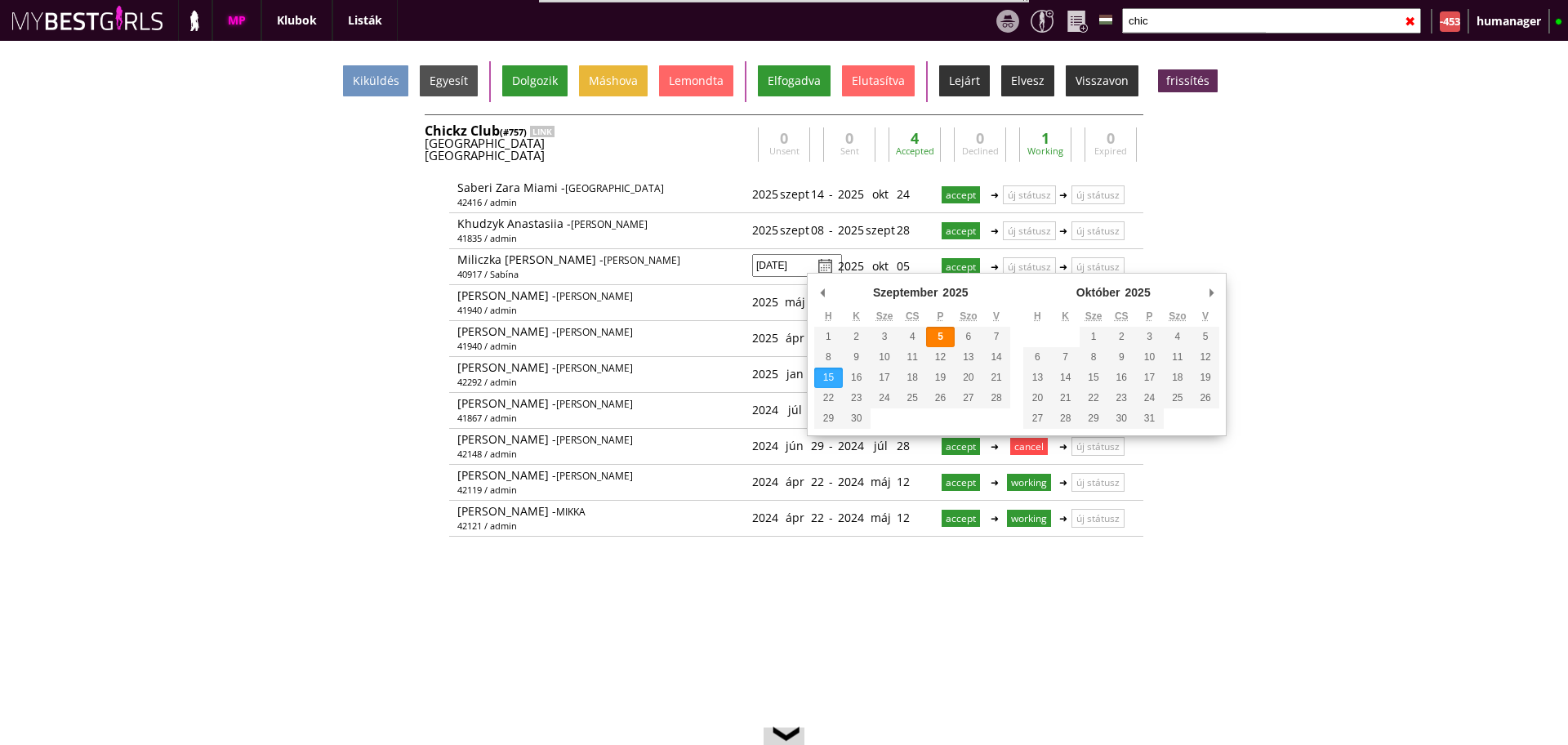
type input "2025-09-15"
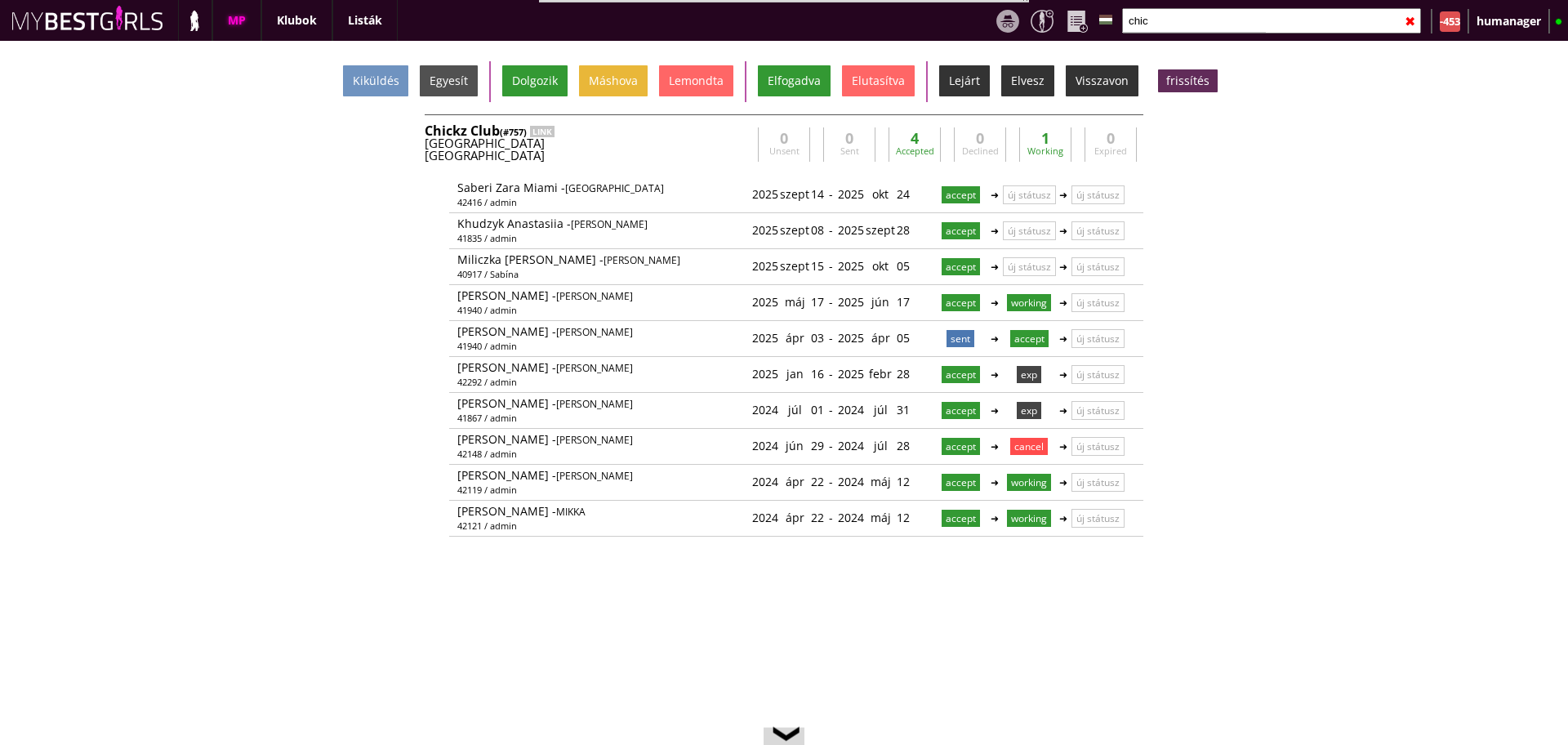
click at [1184, 16] on input "chic" at bounding box center [1271, 20] width 299 height 25
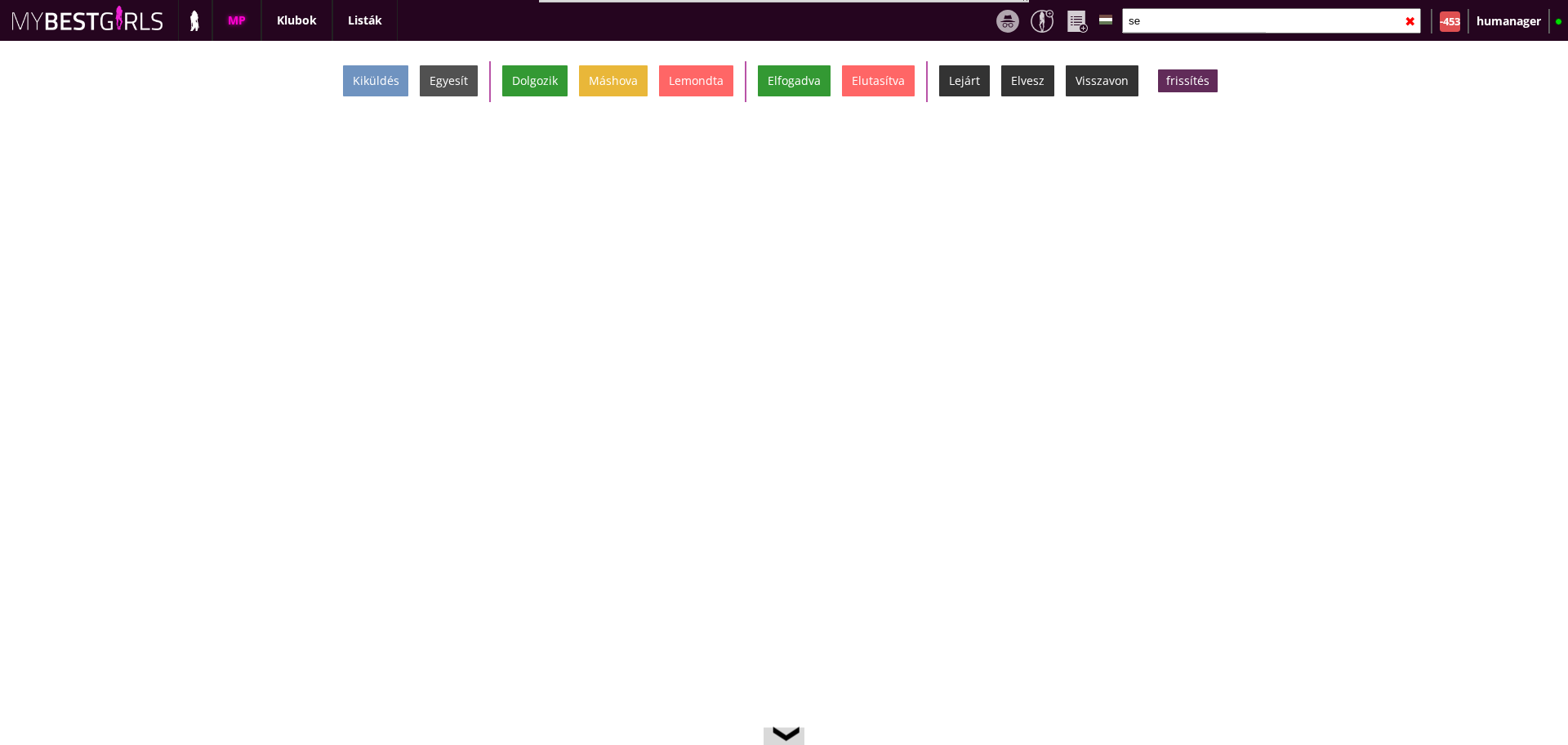
type input "s"
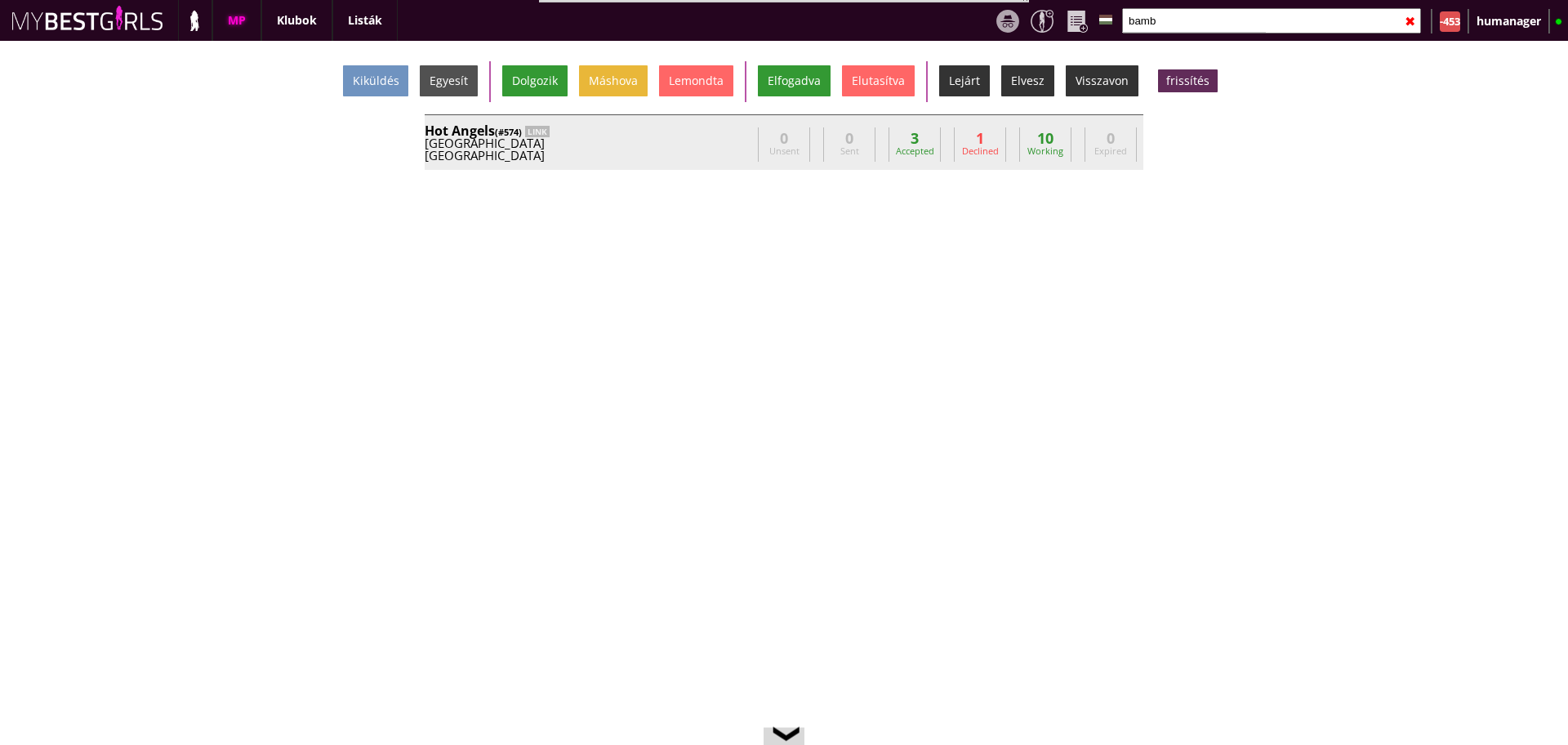
type input "bamb"
click at [689, 147] on div "[GEOGRAPHIC_DATA]" at bounding box center [587, 143] width 326 height 12
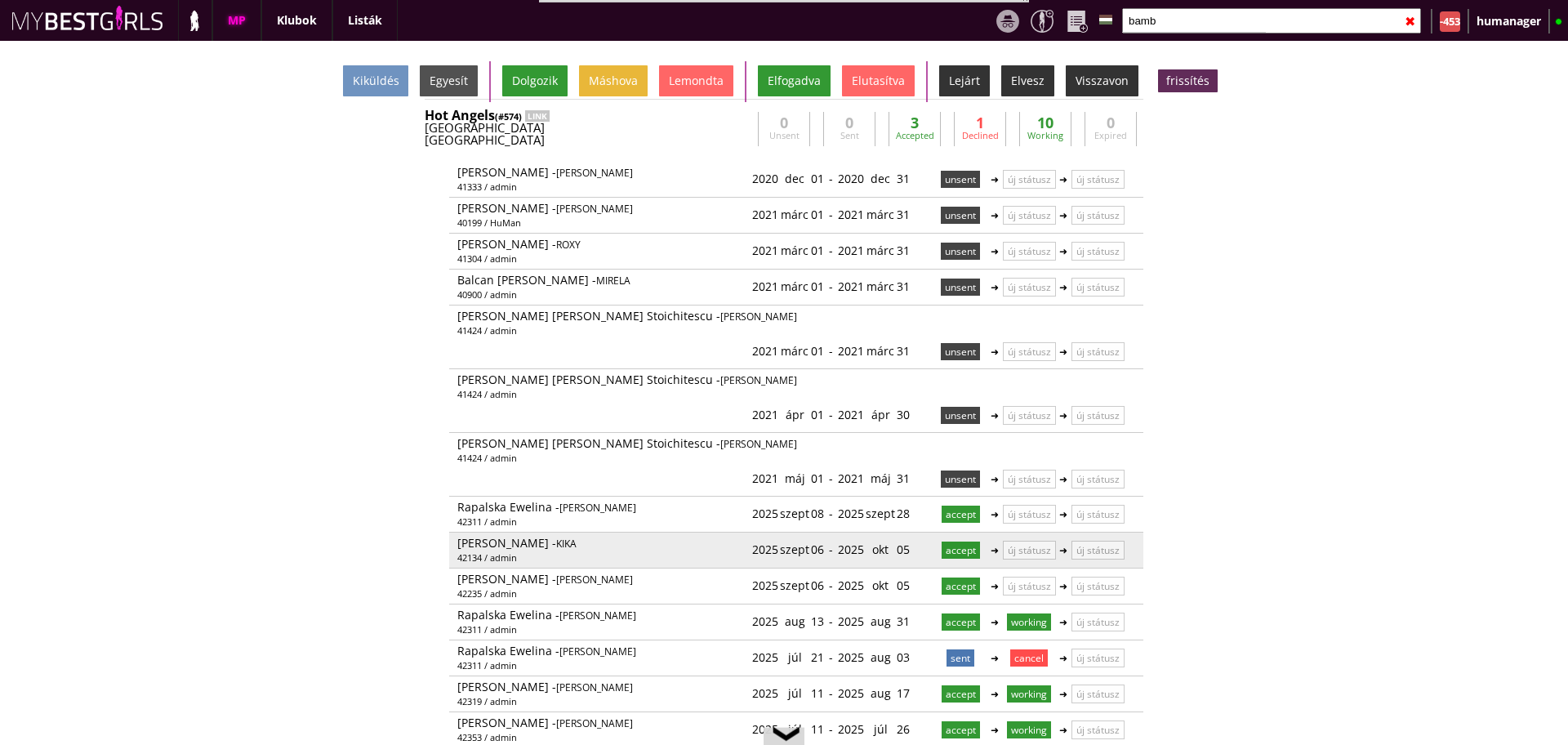
scroll to position [21, 0]
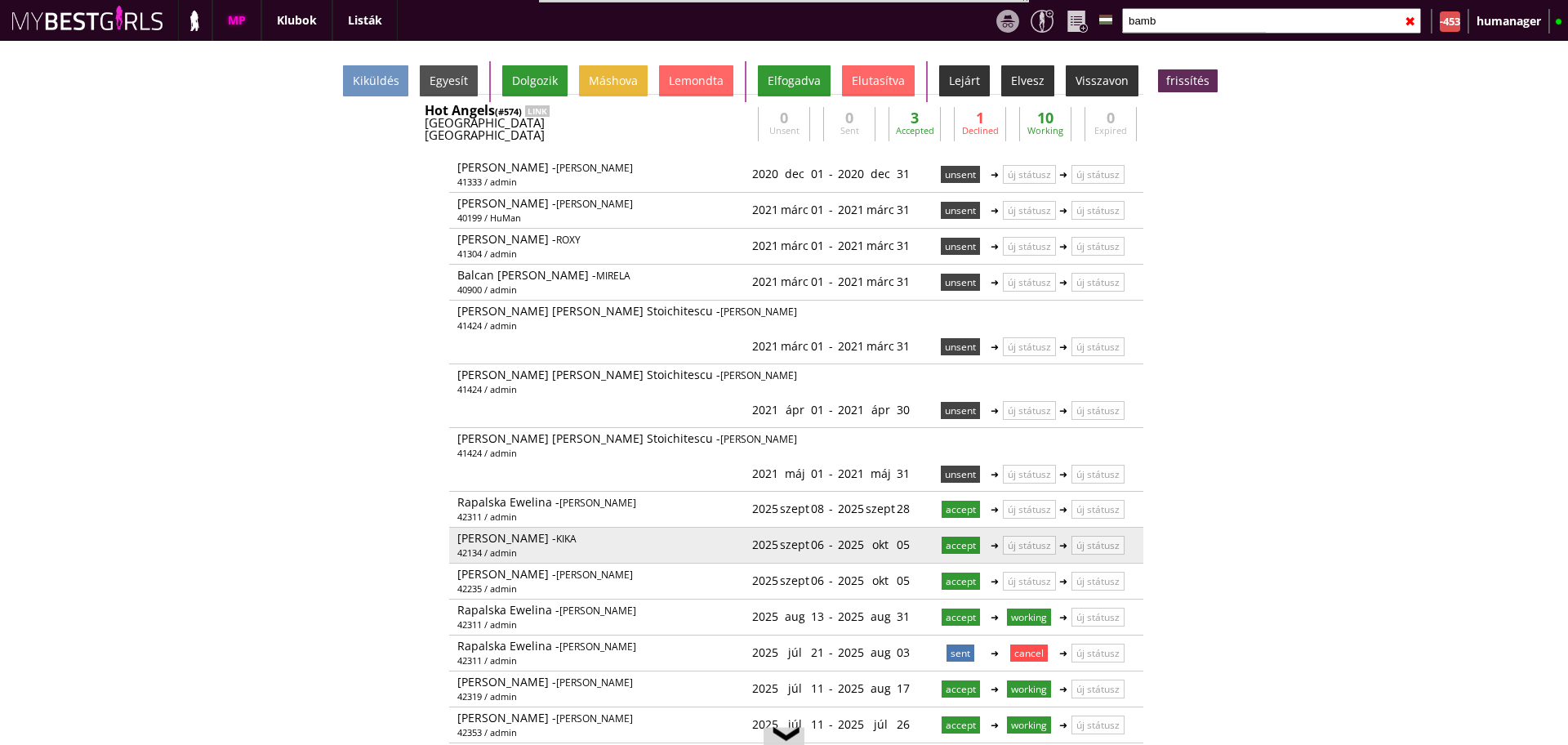
click at [803, 531] on div "2025 szept 06" at bounding box center [788, 544] width 71 height 27
click at [819, 537] on link at bounding box center [826, 544] width 14 height 14
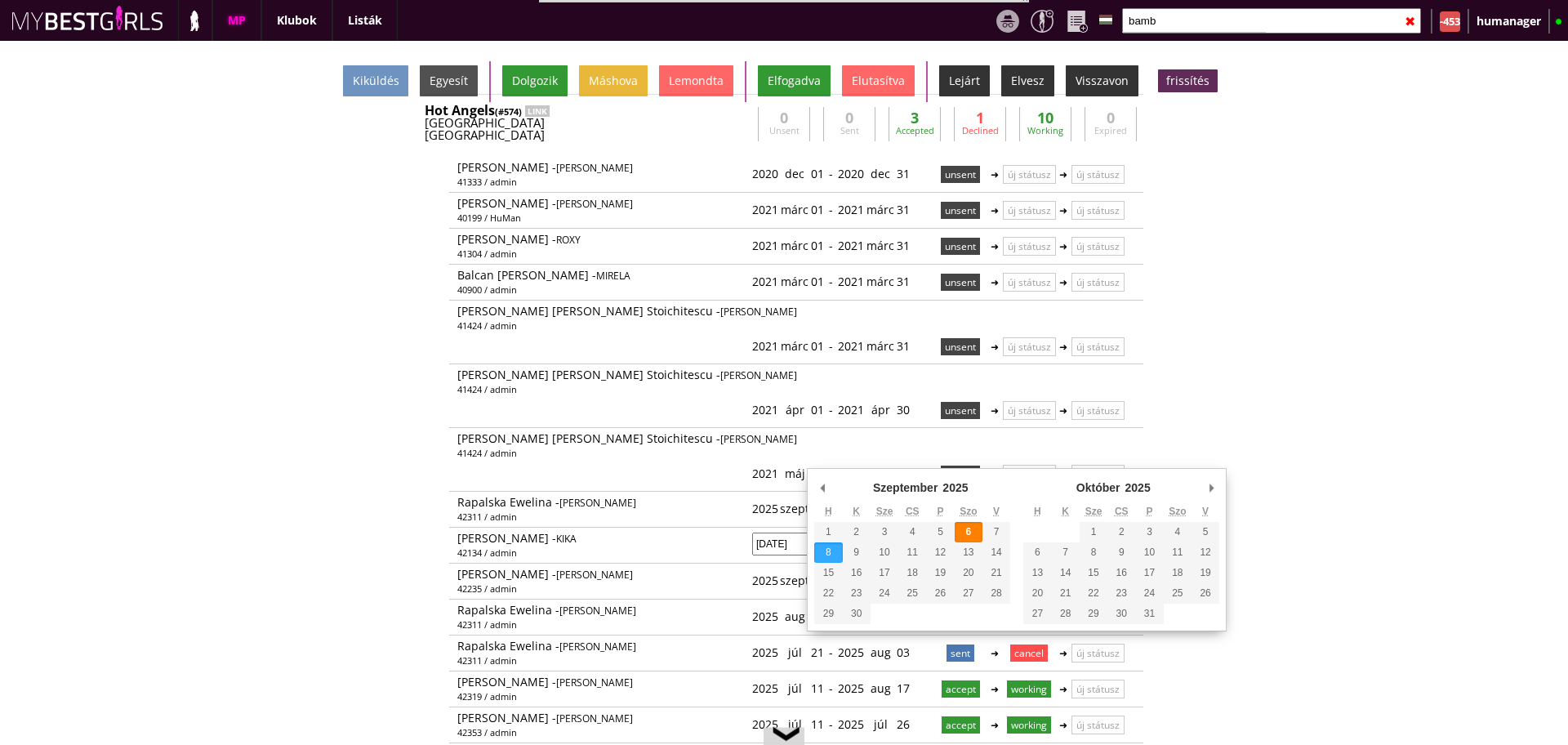
type input "2025-09-08"
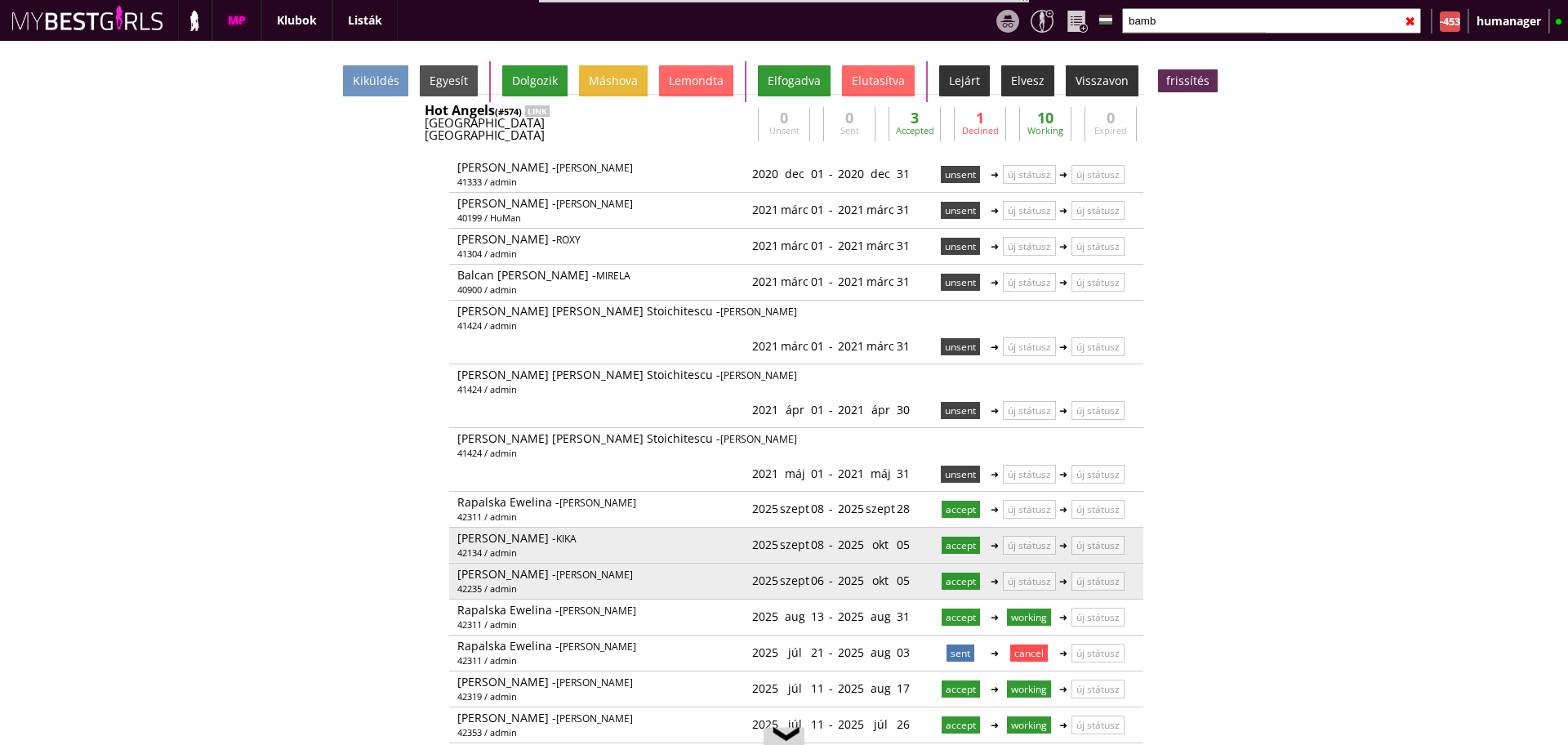
click at [803, 567] on div "2025 szept 06" at bounding box center [788, 580] width 71 height 27
click at [819, 574] on link at bounding box center [826, 580] width 14 height 14
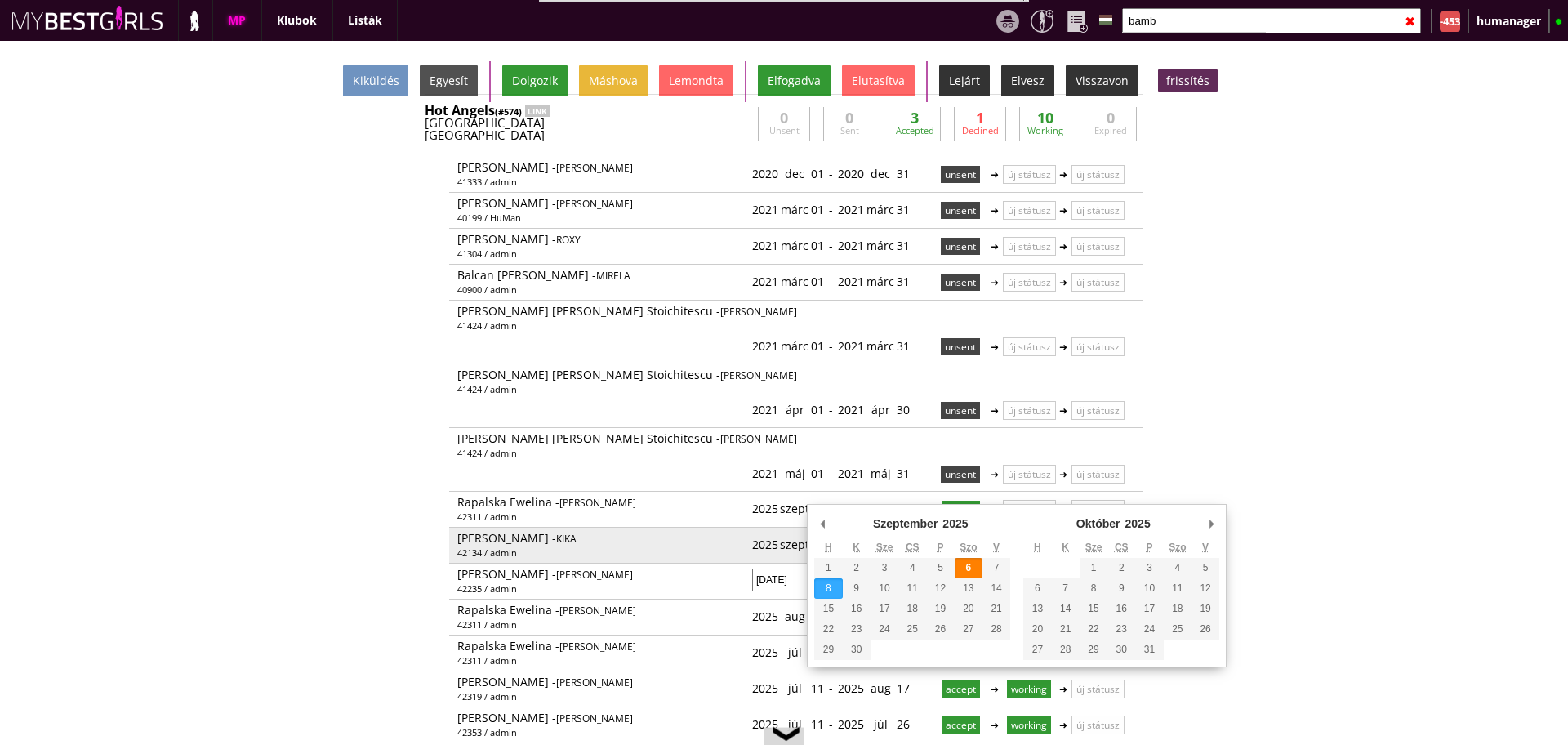
type input "2025-09-08"
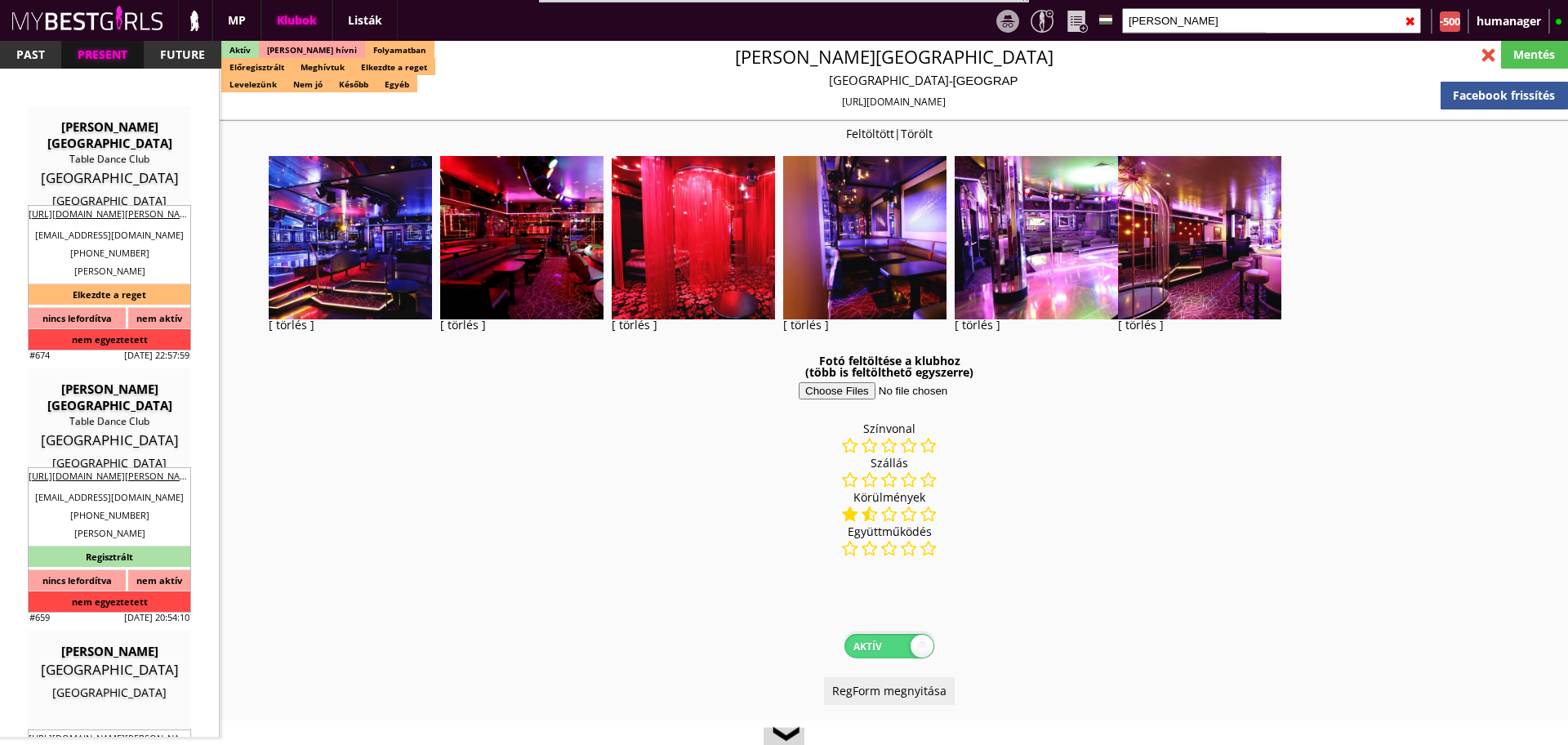
select select "343"
select select "reg"
select select "months"
select select "weeks"
select select "0"
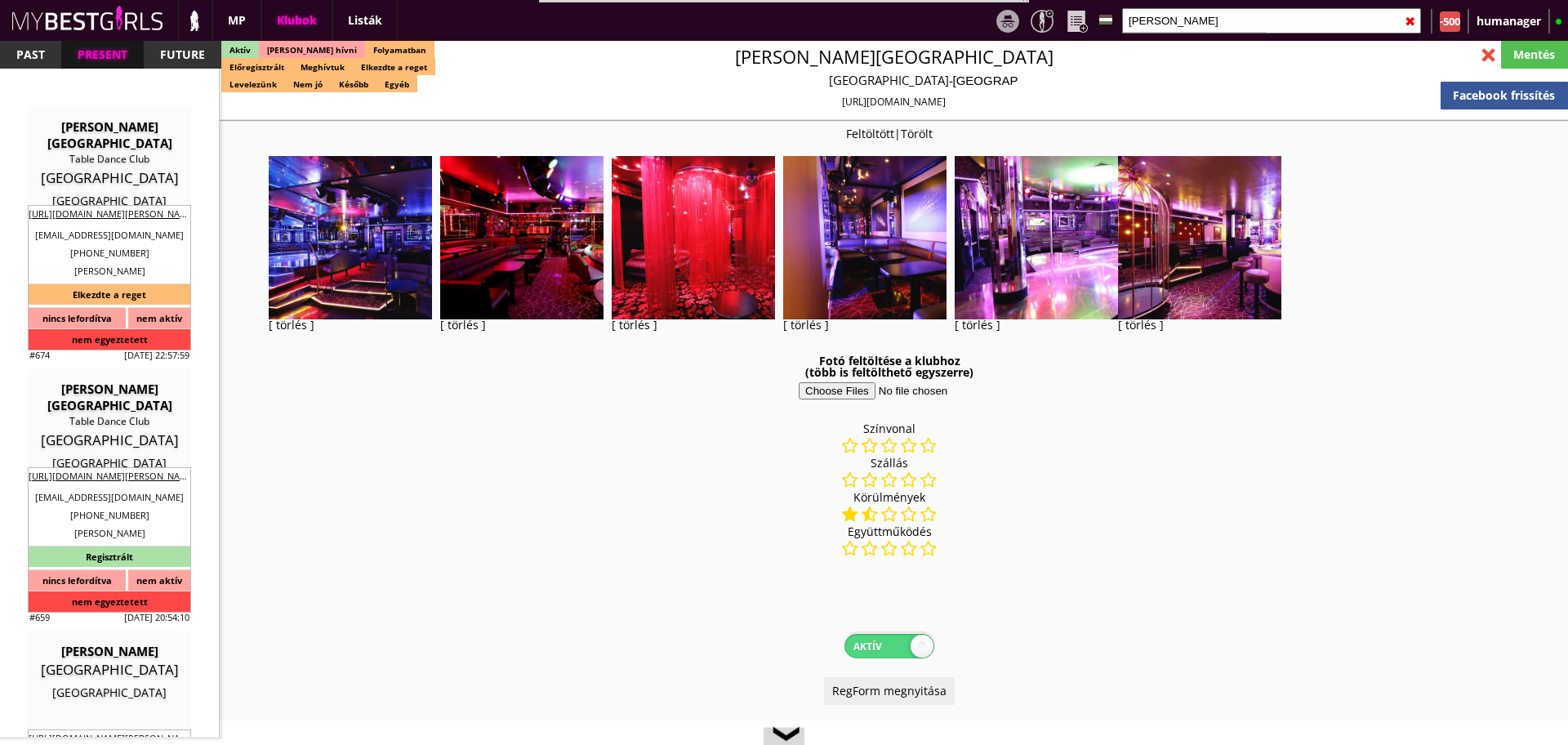
select select "0"
select select "room"
select select "weekly"
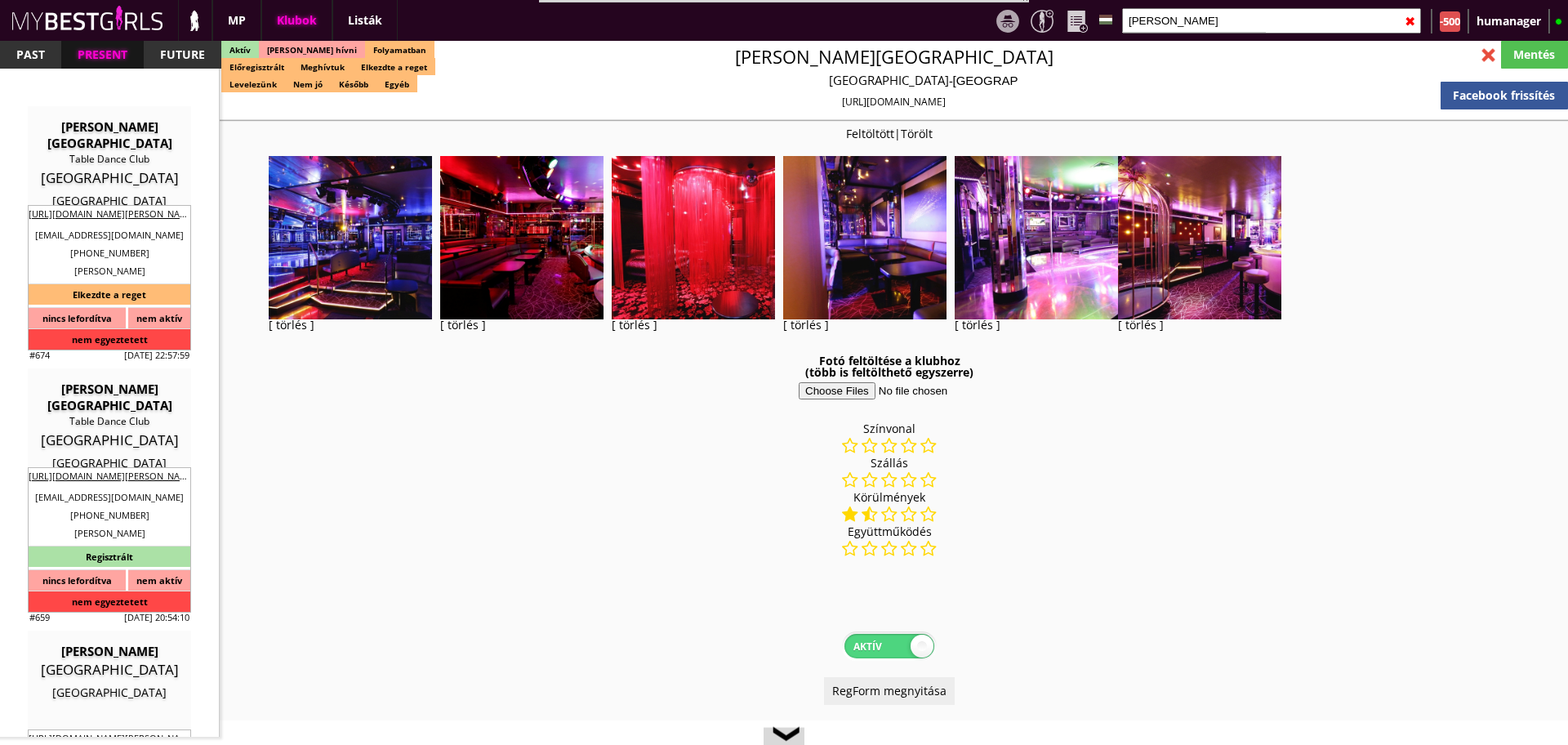
click at [1174, 26] on input "[PERSON_NAME]" at bounding box center [1271, 20] width 299 height 25
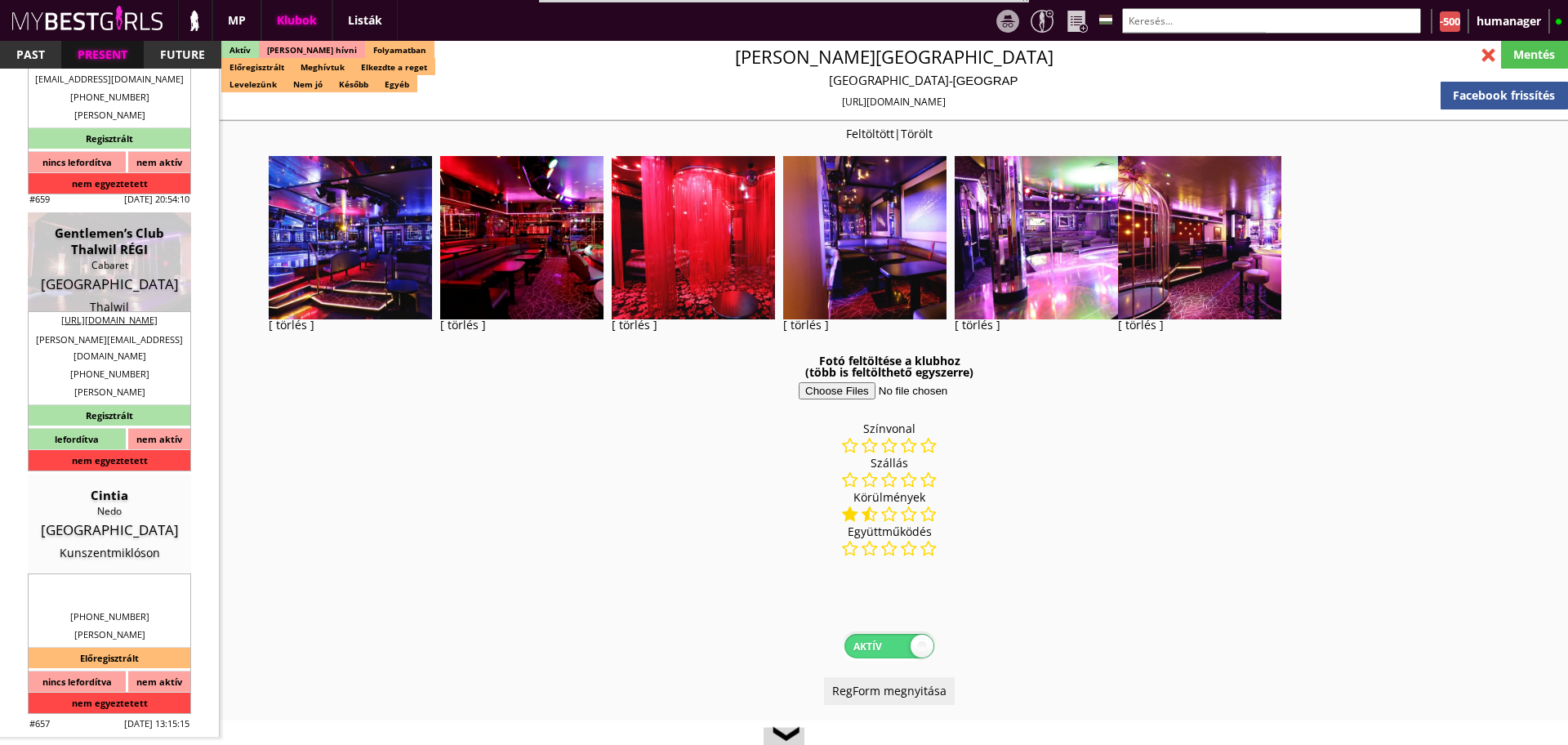
scroll to position [3098, 0]
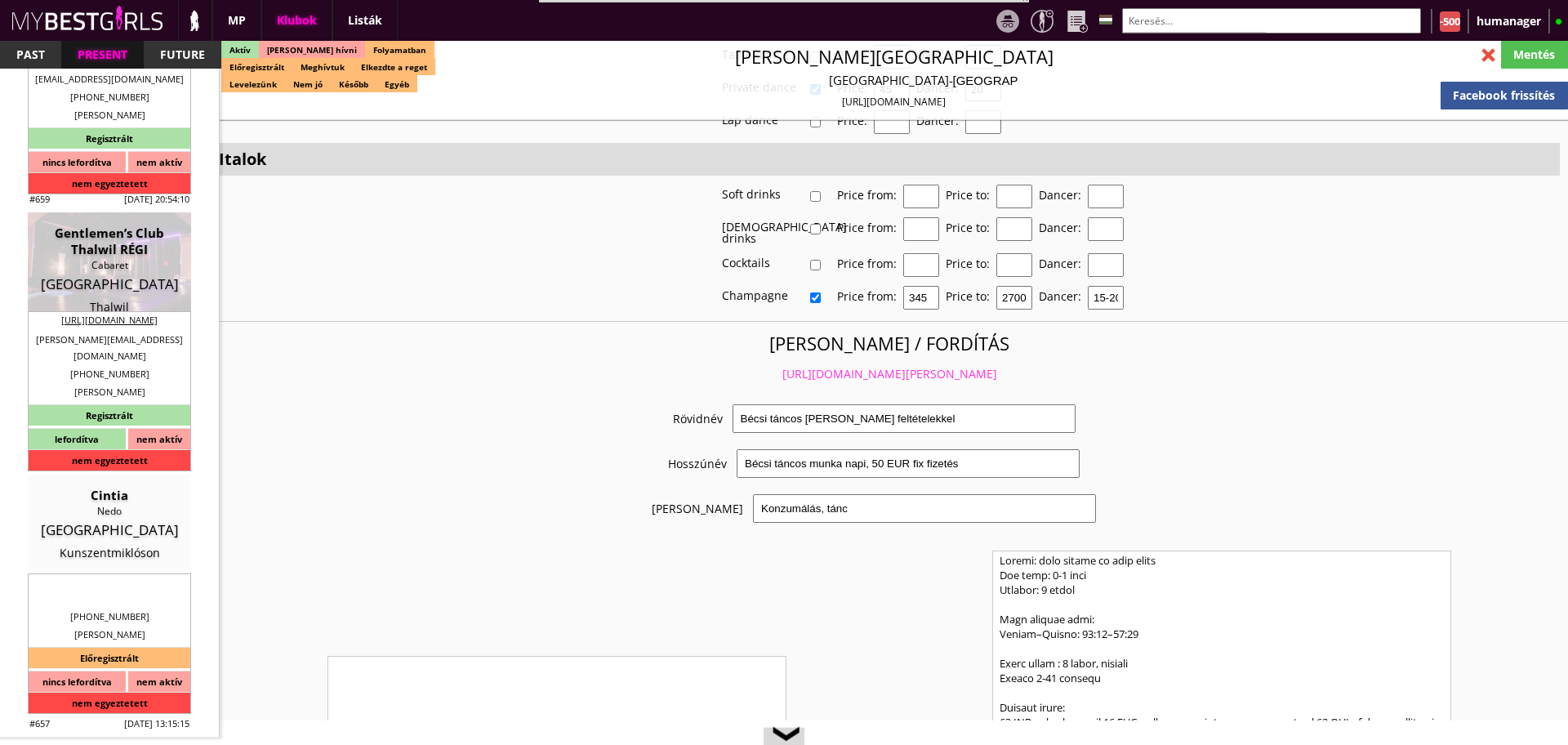
click at [1210, 9] on input "text" at bounding box center [1271, 20] width 299 height 25
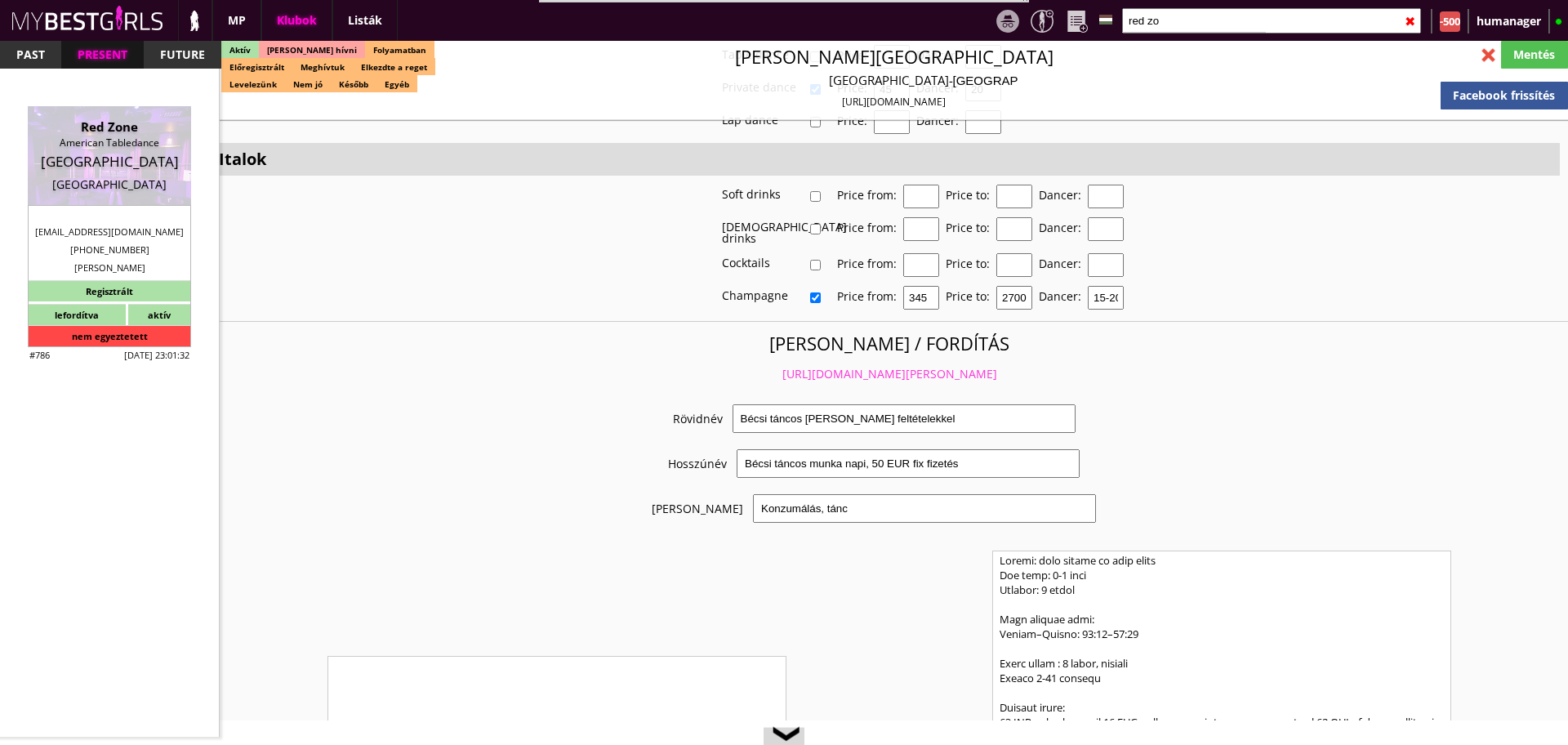
scroll to position [0, 0]
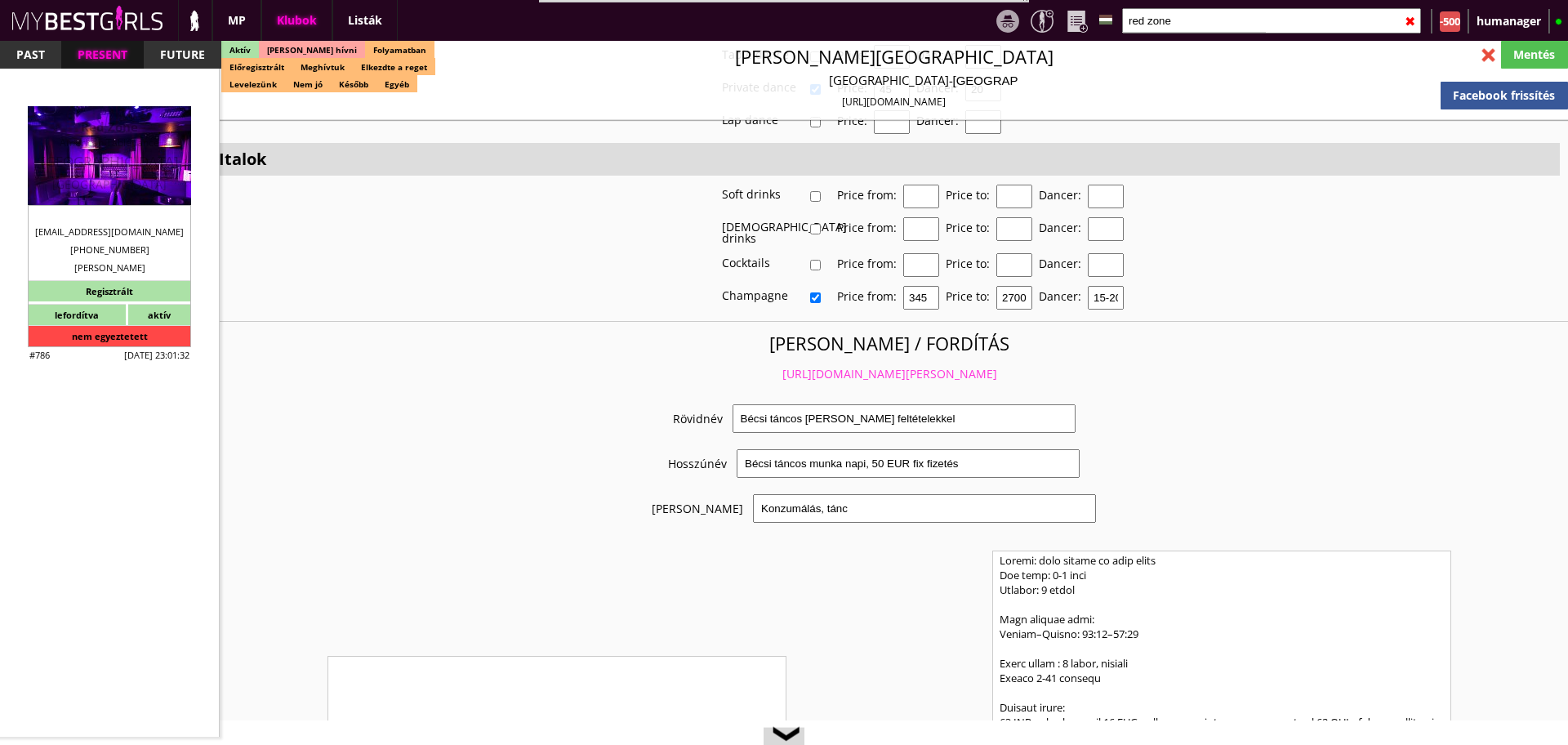
type input "red zone"
click at [123, 157] on div "[GEOGRAPHIC_DATA]" at bounding box center [108, 161] width 139 height 16
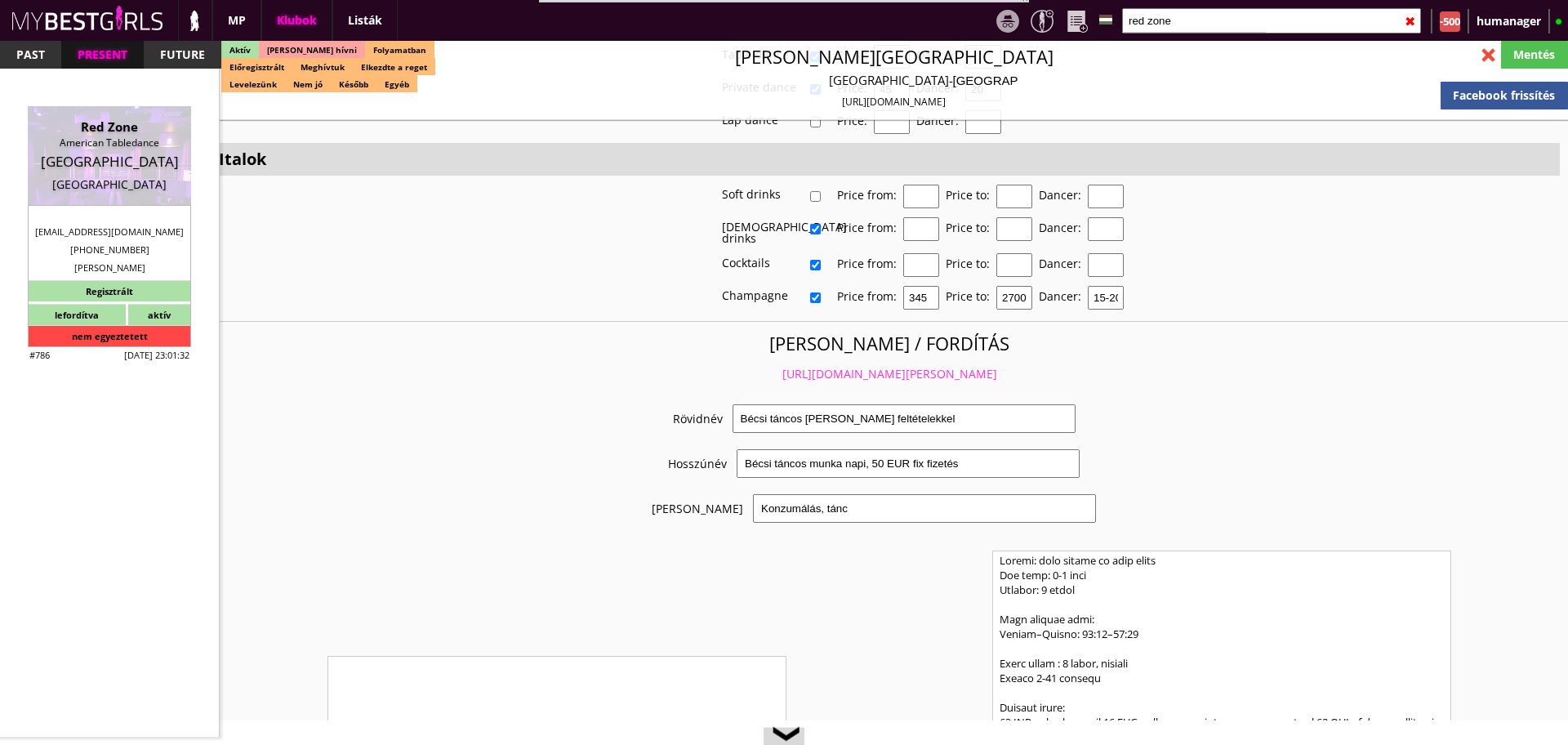
type input "[GEOGRAPHIC_DATA]"
checkbox input "false"
type input "15.00"
type input "EUR"
type input "Red Zone"
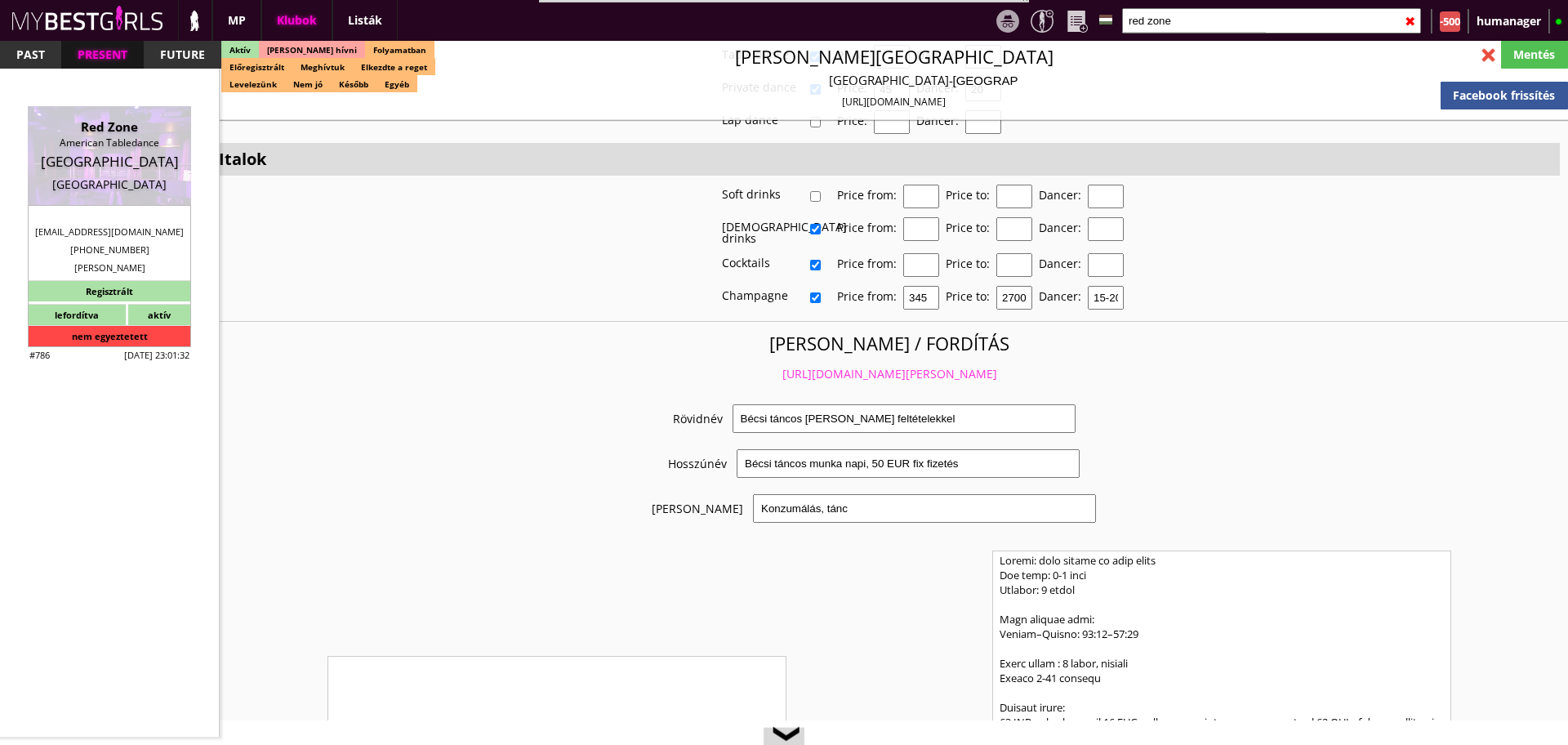
type input "American Tabledance"
type input "30169"
type input "[STREET_ADDRESS]"
type input "49"
type input "15778432025"
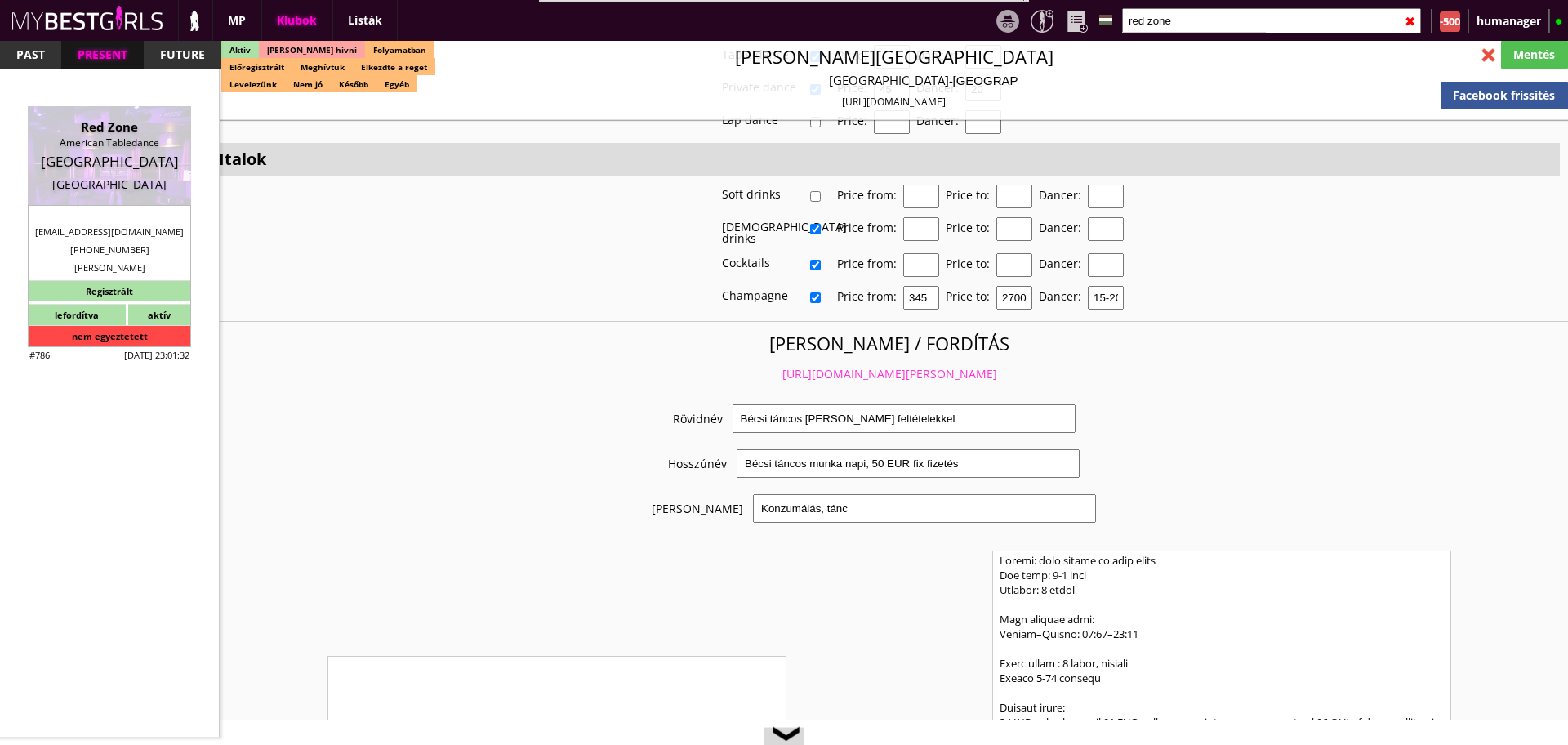
type input "[EMAIL_ADDRESS][DOMAIN_NAME]"
type textarea "[PERSON_NAME] DE [STREET_ADDRESS]"
type input "[PERSON_NAME]"
type input "DE"
type input "30169"
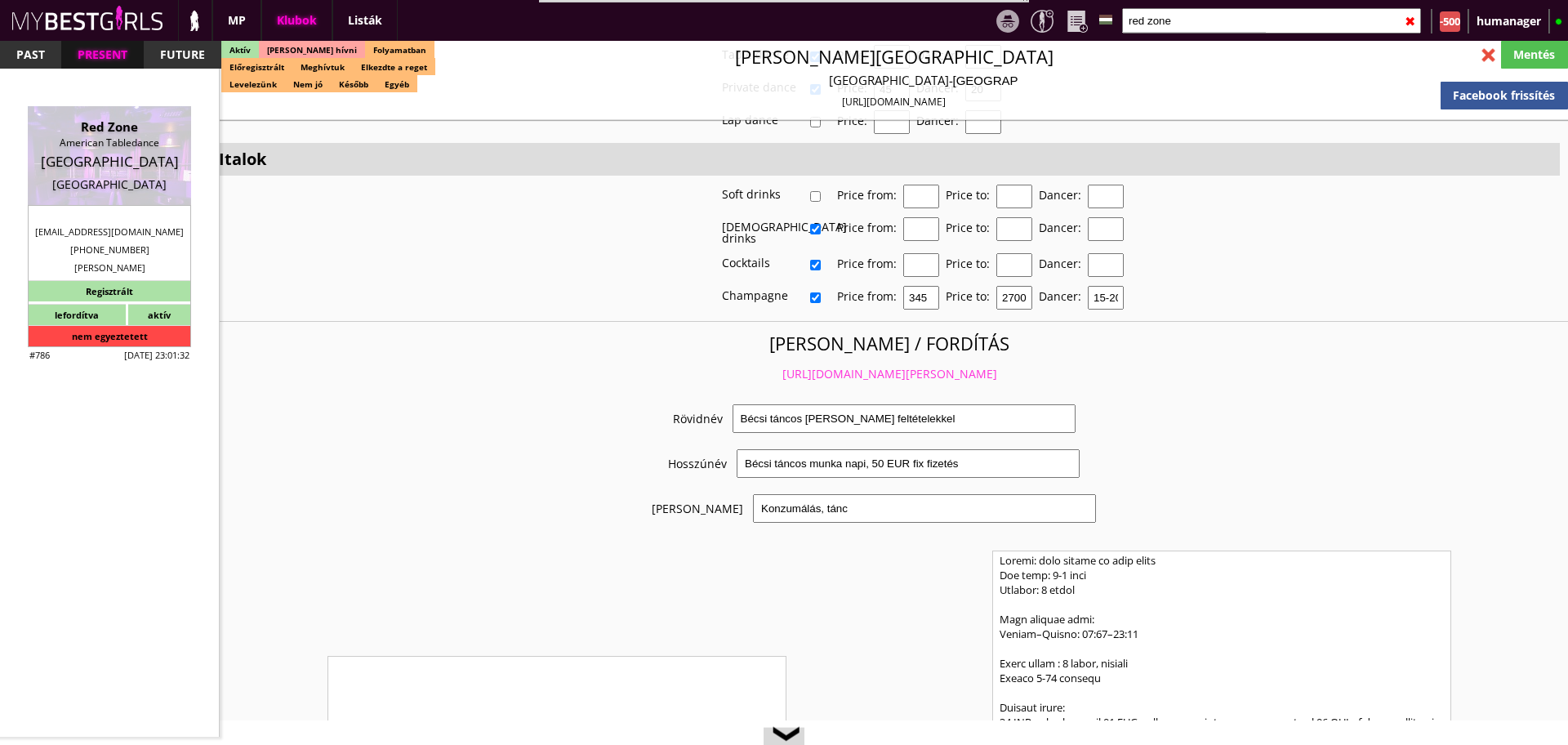
type input "[GEOGRAPHIC_DATA]"
type input "[STREET_ADDRESS]"
type input "Bekim"
type input "Tanushi"
type input "49"
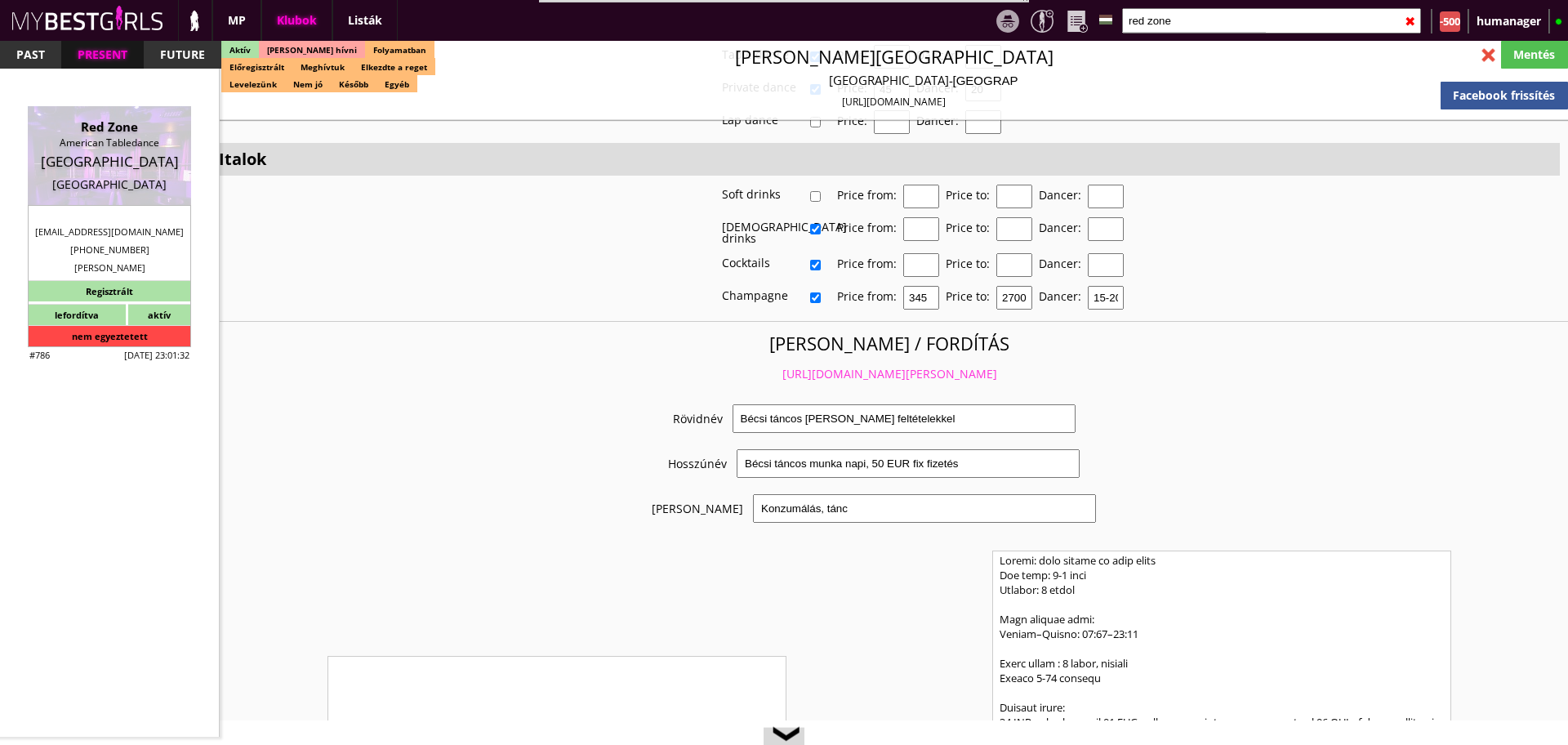
type input "1781923222"
type input "[EMAIL_ADDRESS][DOMAIN_NAME]"
type input "[PERSON_NAME]"
type input "Cismaru"
type input "49"
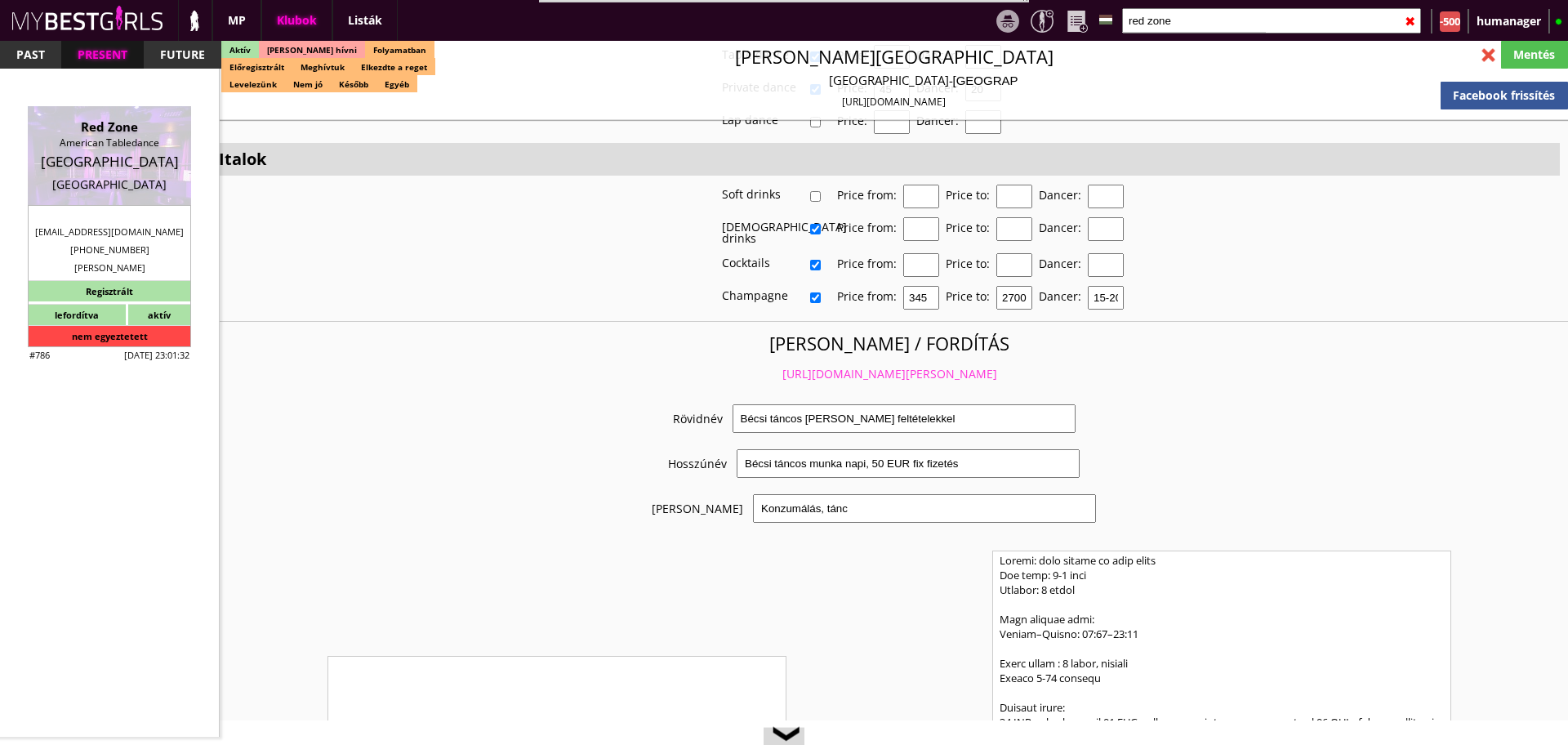
type input "15778432025"
type input "[EMAIL_ADDRESS][DOMAIN_NAME]"
type input "8"
type input "5"
type input "1"
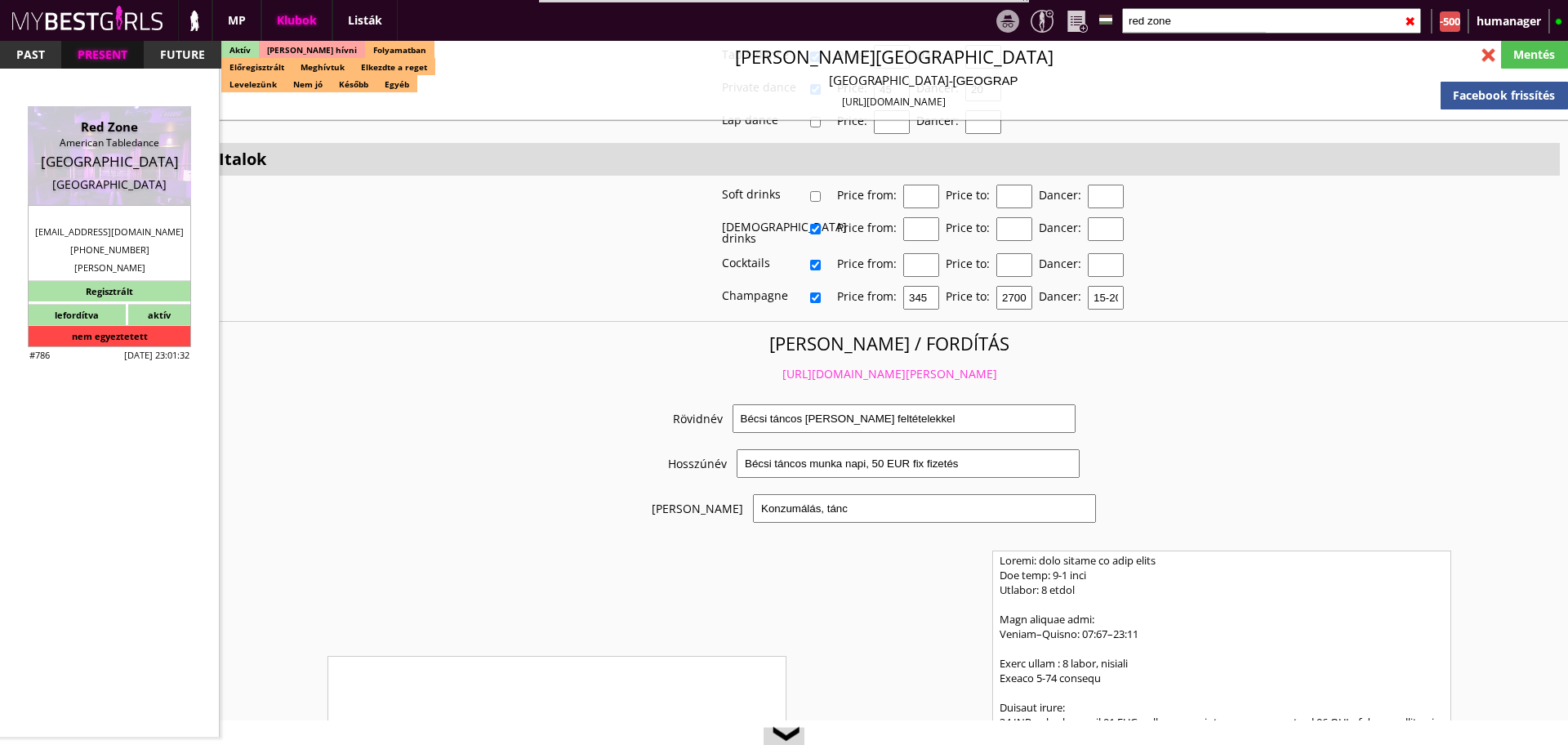
type input "2"
select select "apartmant"
type input "0.00"
type input "1-2"
checkbox input "true"
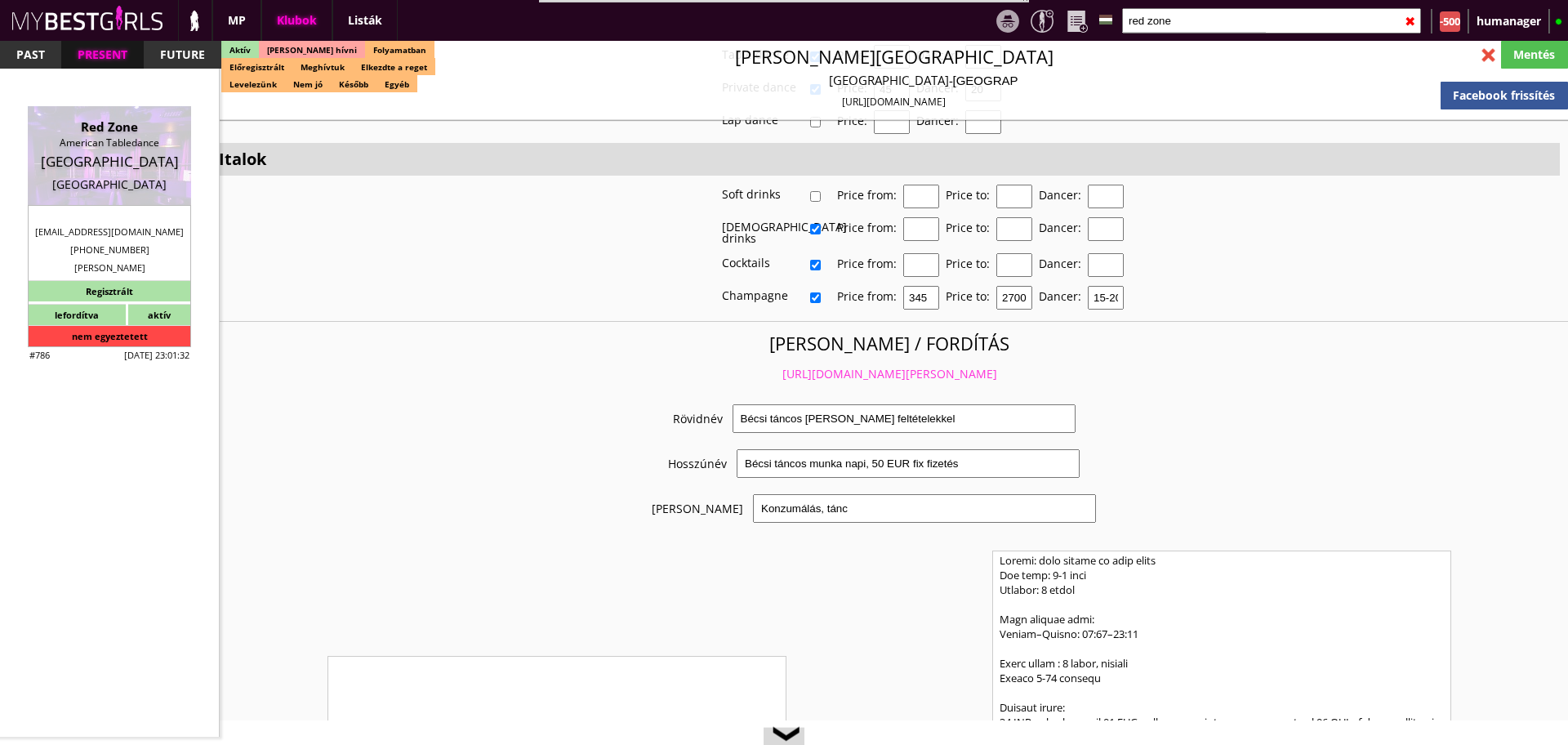
checkbox input "true"
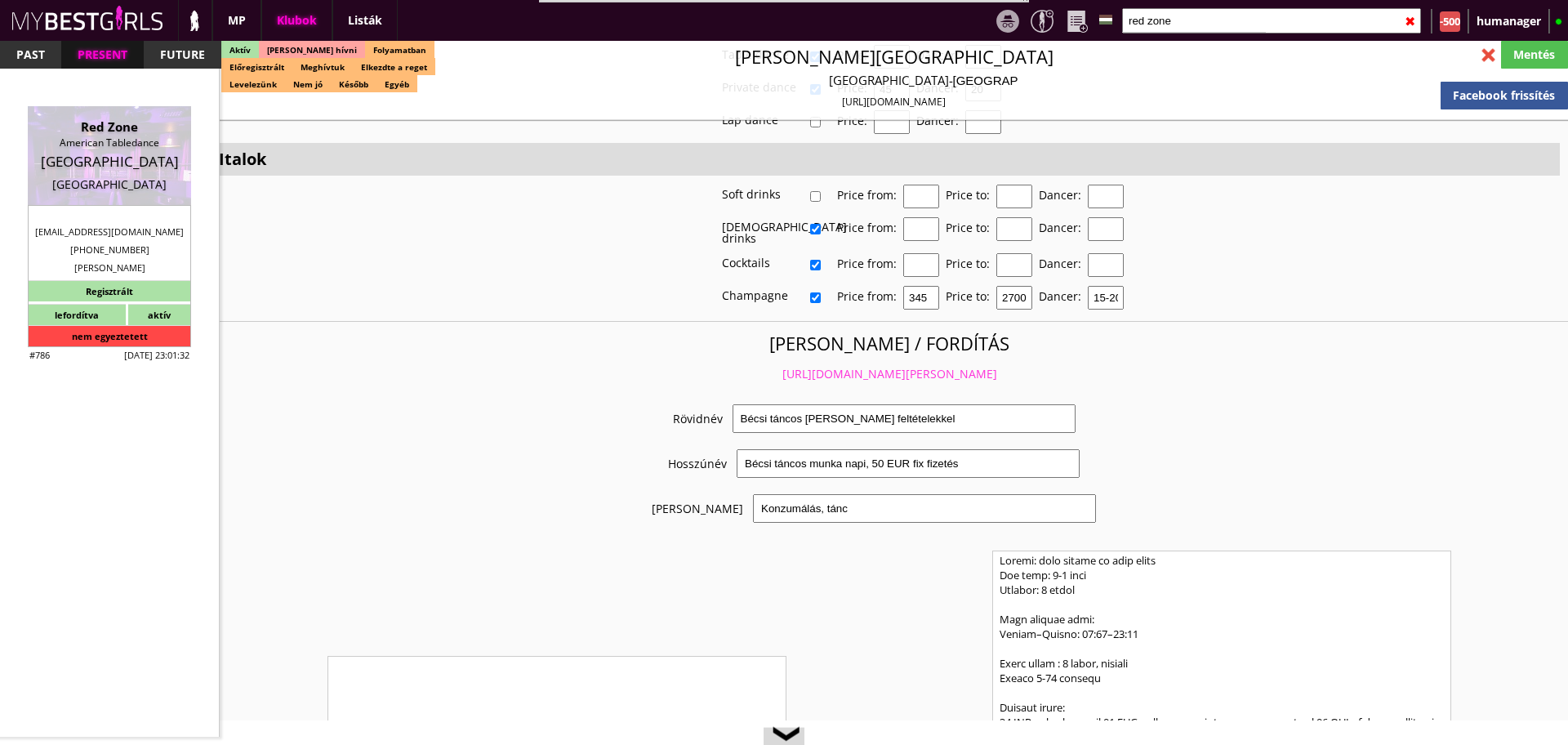
checkbox input "true"
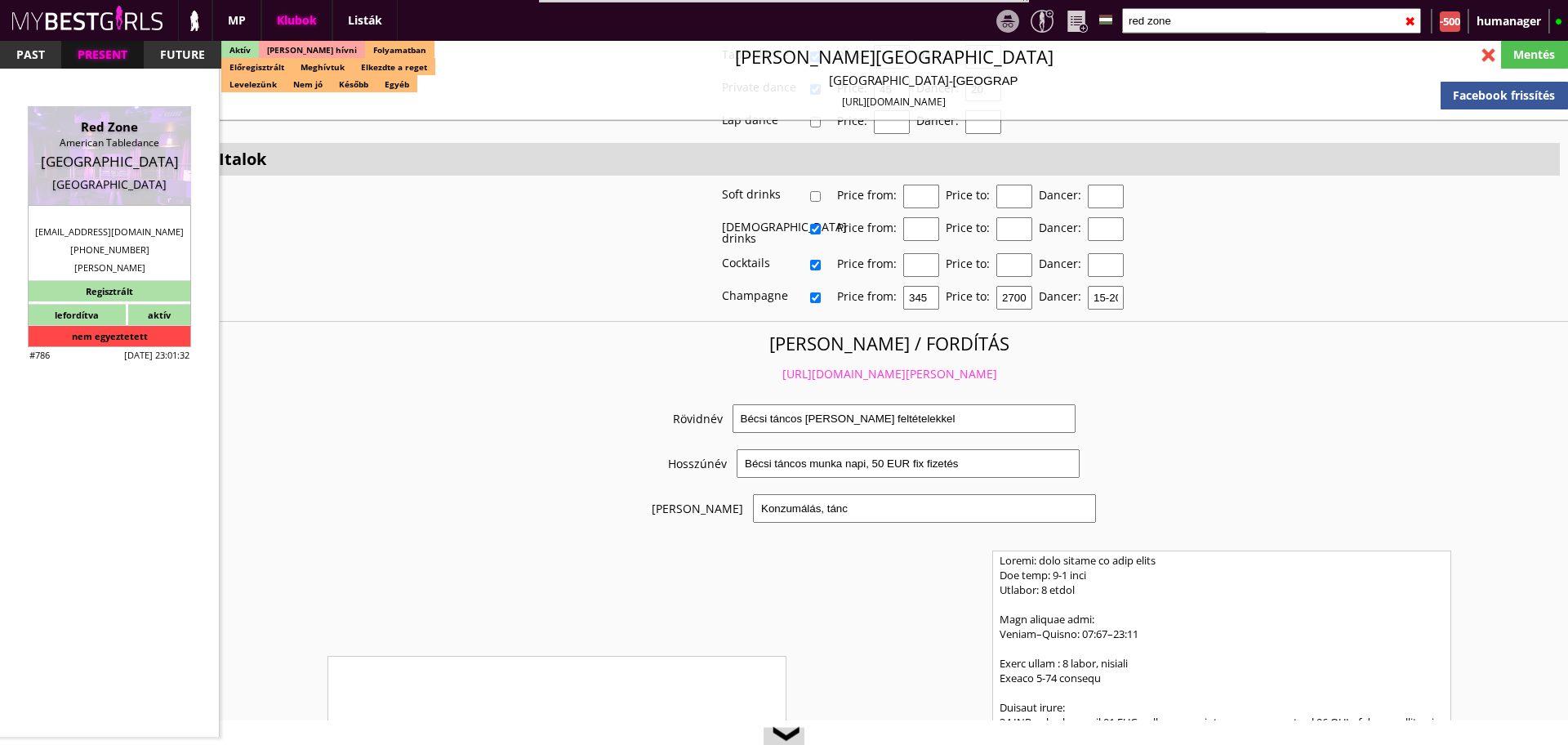
type input "6"
checkbox input "true"
type input "6"
type input "2"
type input "900"
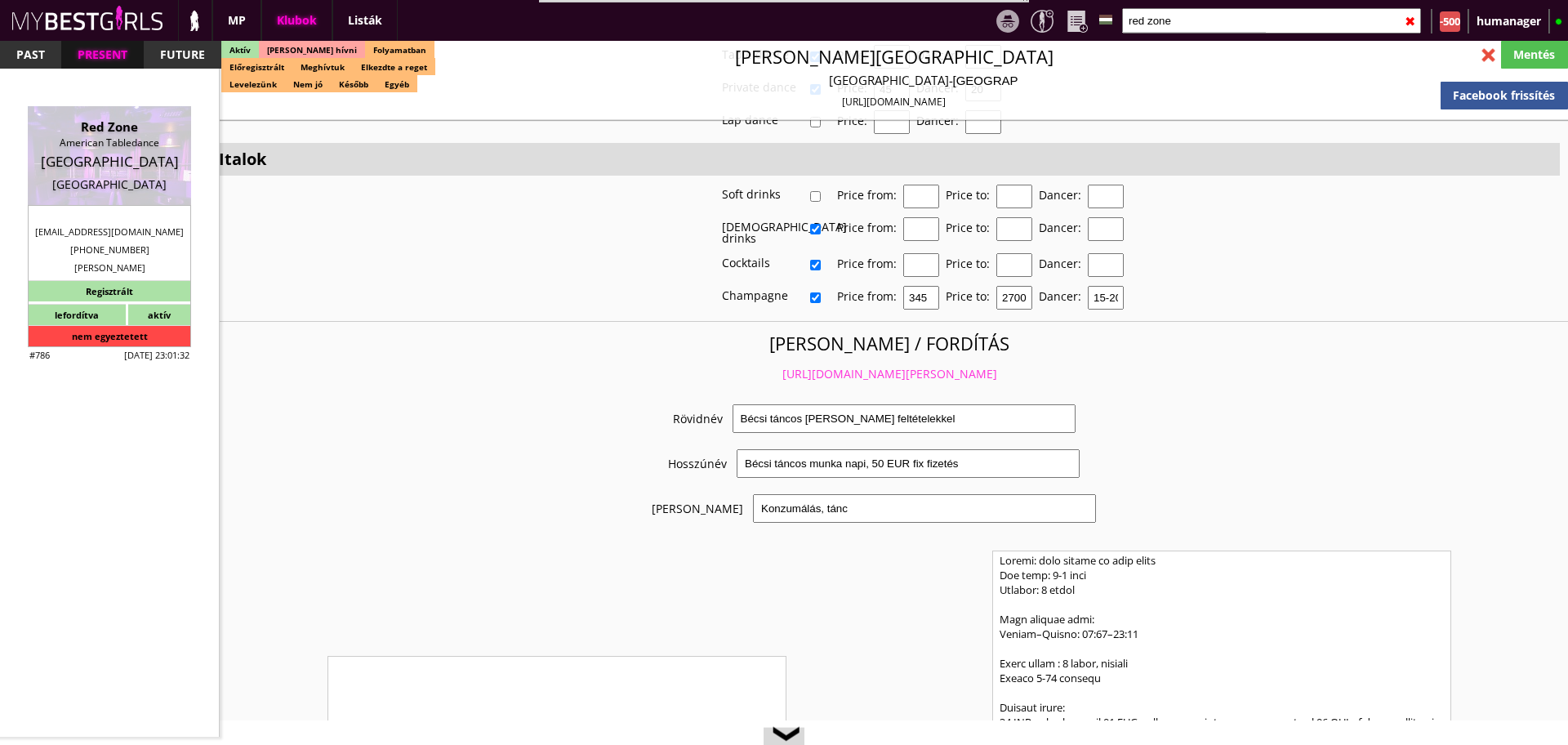
type input "50.00"
select select "last day"
select select "daily"
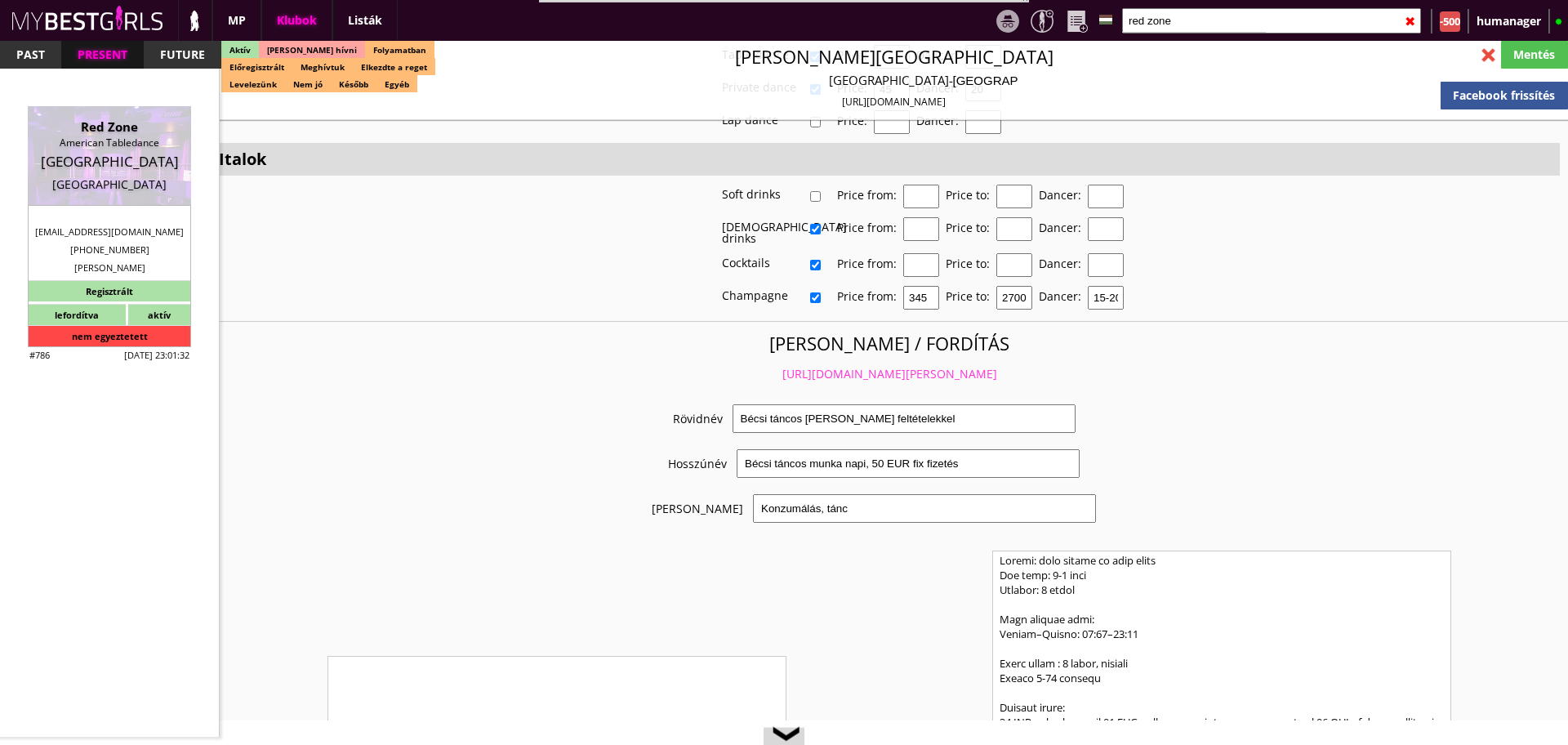
checkbox input "true"
type input "50%"
type input "Cash"
checkbox input "true"
type input "50%"
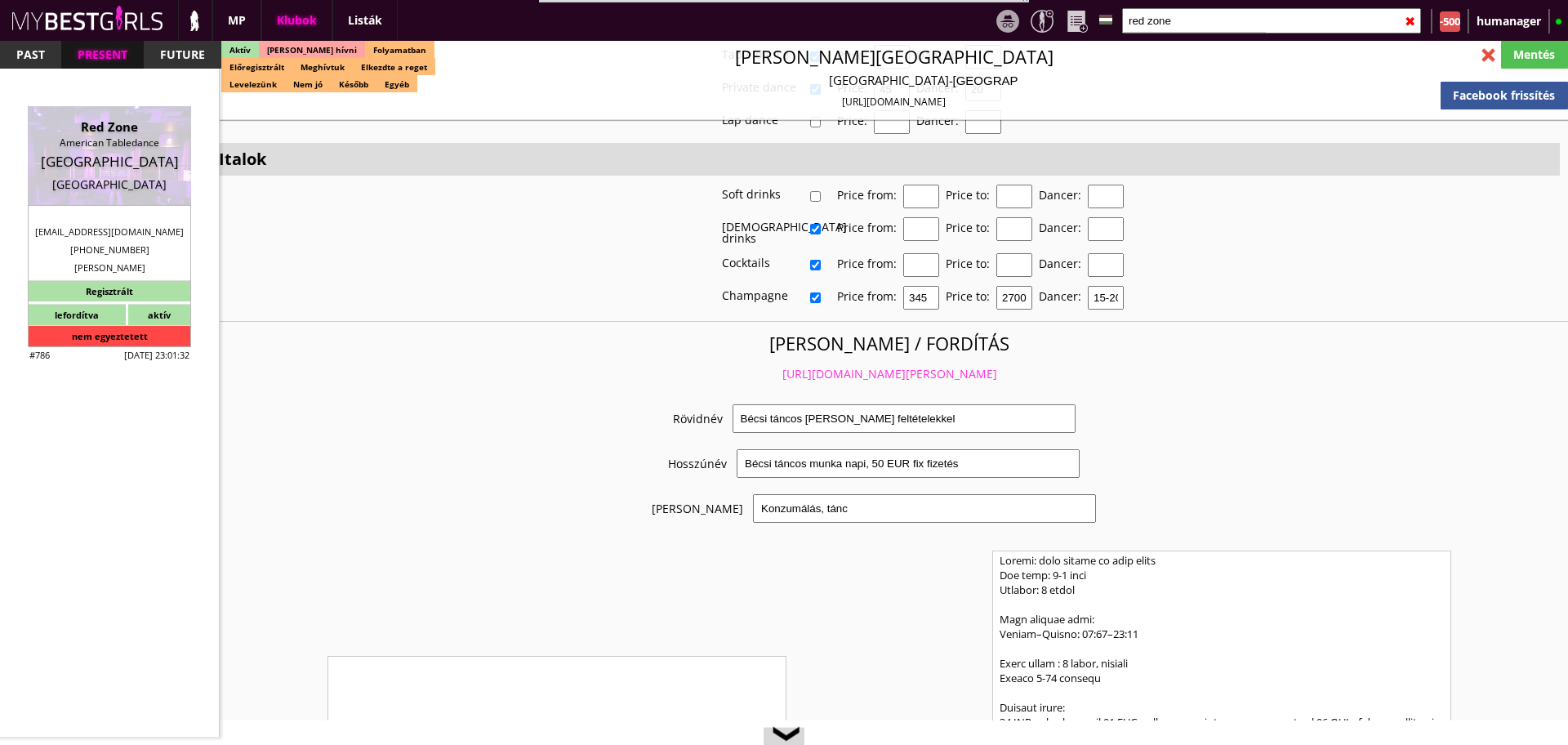
type input "Club Dollars"
checkbox input "true"
type input "50"
type input "20"
checkbox input "true"
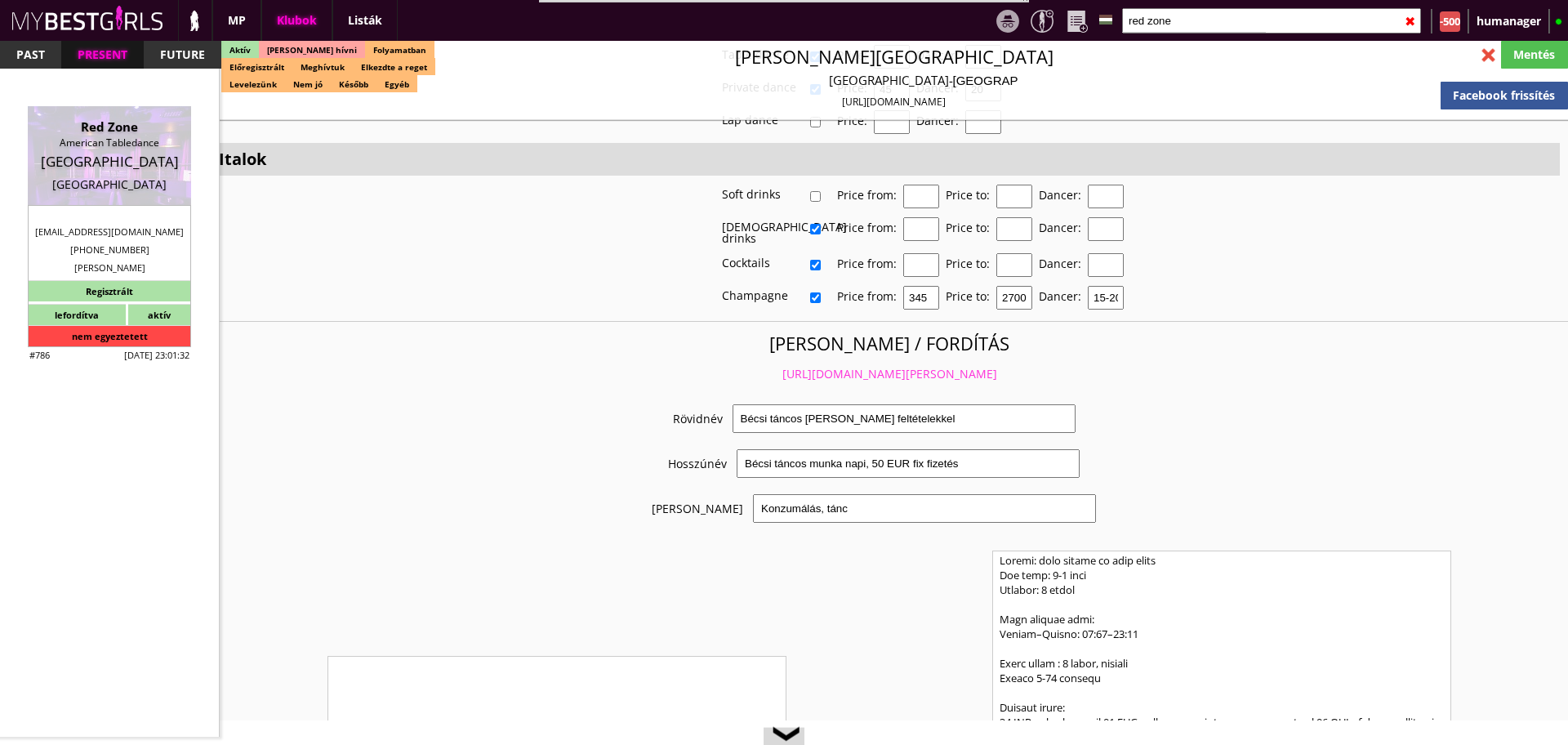
type input "50"
type input "20"
checkbox input "true"
type input "30"
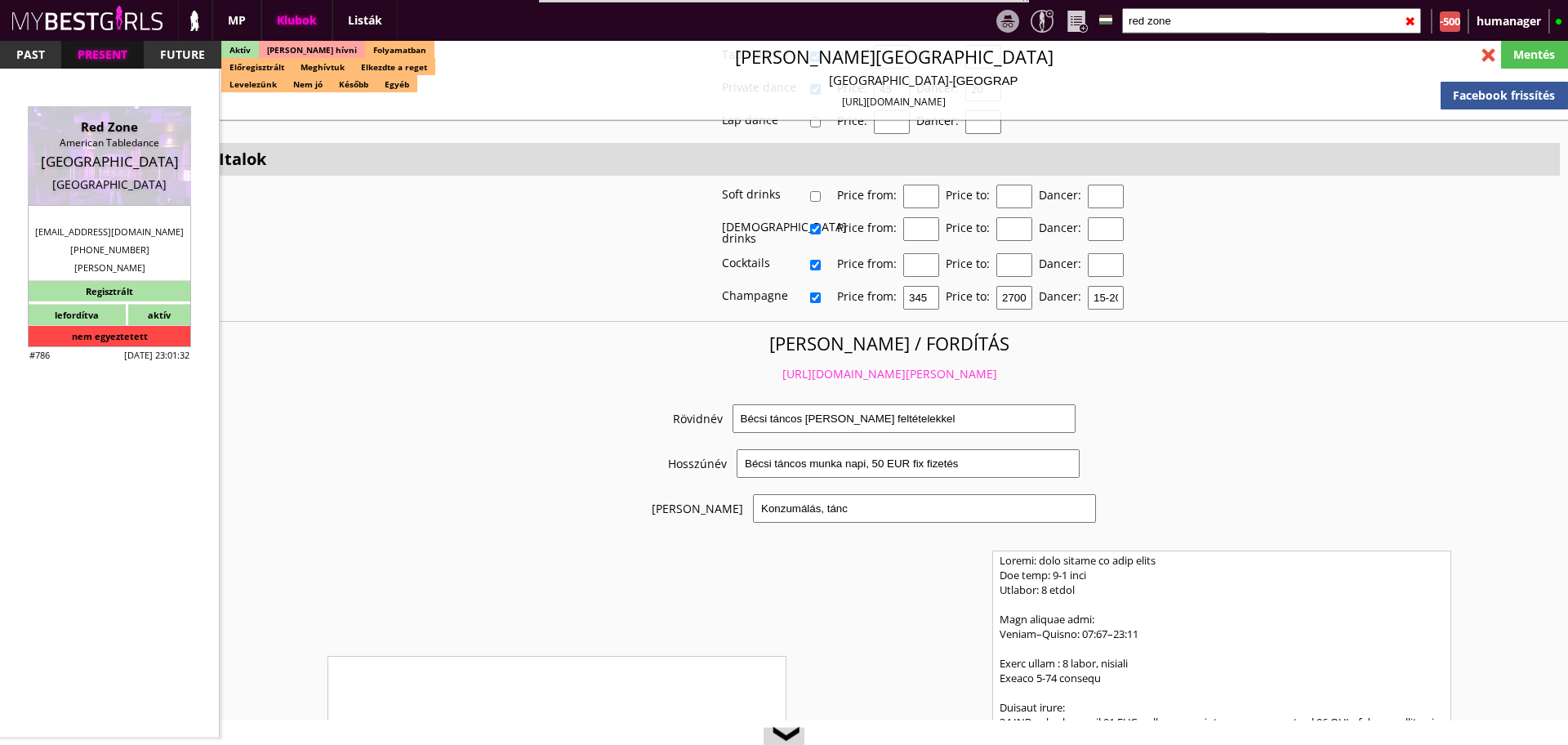
type input "33"
checkbox input "true"
type input "30"
type input "33"
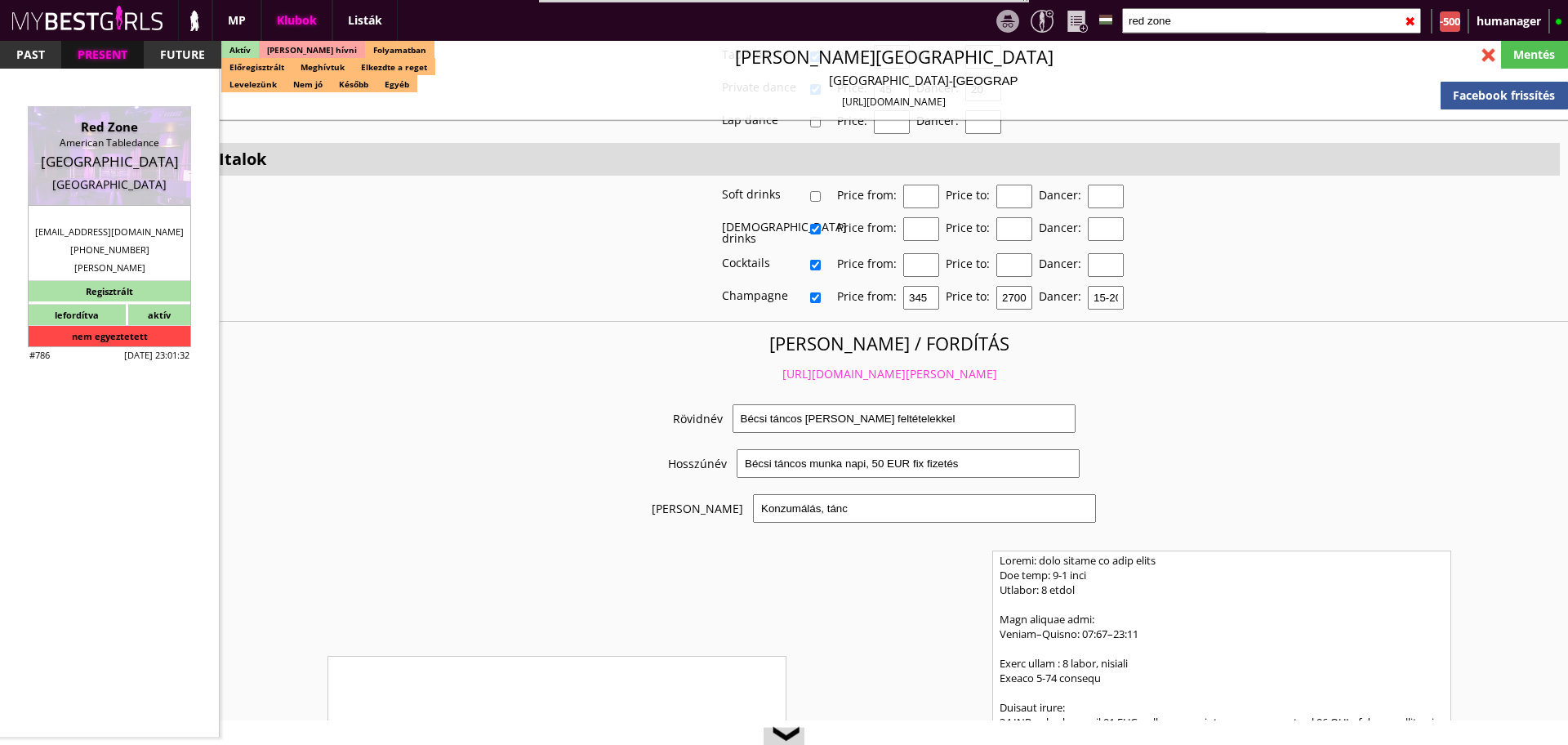
checkbox input "true"
type input "350"
type input "1500"
type input "25"
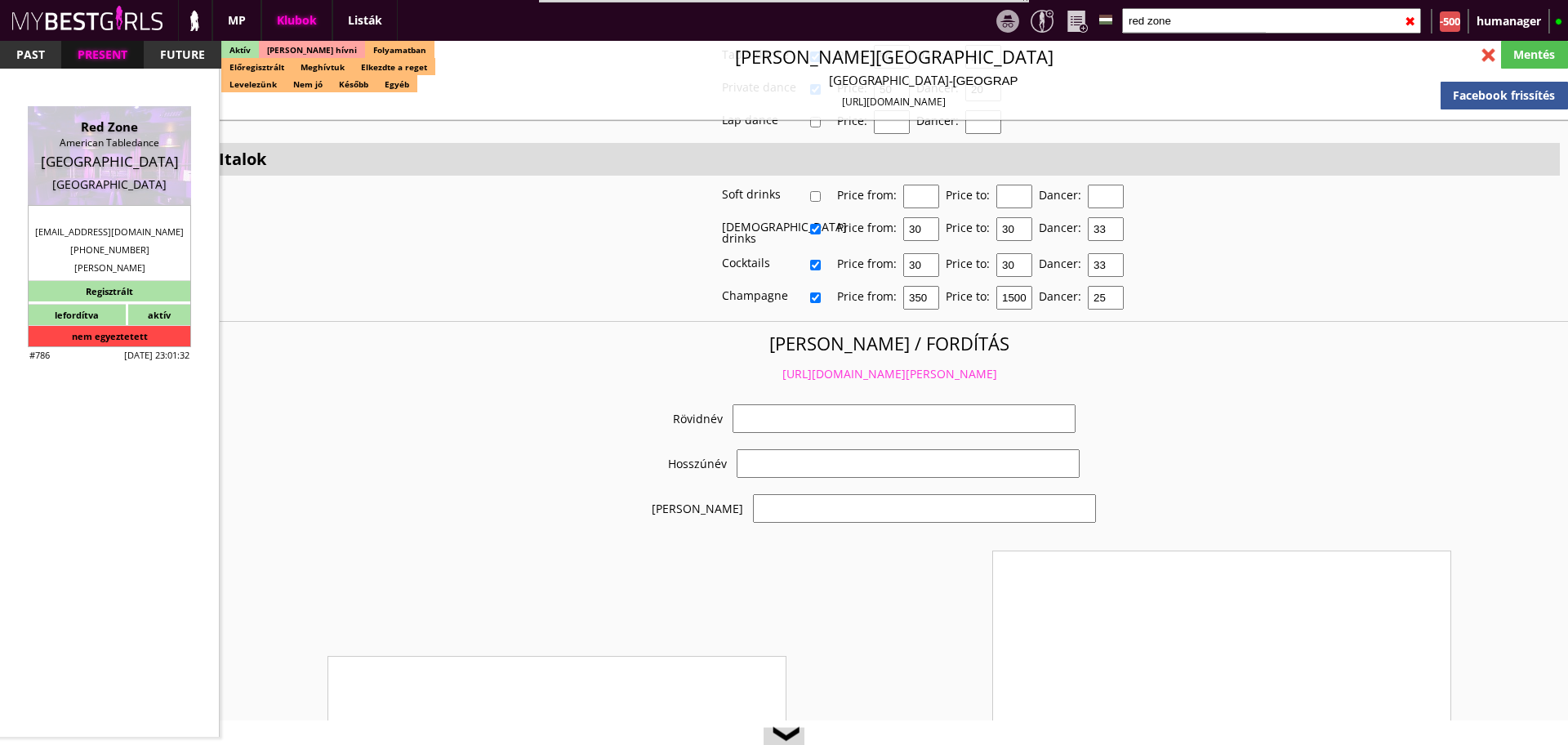
select select "[EMAIL_ADDRESS][DOMAIN_NAME]"
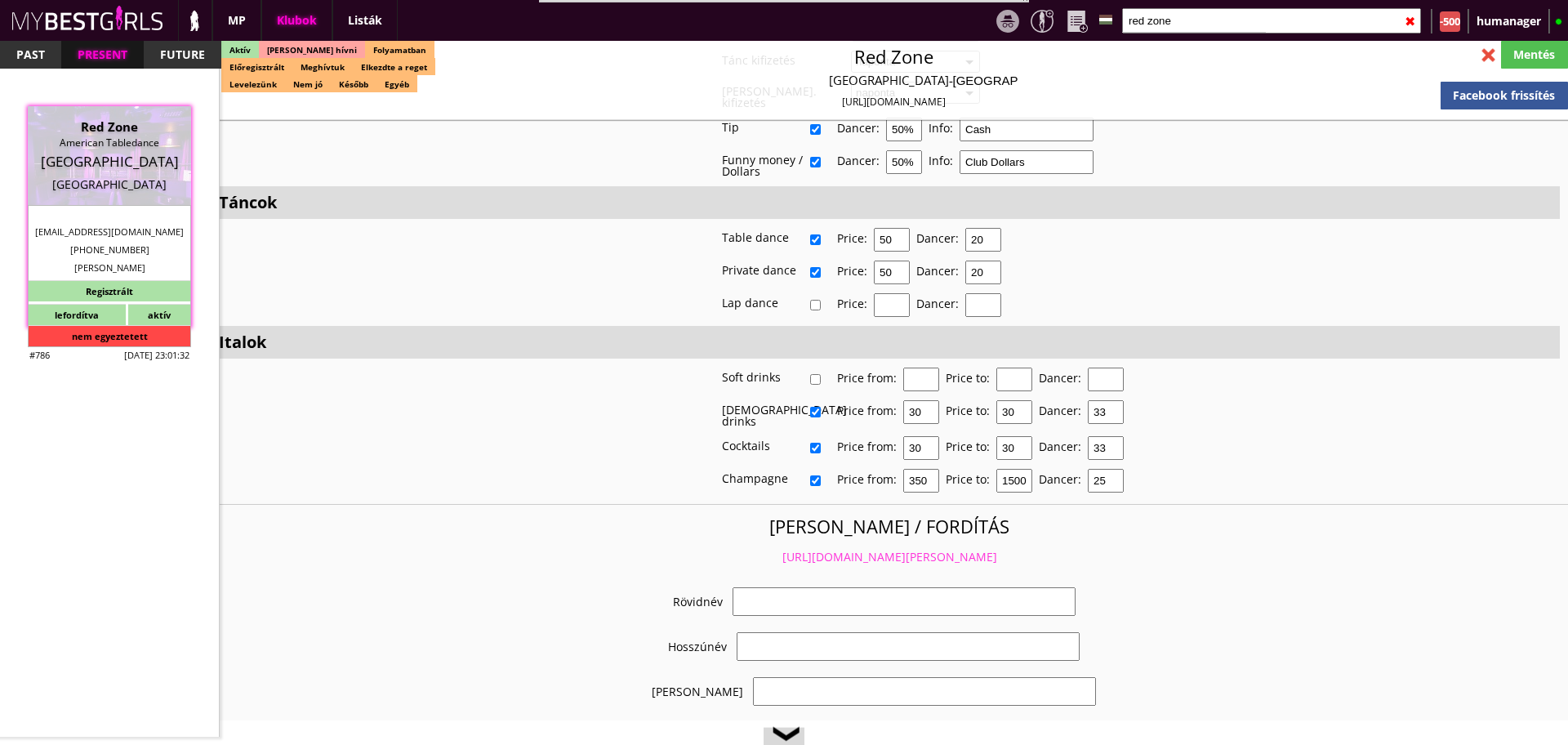
checkbox input "true"
type input "Táncosmunka [GEOGRAPHIC_DATA]"
type input "Táncosmunka Németország új clubjában - 50 EUR napi fix"
type input "Stage dance, private dance, italkonzumálás"
type textarea "Country: [GEOGRAPHIC_DATA] Club type: American Tabledance Work type: Stage danc…"
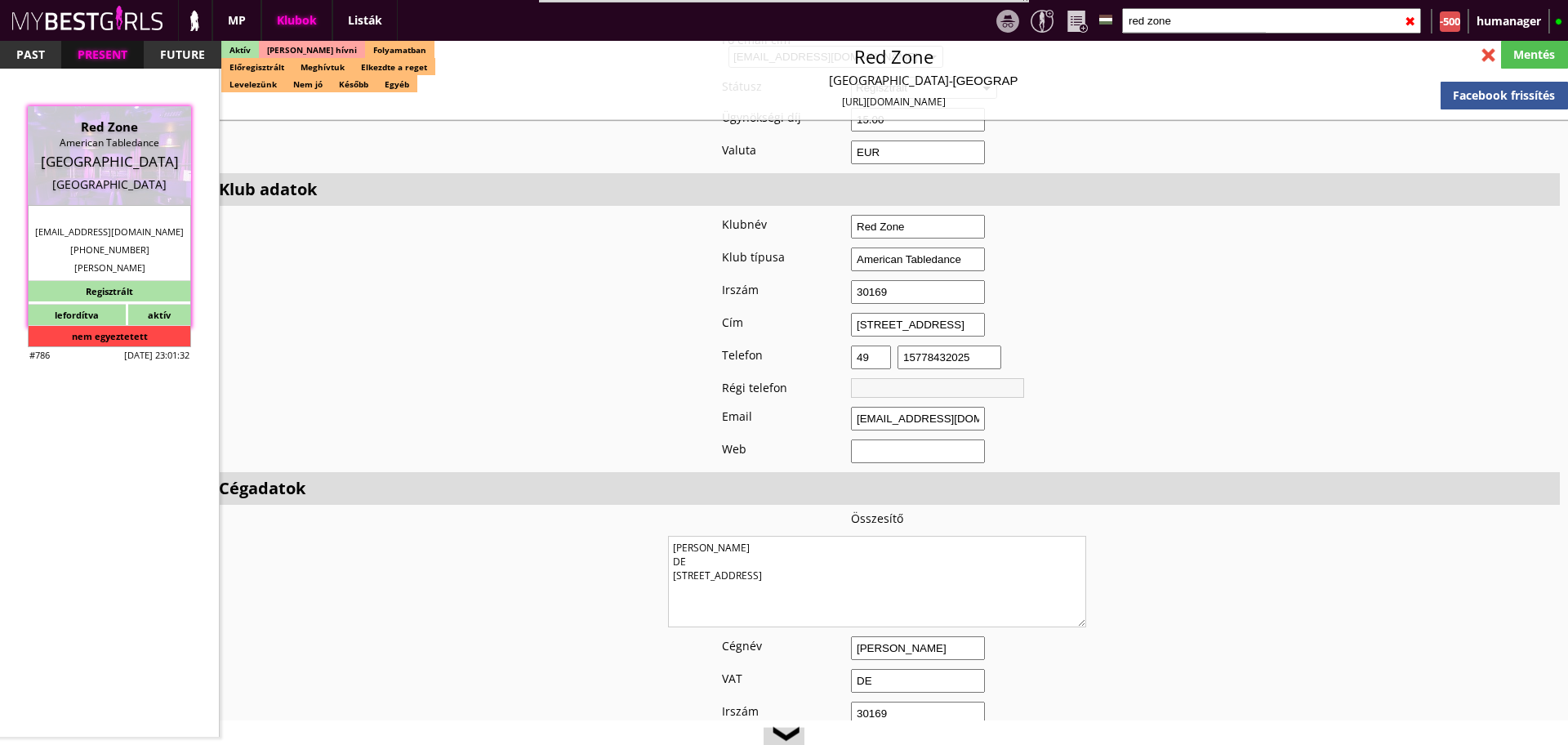
scroll to position [1115, 0]
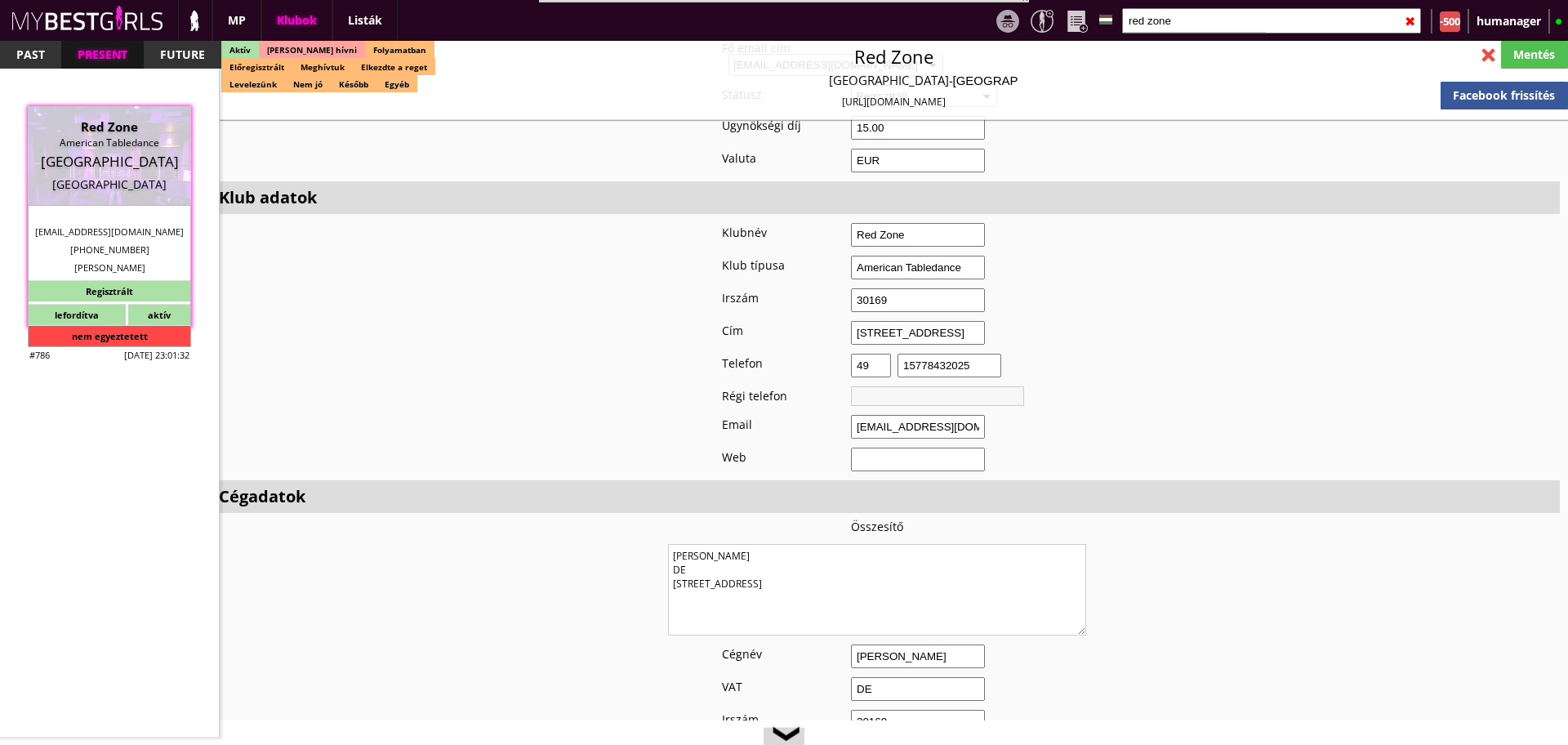
drag, startPoint x: 839, startPoint y: 585, endPoint x: 627, endPoint y: 613, distance: 213.8
